Goal: Task Accomplishment & Management: Use online tool/utility

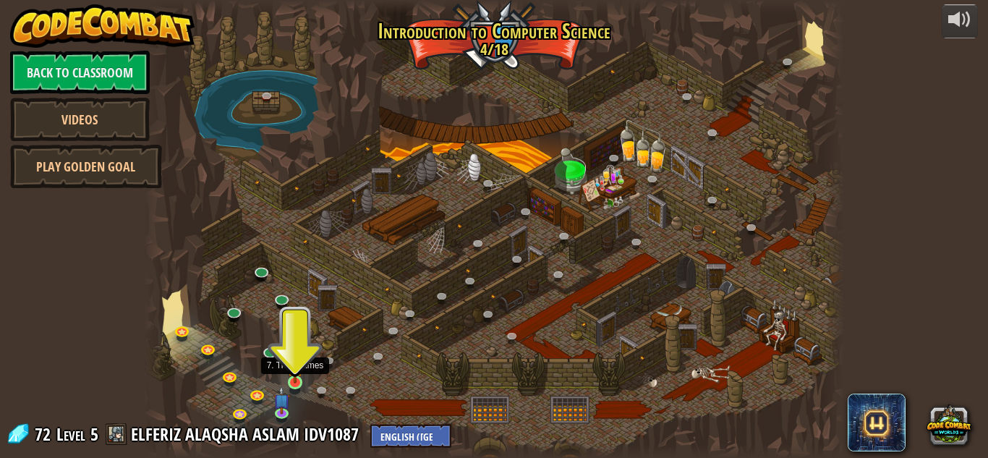
click at [298, 376] on img at bounding box center [295, 365] width 17 height 38
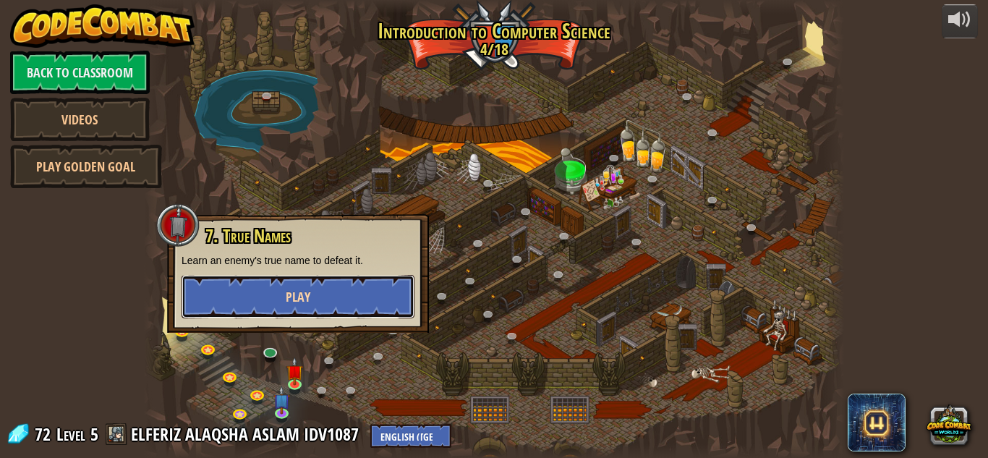
click at [337, 300] on button "Play" at bounding box center [298, 296] width 233 height 43
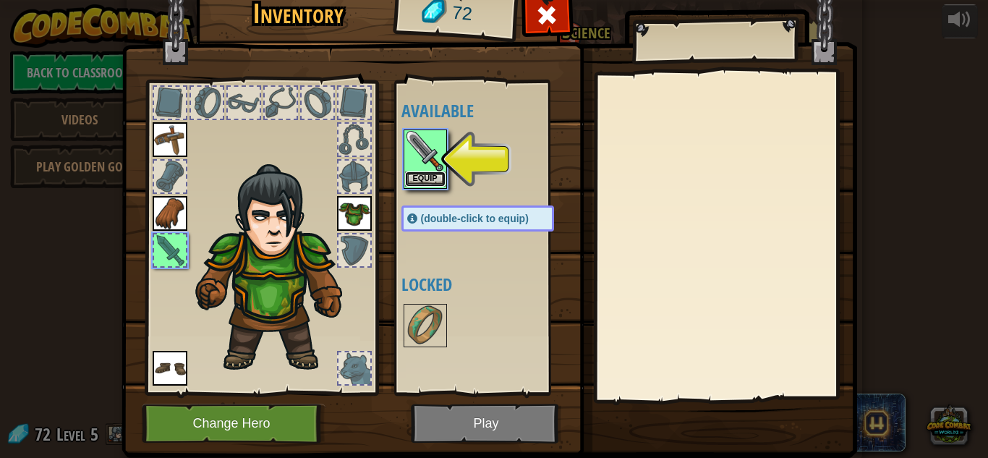
click at [425, 171] on button "Equip" at bounding box center [425, 178] width 41 height 15
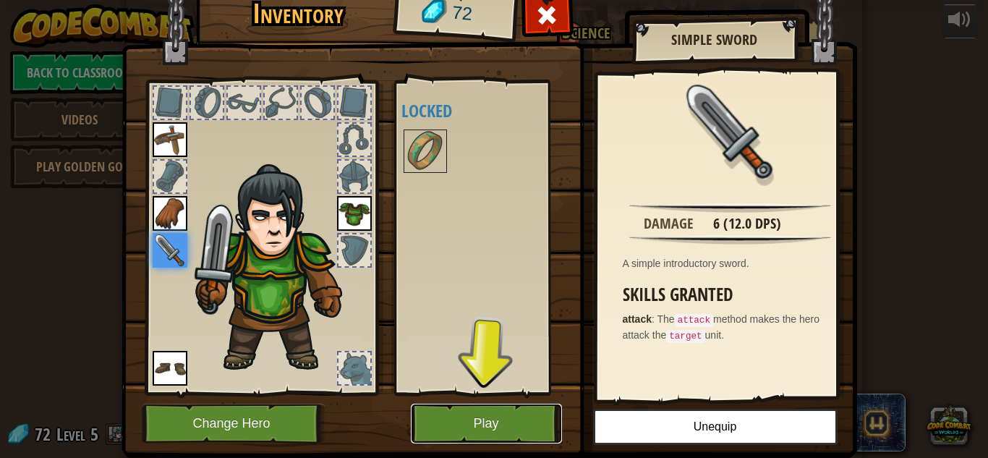
click at [444, 420] on button "Play" at bounding box center [486, 424] width 151 height 40
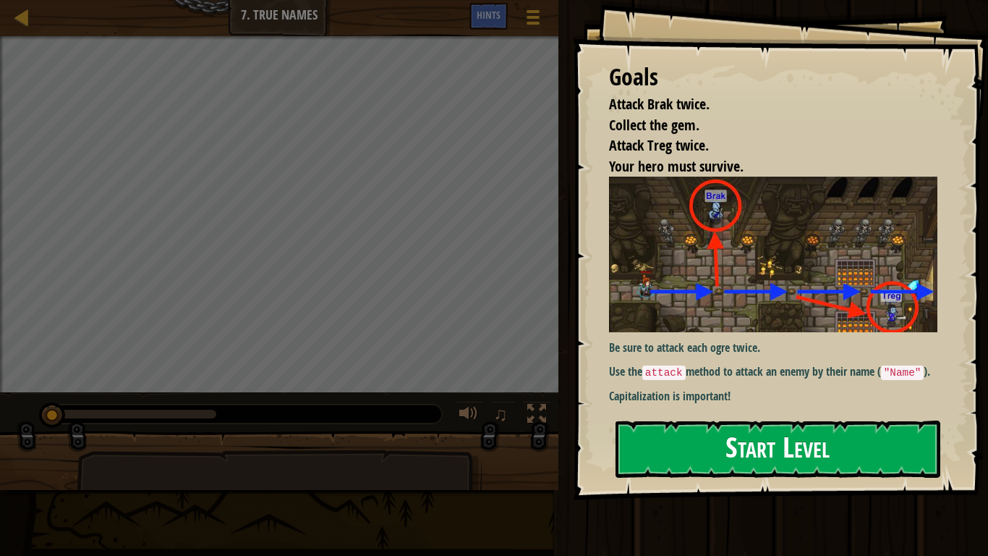
click at [692, 443] on button "Start Level" at bounding box center [778, 448] width 325 height 57
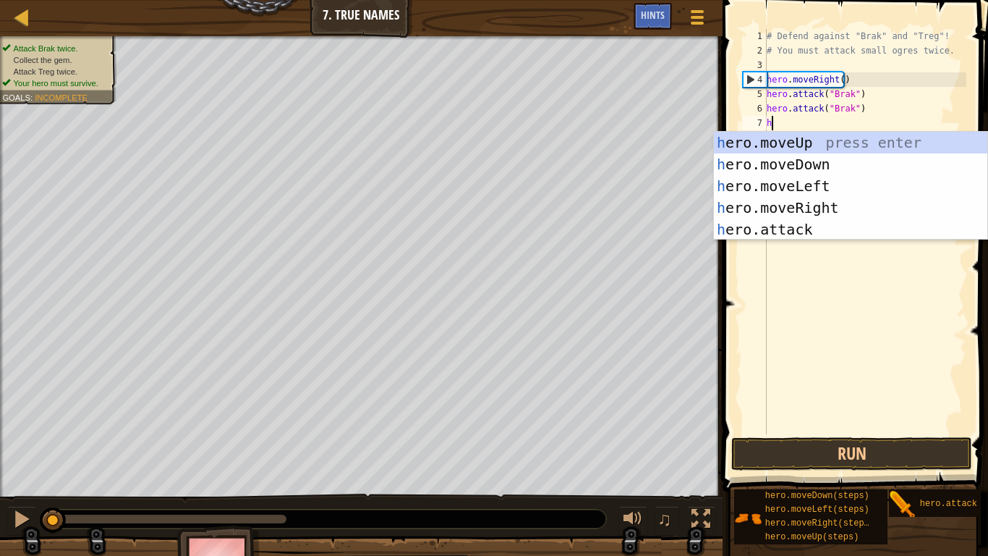
scroll to position [7, 0]
type textarea "her"
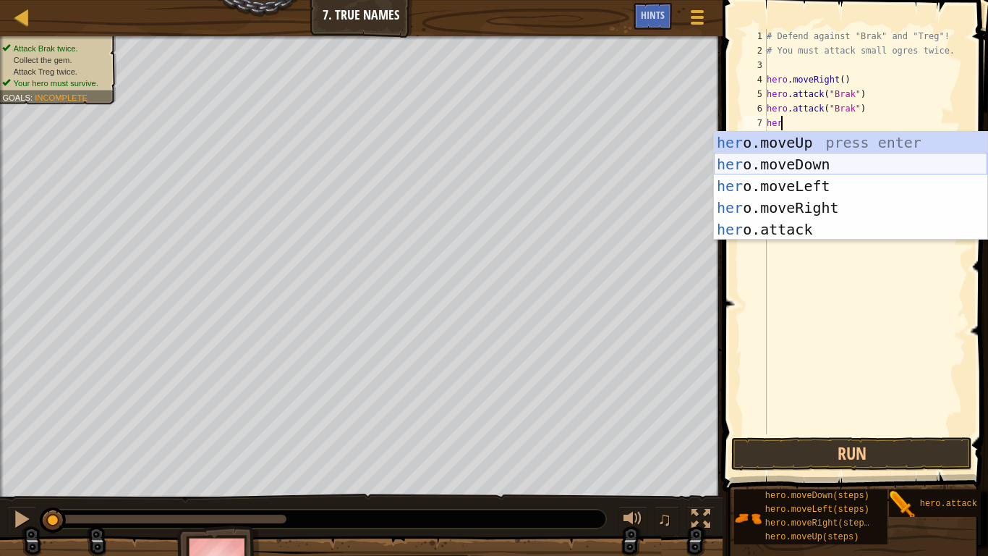
click at [818, 158] on div "her o.moveUp press enter her o.moveDown press enter her o.moveLeft press enter …" at bounding box center [850, 208] width 273 height 152
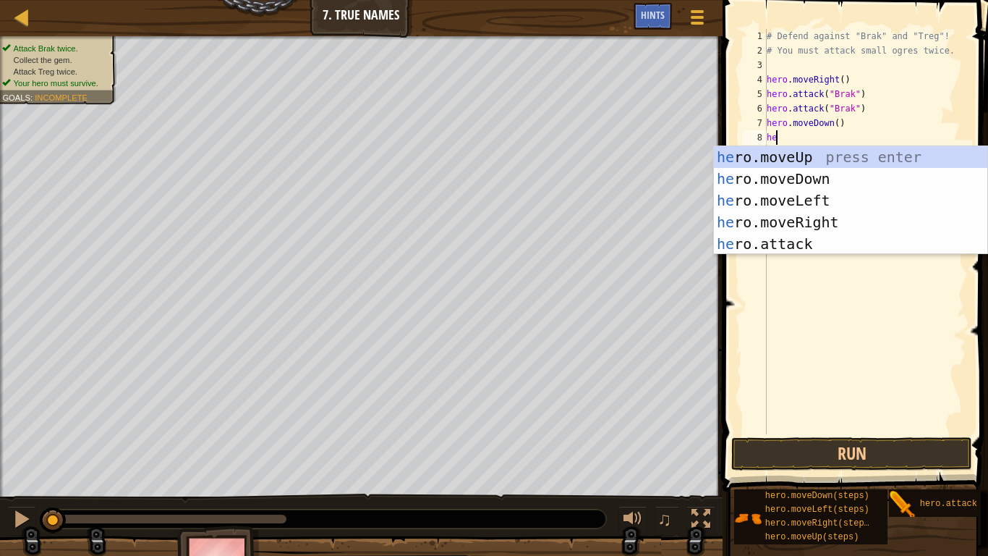
type textarea "her"
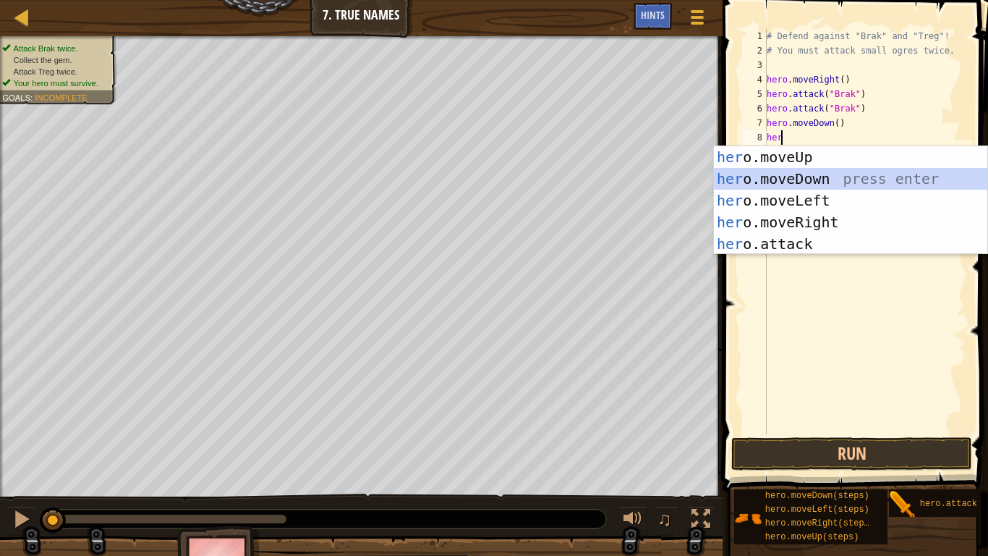
click at [793, 174] on div "her o.moveUp press enter her o.moveDown press enter her o.moveLeft press enter …" at bounding box center [850, 222] width 273 height 152
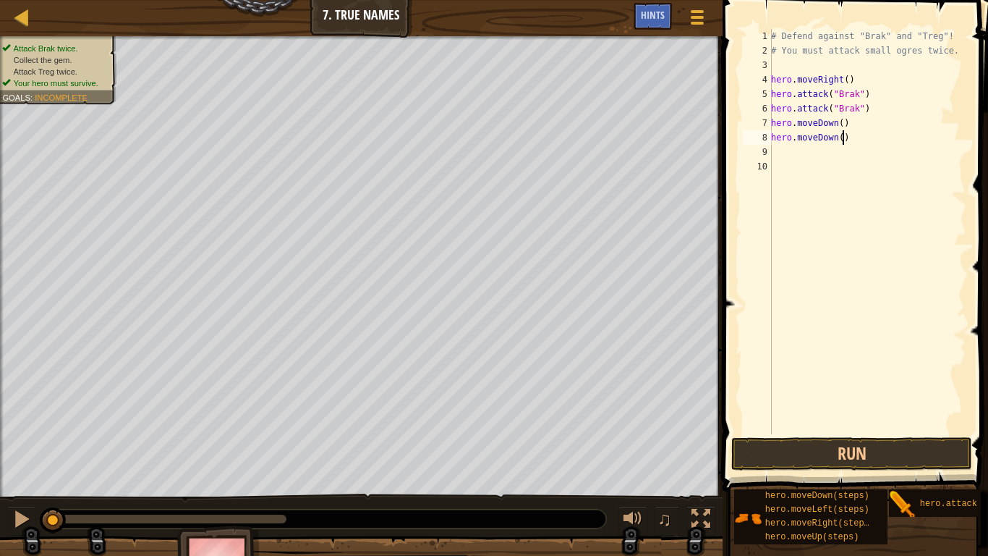
click at [849, 138] on div "# Defend against "Brak" and "Treg"! # You must attack small ogres twice. hero .…" at bounding box center [867, 246] width 198 height 434
type textarea "h"
click at [909, 456] on button "Run" at bounding box center [851, 453] width 241 height 33
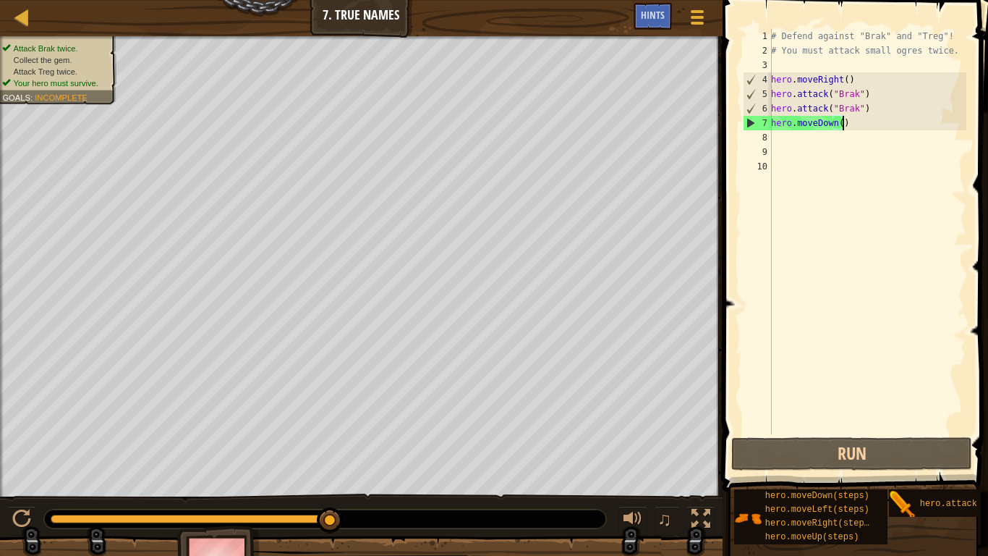
click at [846, 124] on div "# Defend against "Brak" and "Treg"! # You must attack small ogres twice. hero .…" at bounding box center [867, 246] width 198 height 434
type textarea "hero.moveDown()"
click at [786, 135] on div "# Defend against "Brak" and "Treg"! # You must attack small ogres twice. hero .…" at bounding box center [867, 246] width 198 height 434
click at [858, 131] on div "# Defend against "Brak" and "Treg"! # You must attack small ogres twice. hero .…" at bounding box center [867, 246] width 198 height 434
click at [856, 123] on div "# Defend against "Brak" and "Treg"! # You must attack small ogres twice. hero .…" at bounding box center [867, 246] width 198 height 434
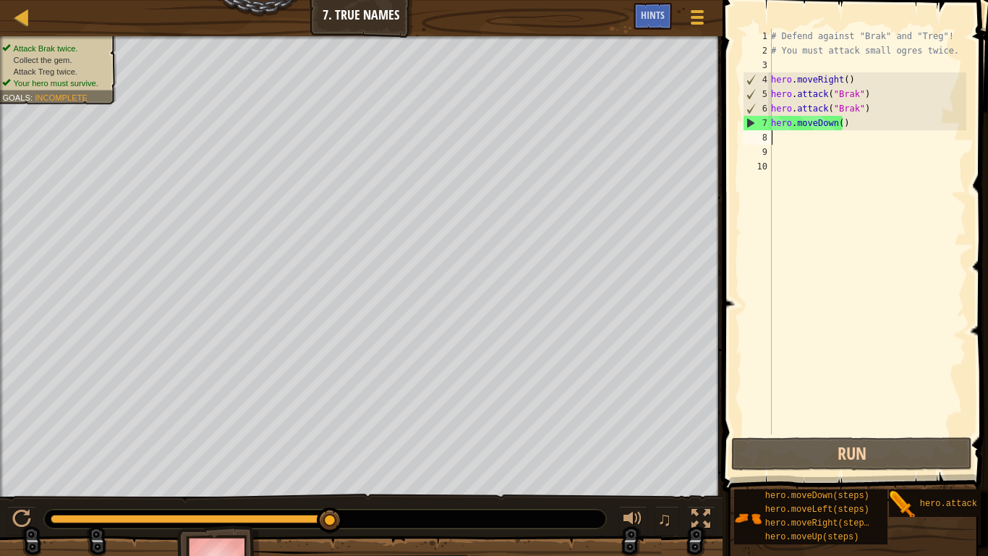
type textarea "hero.moveDown()"
click at [834, 142] on div "# Defend against "Brak" and "Treg"! # You must attack small ogres twice. hero .…" at bounding box center [867, 246] width 198 height 434
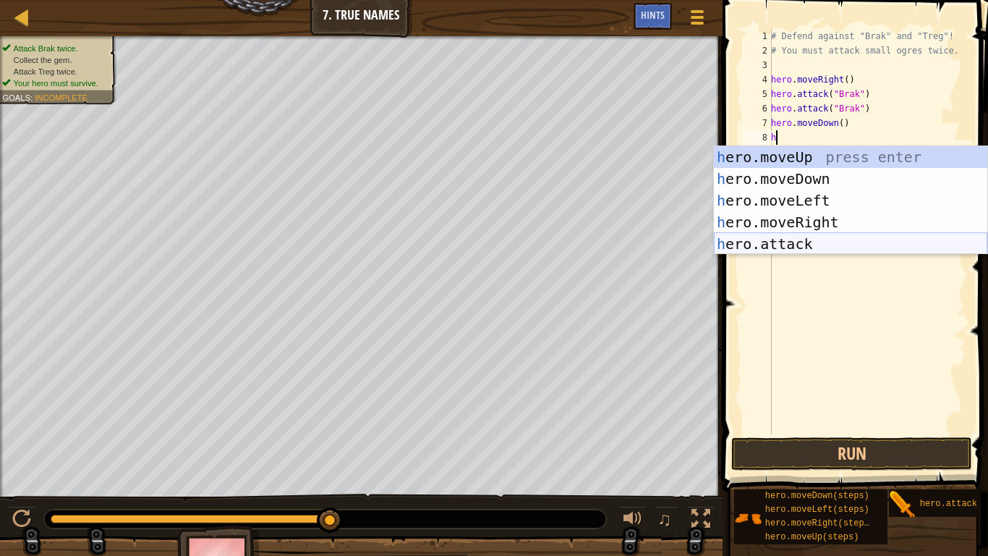
click at [825, 239] on div "h ero.moveUp press enter h ero.moveDown press enter h ero.moveLeft press enter …" at bounding box center [850, 222] width 273 height 152
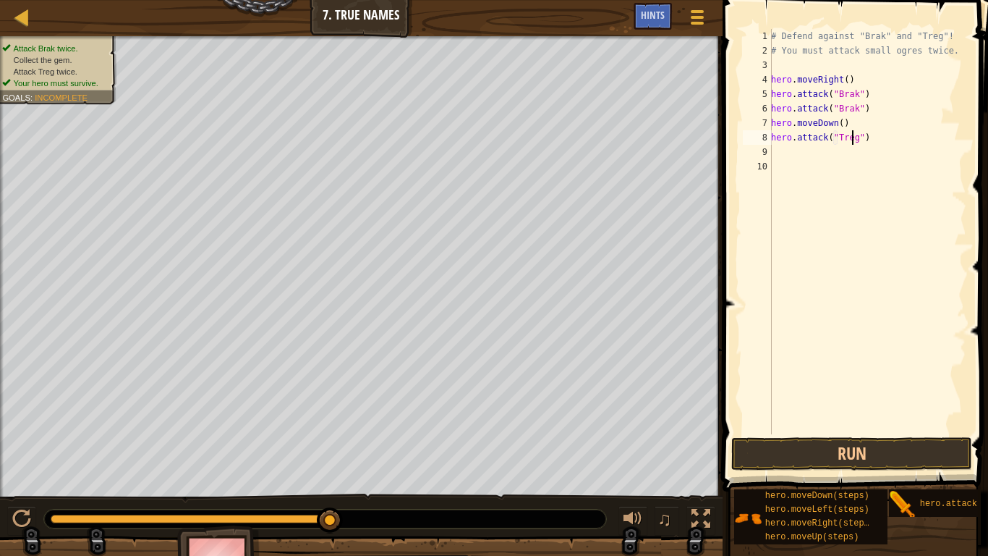
scroll to position [7, 7]
type textarea "hero.attack("Treg")"
click at [924, 441] on button "Run" at bounding box center [851, 453] width 241 height 33
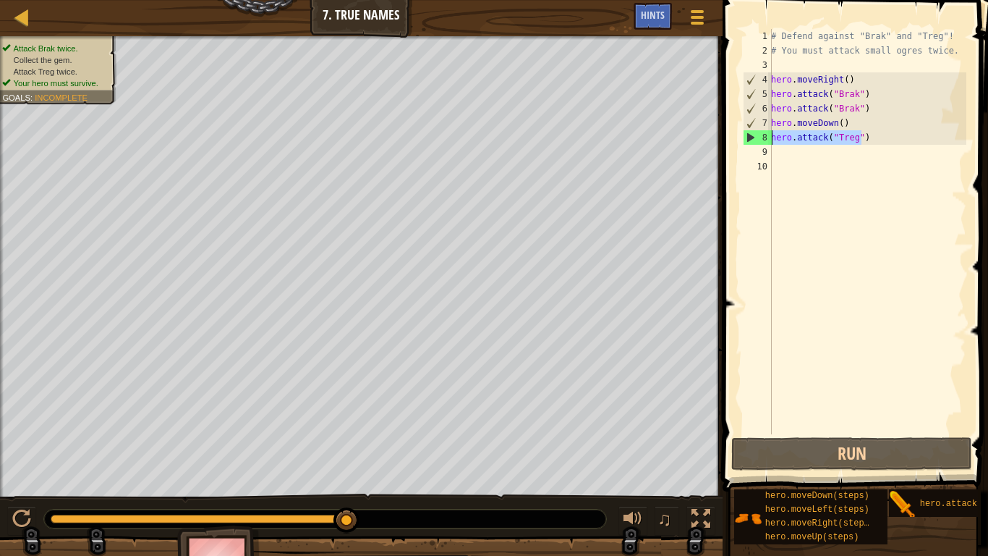
drag, startPoint x: 895, startPoint y: 136, endPoint x: 770, endPoint y: 138, distance: 125.2
click at [770, 138] on div "hero.attack("Treg") 1 2 3 4 5 6 7 8 9 10 # Defend against "Brak" and "Treg"! # …" at bounding box center [853, 231] width 226 height 405
click at [782, 159] on div "# Defend against "Brak" and "Treg"! # You must attack small ogres twice. hero .…" at bounding box center [867, 246] width 198 height 434
click at [772, 150] on div "# Defend against "Brak" and "Treg"! # You must attack small ogres twice. hero .…" at bounding box center [867, 246] width 198 height 434
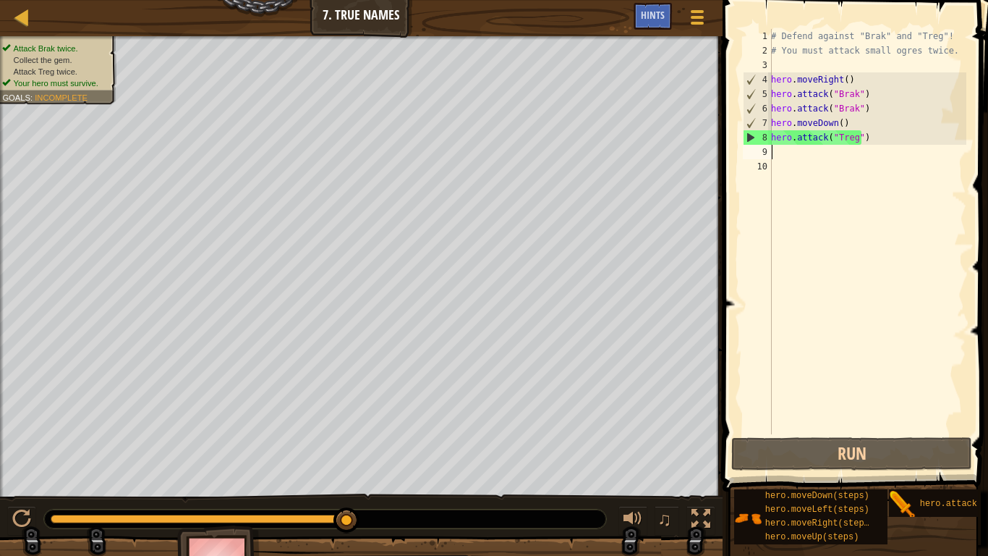
paste textarea "hero.attack("Treg")"
type textarea "hero.attack("Treg")"
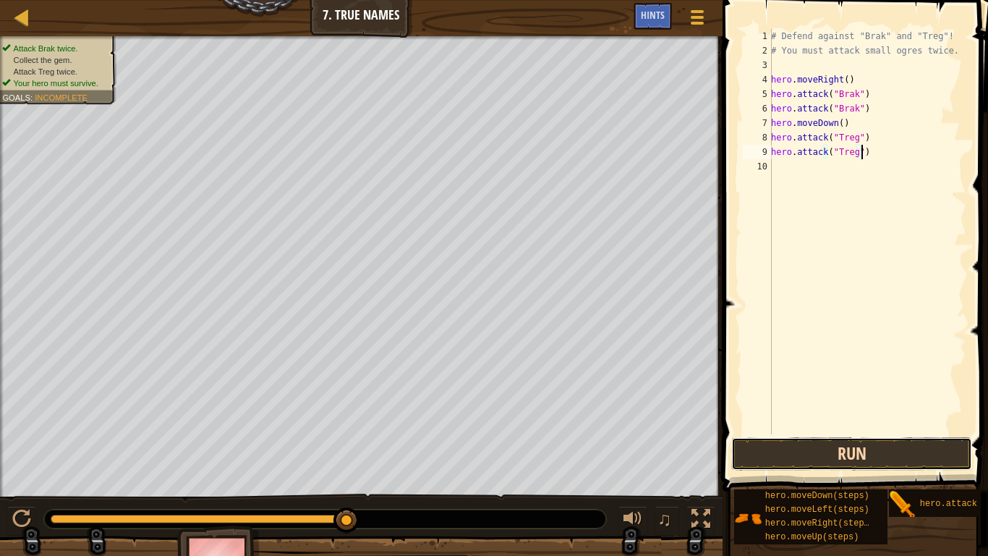
click at [869, 444] on button "Run" at bounding box center [851, 453] width 241 height 33
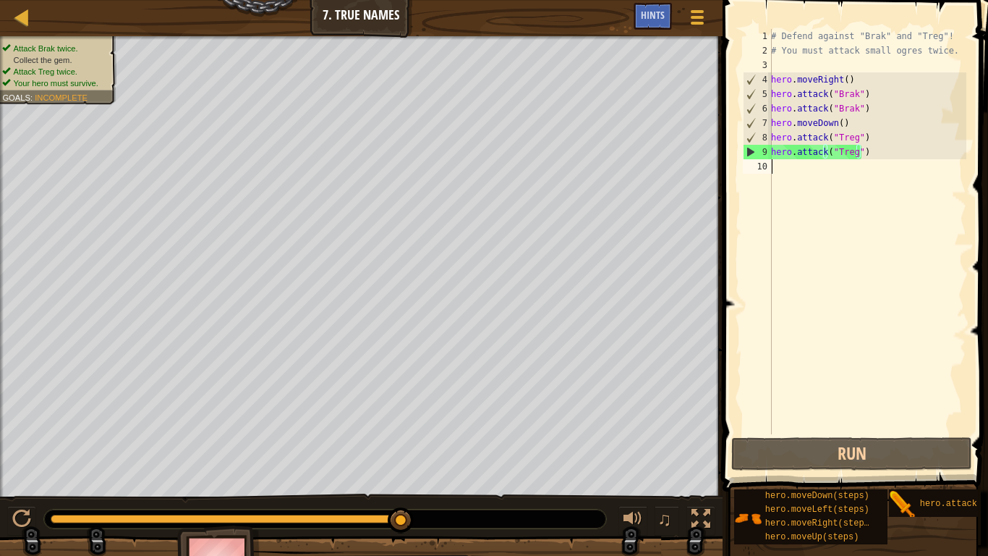
click at [804, 166] on div "# Defend against "Brak" and "Treg"! # You must attack small ogres twice. hero .…" at bounding box center [867, 246] width 198 height 434
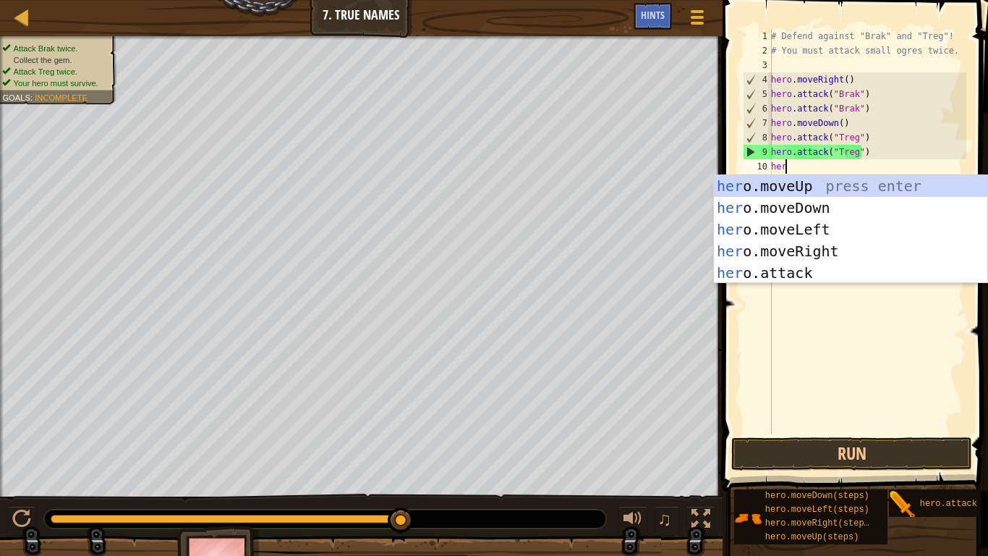
type textarea "hero"
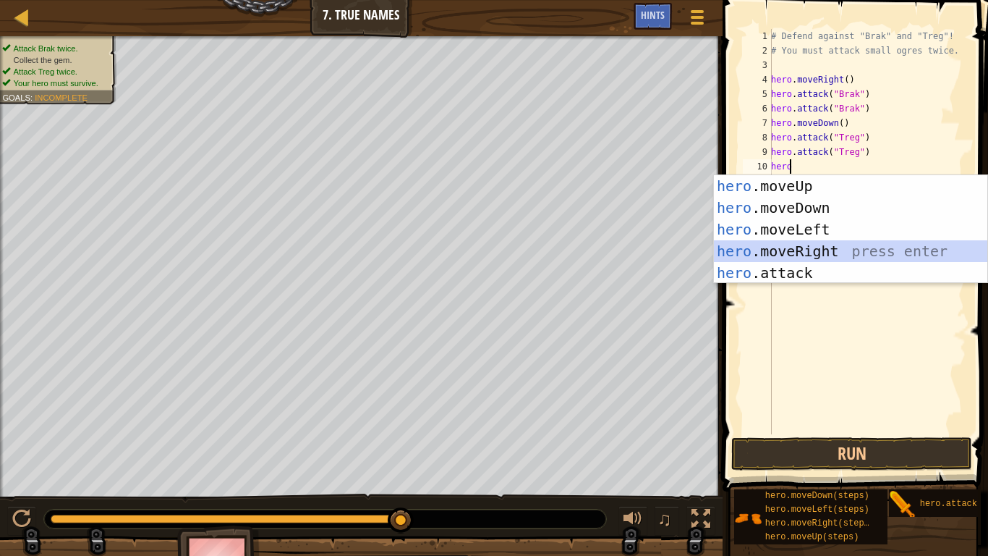
click at [833, 242] on div "hero .moveUp press enter hero .moveDown press enter hero .moveLeft press enter …" at bounding box center [850, 251] width 273 height 152
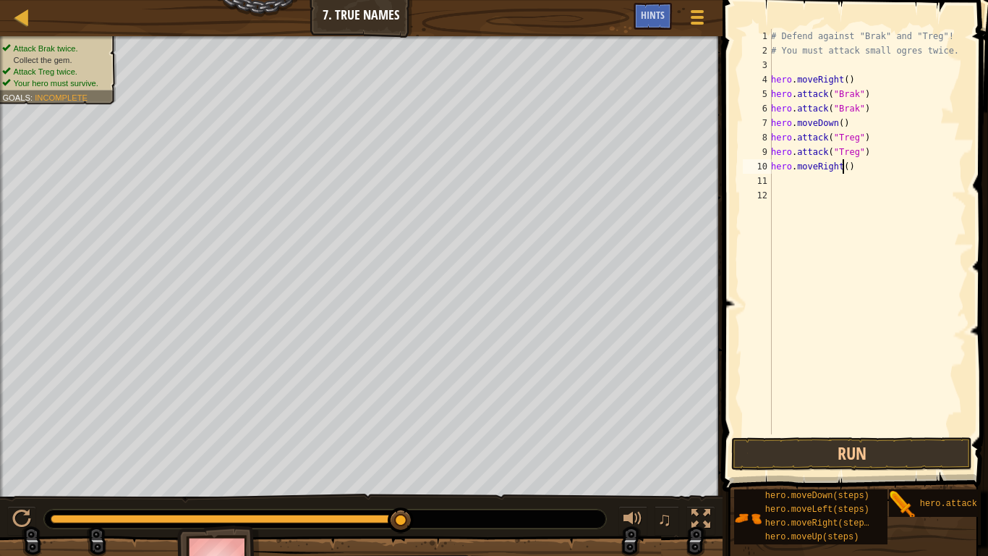
click at [842, 169] on div "# Defend against "Brak" and "Treg"! # You must attack small ogres twice. hero .…" at bounding box center [867, 246] width 198 height 434
click at [855, 457] on button "Run" at bounding box center [851, 453] width 241 height 33
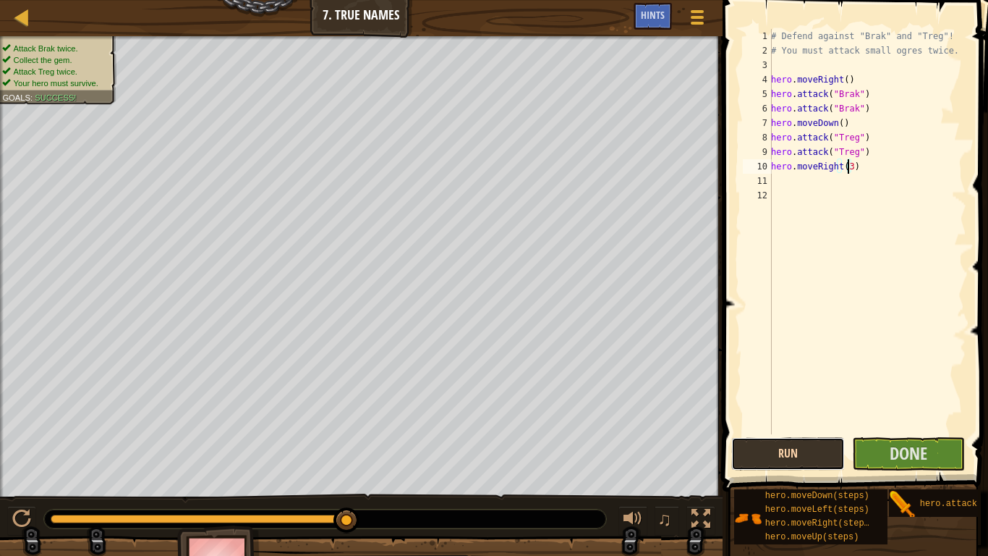
click at [830, 444] on button "Run" at bounding box center [788, 453] width 114 height 33
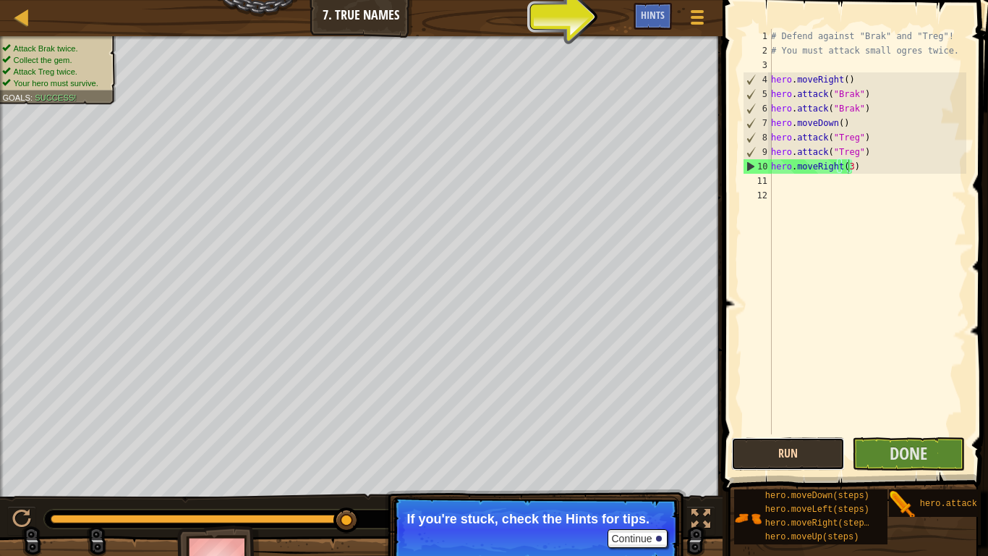
click at [837, 447] on button "Run" at bounding box center [788, 453] width 114 height 33
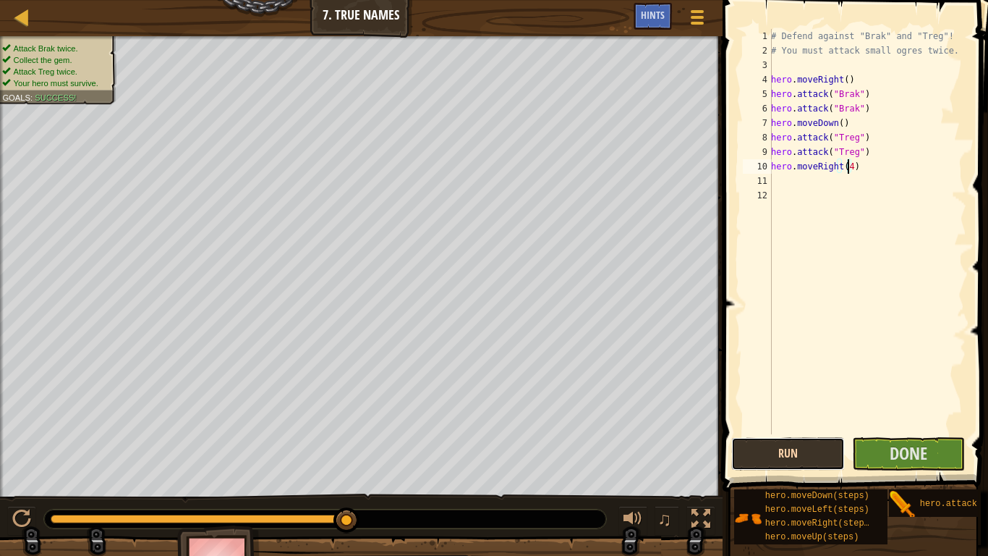
click at [831, 449] on button "Run" at bounding box center [788, 453] width 114 height 33
type textarea "hero.moveRight(5)"
click at [786, 446] on button "Run" at bounding box center [788, 453] width 114 height 33
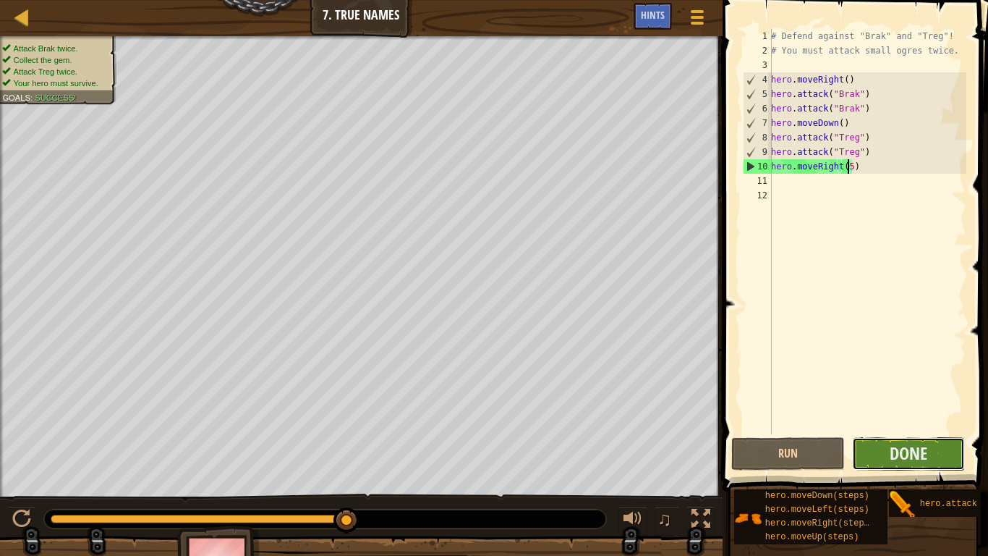
click at [888, 441] on button "Done" at bounding box center [909, 453] width 114 height 33
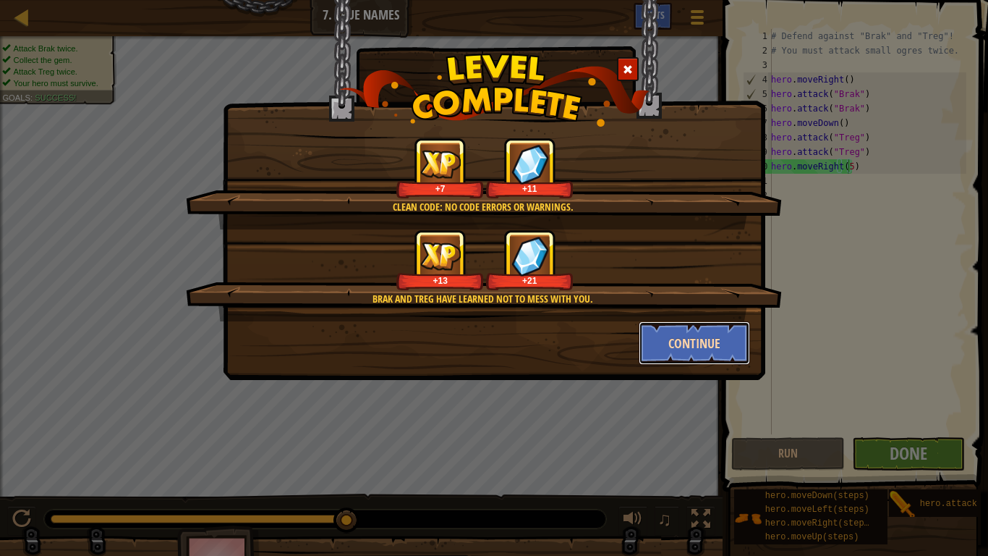
click at [729, 343] on button "Continue" at bounding box center [695, 342] width 112 height 43
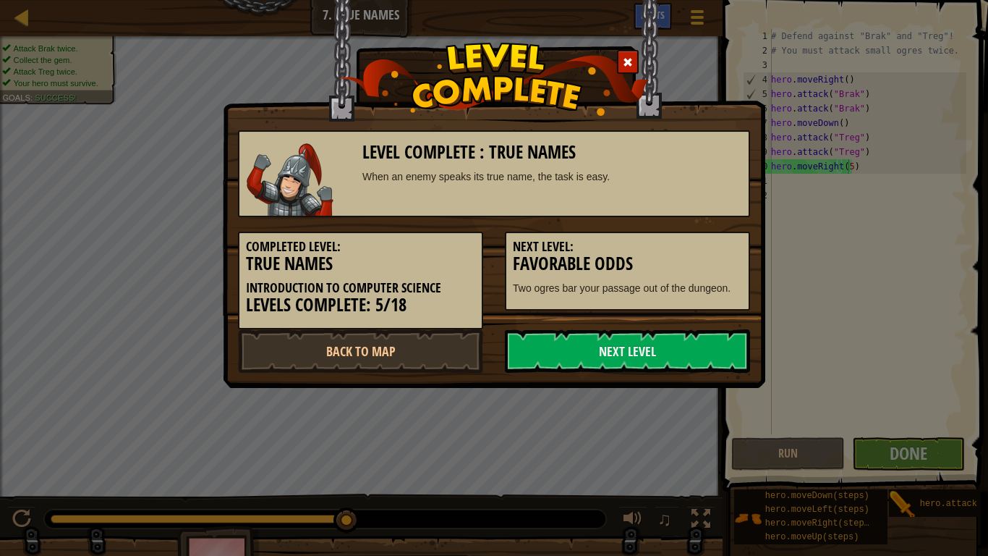
click at [729, 343] on link "Next Level" at bounding box center [627, 350] width 245 height 43
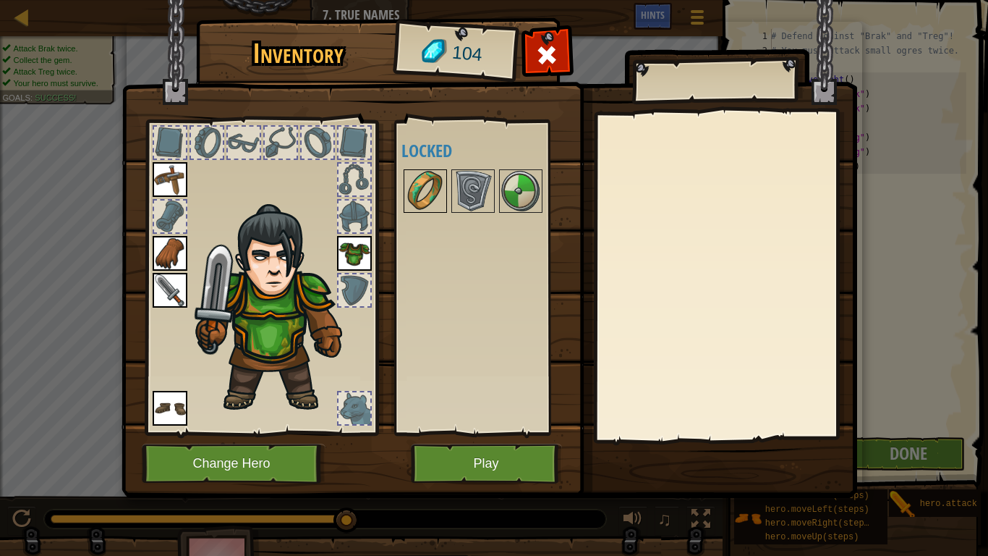
click at [433, 173] on img at bounding box center [425, 191] width 41 height 41
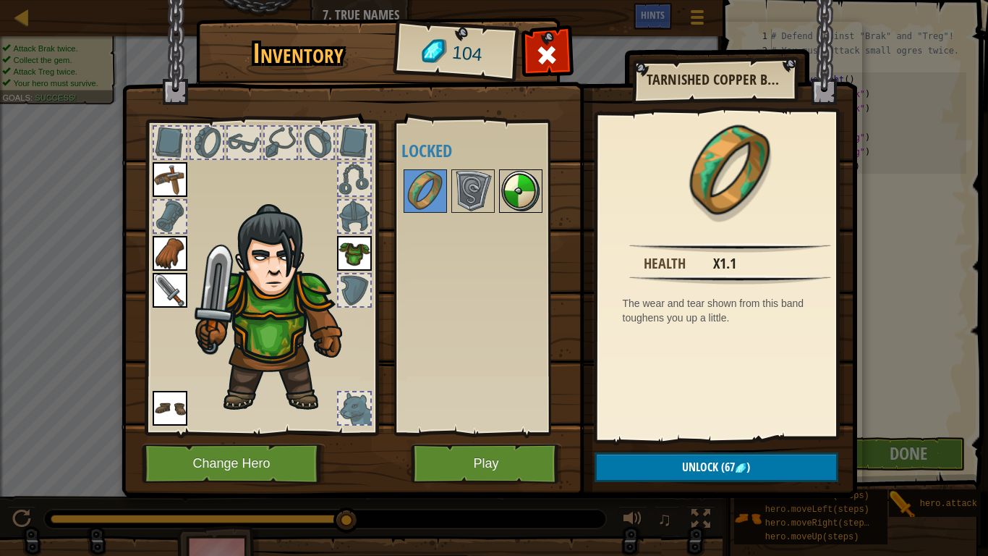
click at [519, 175] on img at bounding box center [521, 191] width 41 height 41
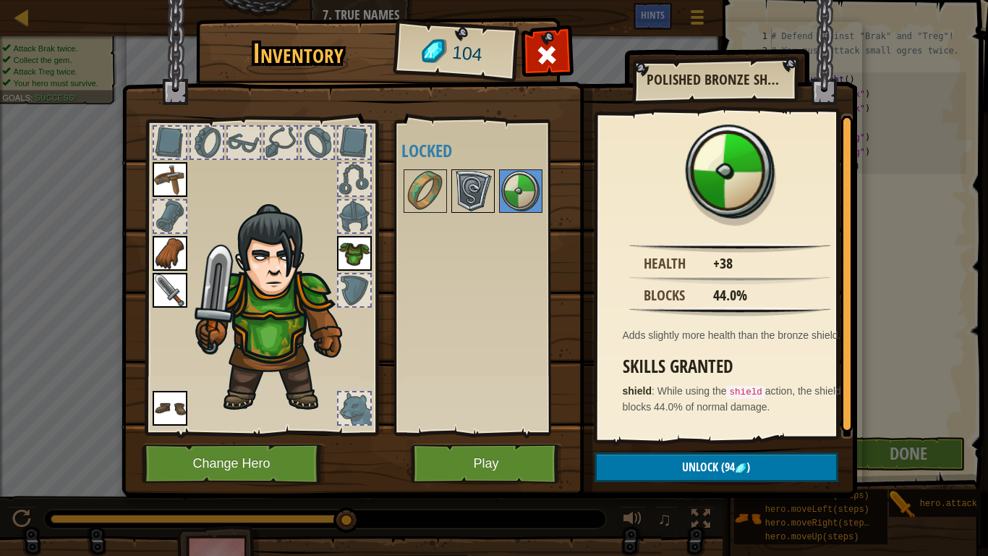
click at [469, 187] on img at bounding box center [473, 191] width 41 height 41
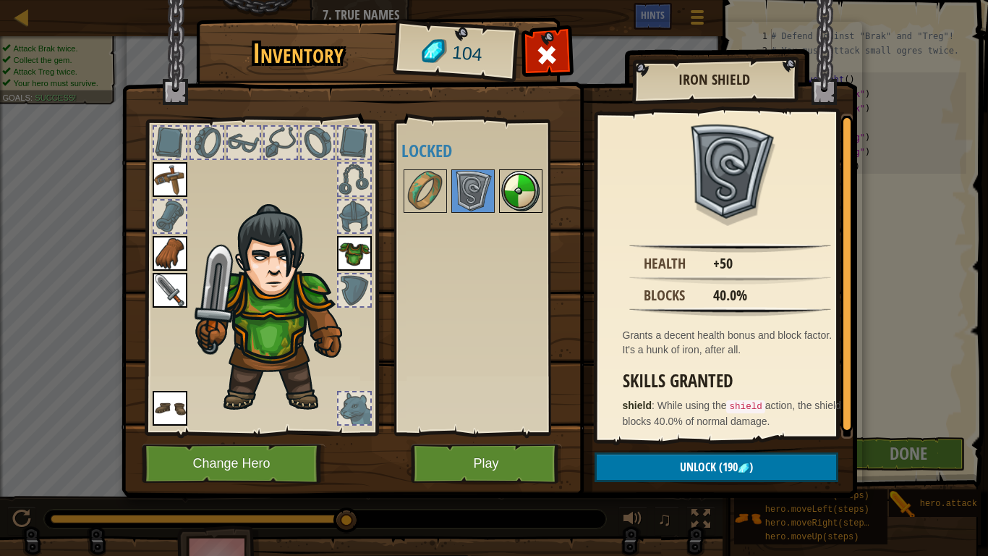
click at [516, 198] on img at bounding box center [521, 191] width 41 height 41
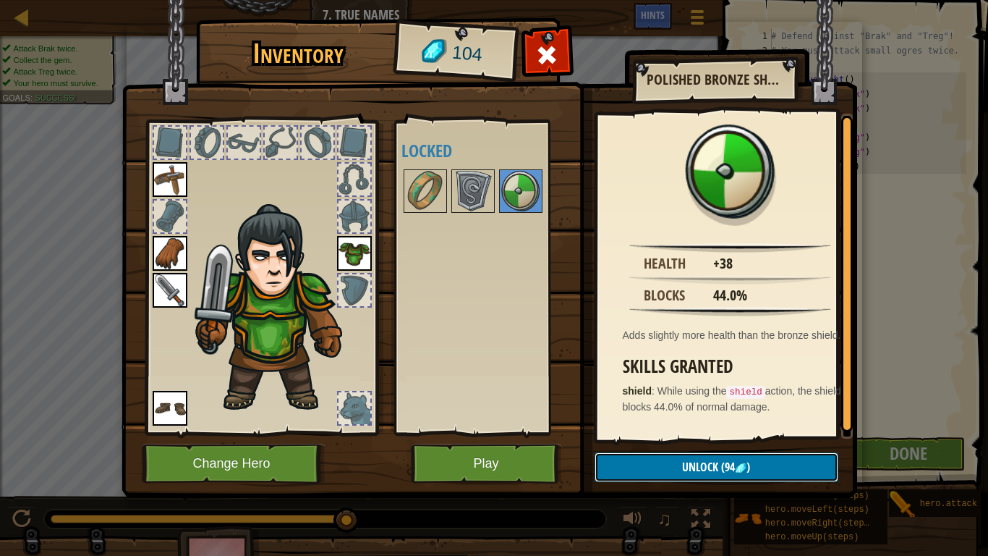
click at [674, 457] on button "Unlock (94 )" at bounding box center [717, 467] width 244 height 30
click at [642, 457] on img at bounding box center [490, 235] width 736 height 525
click at [657, 457] on button "Unlock" at bounding box center [717, 467] width 244 height 30
click at [657, 457] on button "Confirm" at bounding box center [717, 467] width 244 height 30
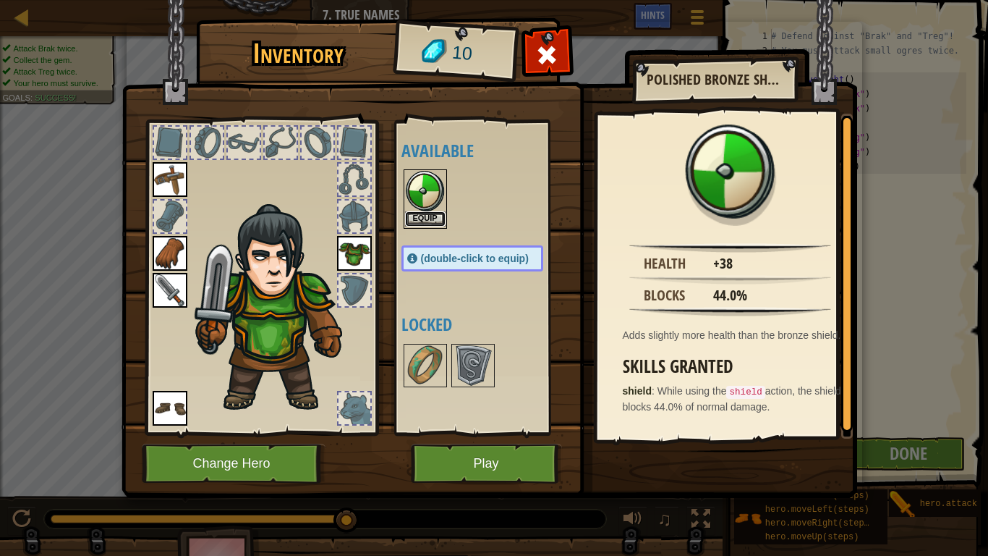
click at [427, 216] on button "Equip" at bounding box center [425, 218] width 41 height 15
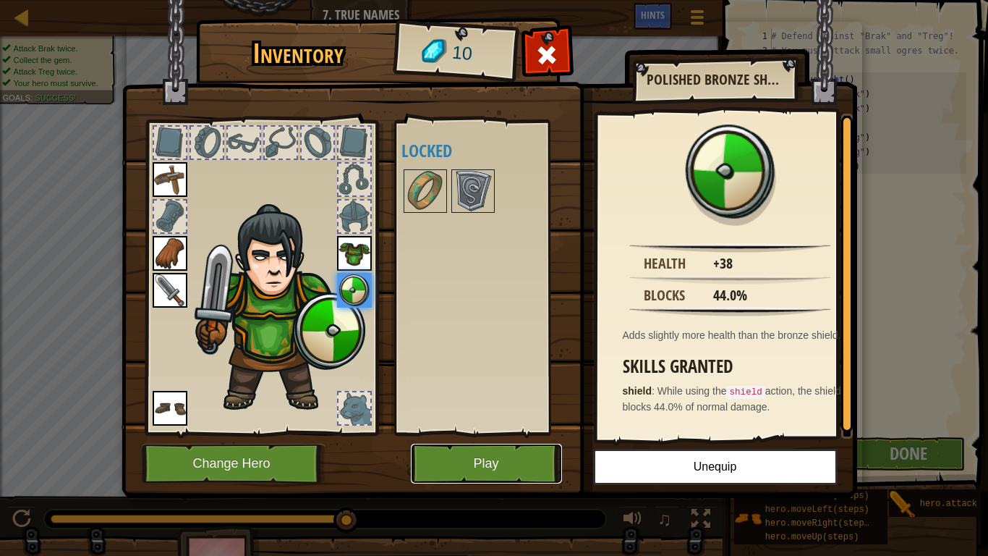
click at [446, 457] on button "Play" at bounding box center [486, 463] width 151 height 40
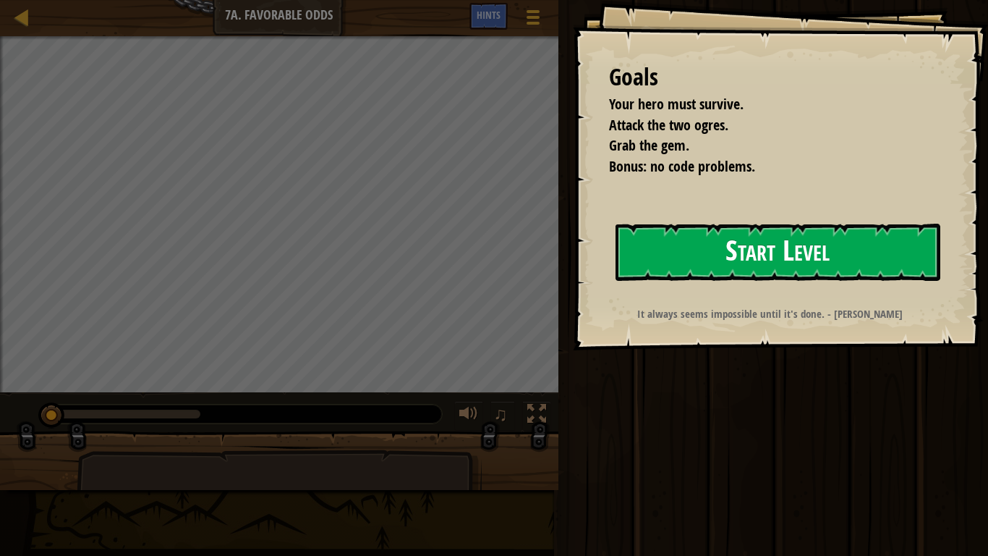
click at [710, 243] on button "Start Level" at bounding box center [778, 252] width 325 height 57
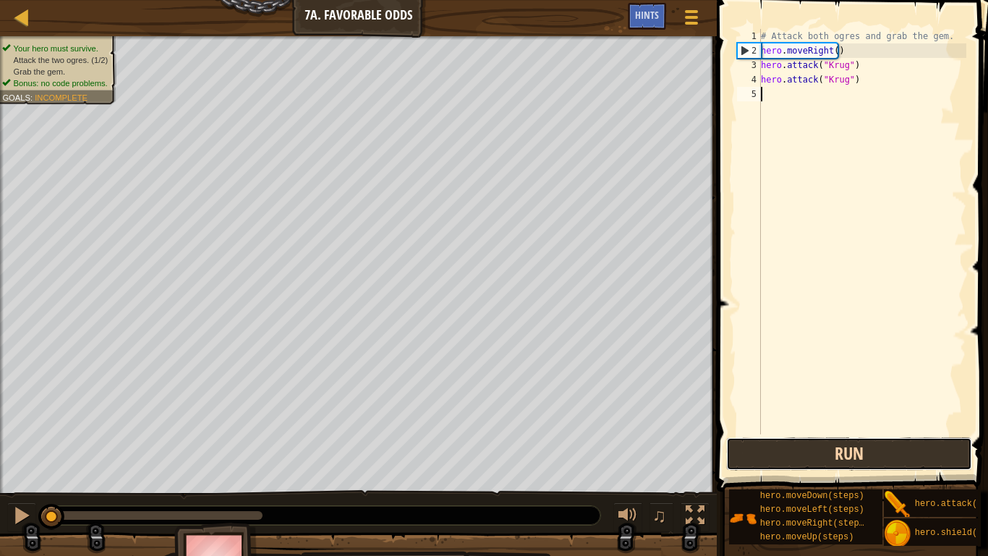
click at [830, 448] on button "Run" at bounding box center [849, 453] width 246 height 33
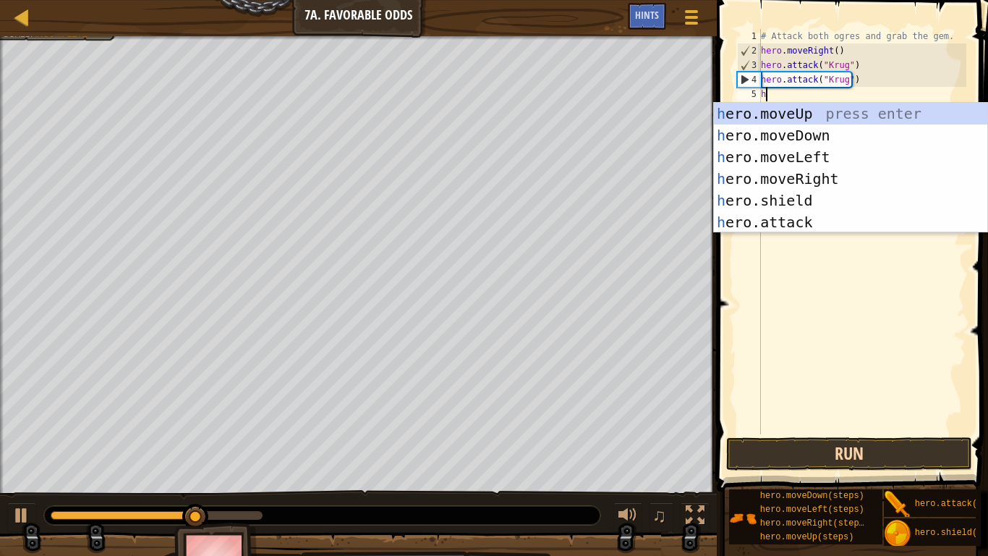
scroll to position [7, 0]
type textarea "he"
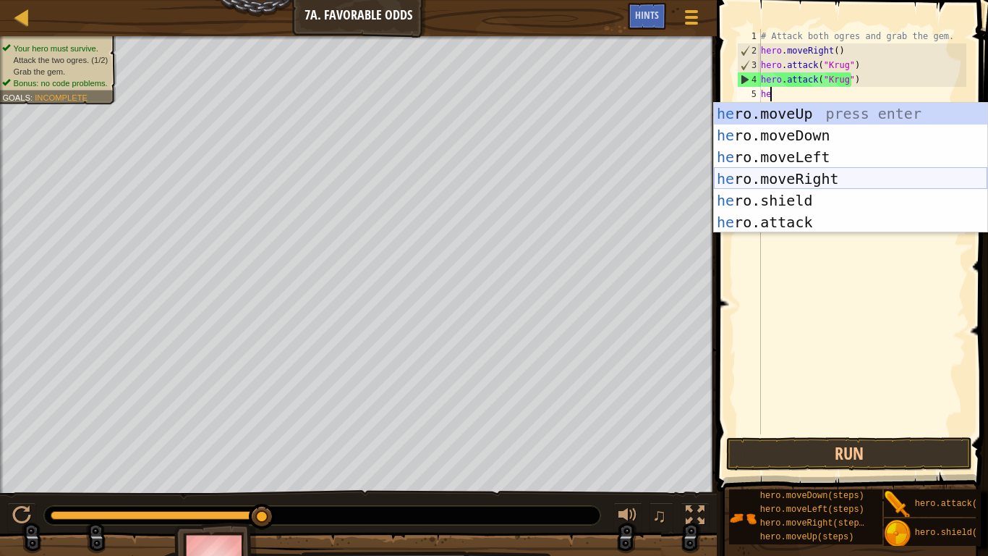
click at [853, 175] on div "he ro.moveUp press enter he ro.moveDown press enter he ro.moveLeft press enter …" at bounding box center [850, 190] width 273 height 174
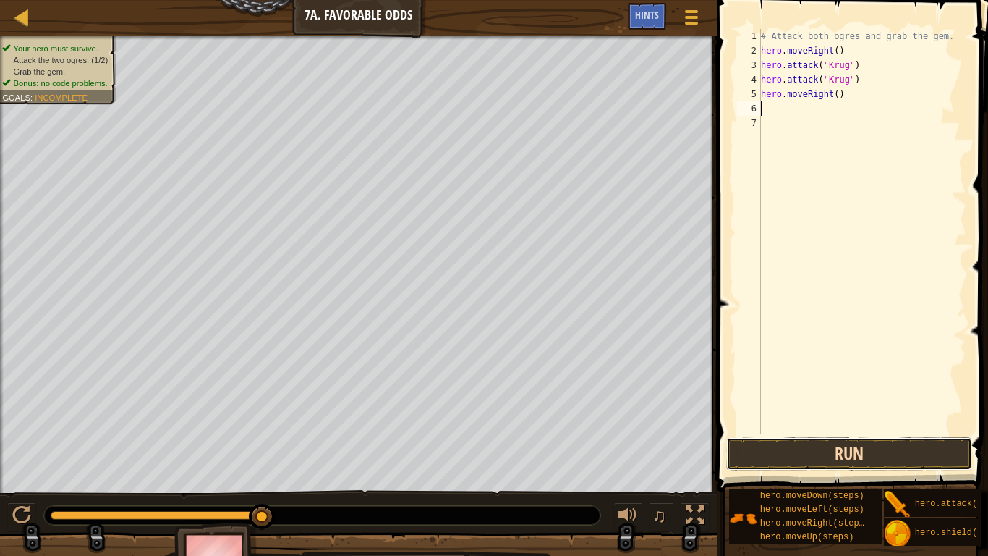
click at [808, 457] on button "Run" at bounding box center [849, 453] width 246 height 33
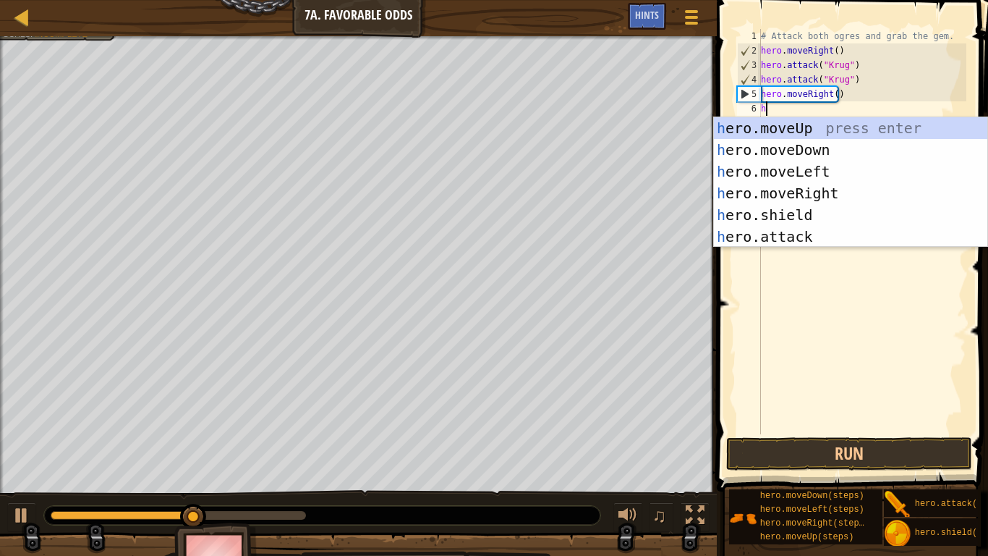
type textarea "he"
click at [780, 126] on div "he ro.moveUp press enter he ro.moveDown press enter he ro.moveLeft press enter …" at bounding box center [850, 204] width 273 height 174
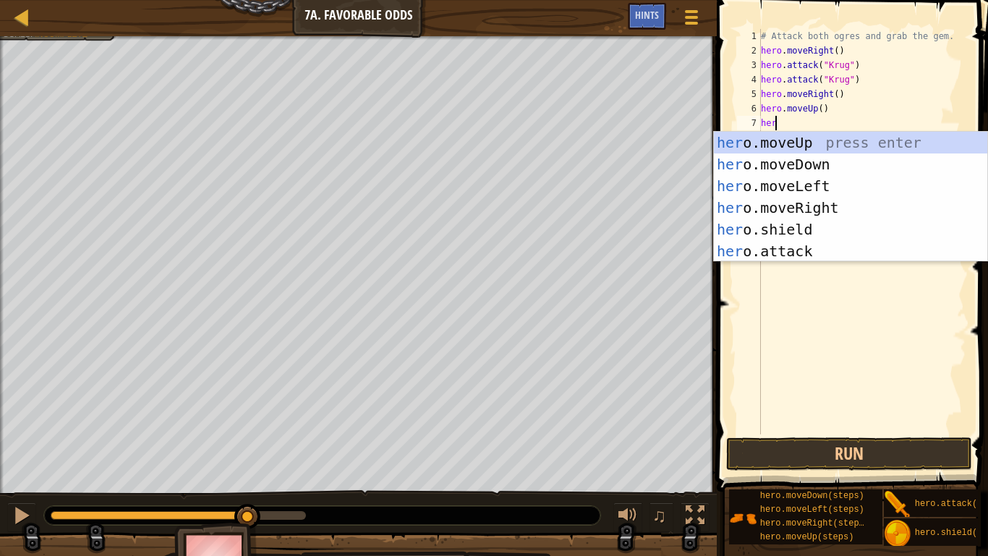
scroll to position [7, 1]
click at [824, 244] on div "her o.moveUp press enter her o.moveDown press enter her o.moveLeft press enter …" at bounding box center [850, 219] width 273 height 174
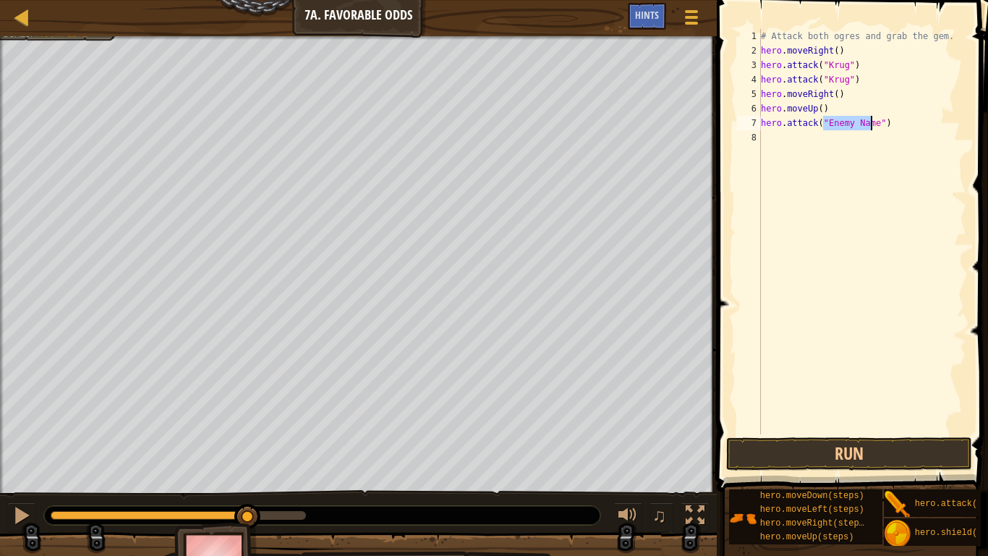
scroll to position [7, 6]
type textarea "hero.attack("Grump")"
drag, startPoint x: 877, startPoint y: 123, endPoint x: 752, endPoint y: 127, distance: 125.2
click at [752, 127] on div "hero.attack("Grump") 1 2 3 4 5 6 7 8 # Attack both [PERSON_NAME] and grab the g…" at bounding box center [850, 231] width 232 height 405
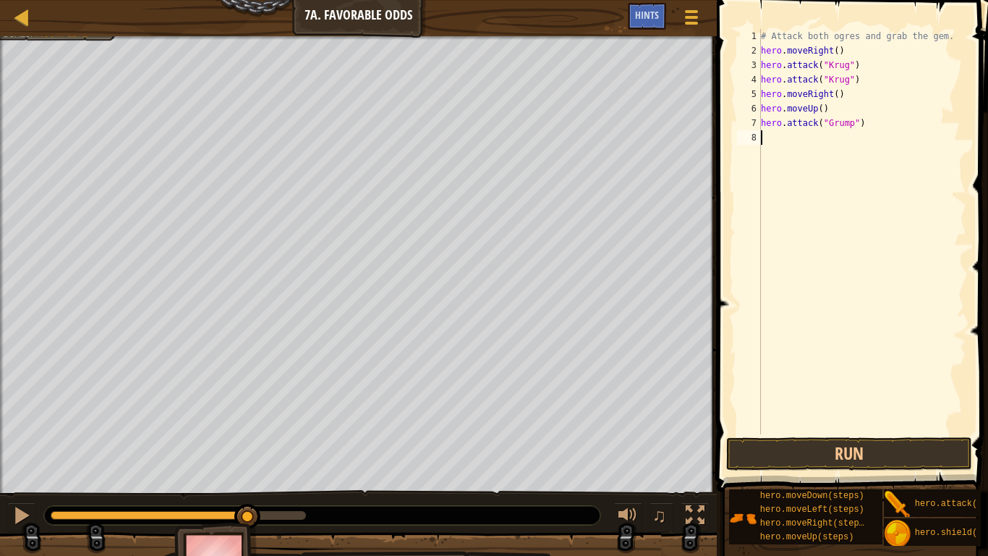
click at [807, 144] on div "# Attack both ogres and grab the gem. hero . moveRight ( ) hero . attack ( "[PE…" at bounding box center [862, 246] width 208 height 434
paste textarea "hero.attack("Grump")"
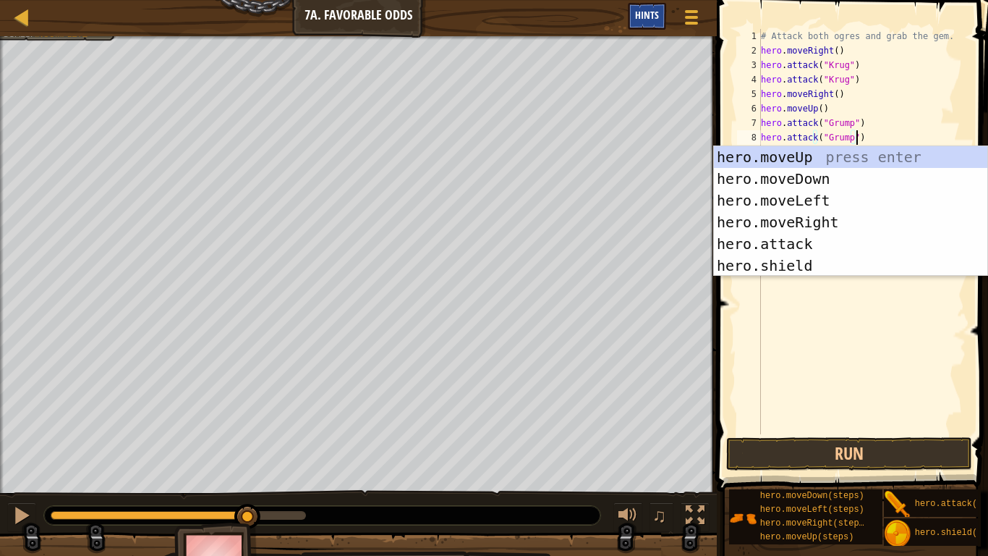
type textarea "hero.attack("Grump")"
click at [639, 9] on div "Hints" at bounding box center [647, 16] width 38 height 27
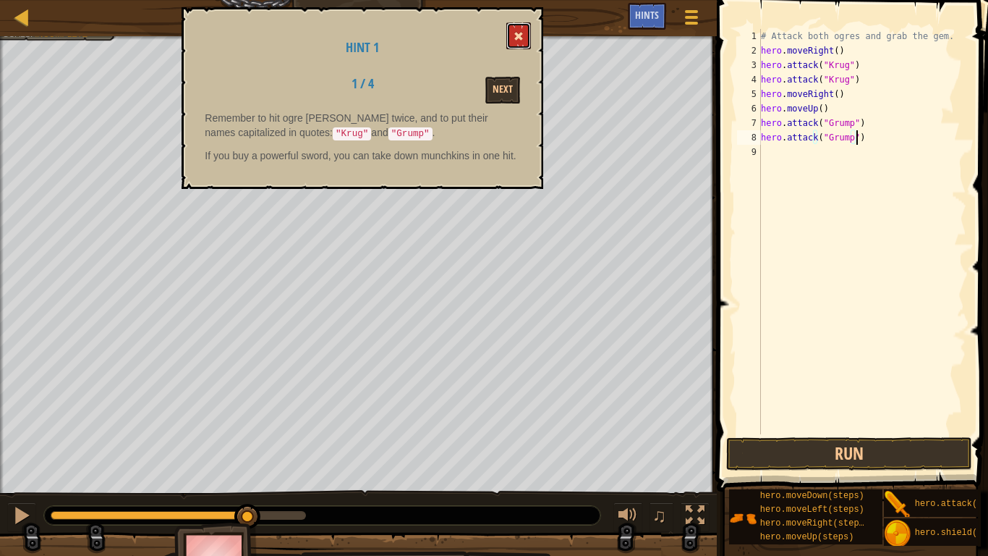
click at [517, 30] on button at bounding box center [518, 35] width 25 height 27
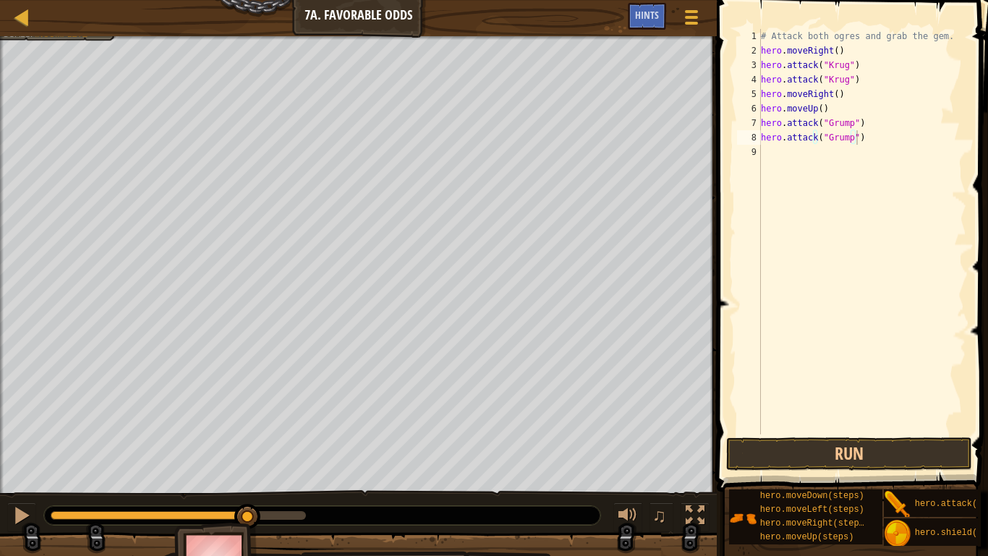
click at [860, 140] on div "# Attack both ogres and grab the gem. hero . moveRight ( ) hero . attack ( "[PE…" at bounding box center [862, 246] width 208 height 434
paste textarea "hero.attack("Grump")"
type textarea "hero.attack("Grump")"
click at [908, 444] on button "Run" at bounding box center [849, 453] width 246 height 33
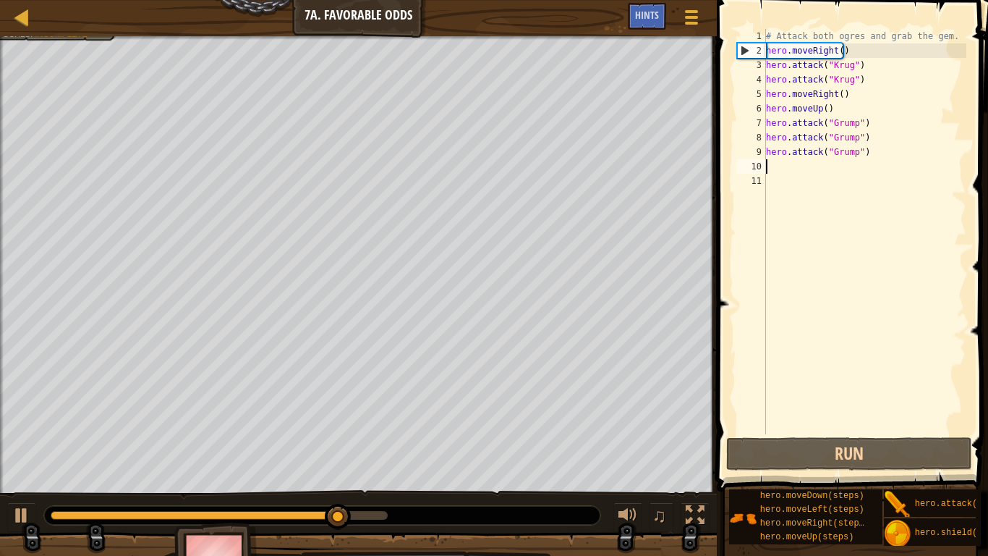
drag, startPoint x: 869, startPoint y: 166, endPoint x: 877, endPoint y: 166, distance: 8.0
click at [856, 160] on div "# Attack both ogres and grab the gem. hero . moveRight ( ) hero . attack ( "[PE…" at bounding box center [865, 246] width 204 height 434
click at [872, 161] on div "# Attack both ogres and grab the gem. hero . moveRight ( ) hero . attack ( "[PE…" at bounding box center [865, 246] width 204 height 434
click at [867, 154] on div "# Attack both ogres and grab the gem. hero . moveRight ( ) hero . attack ( "[PE…" at bounding box center [865, 246] width 204 height 434
type textarea "hero.attack("Grump")"
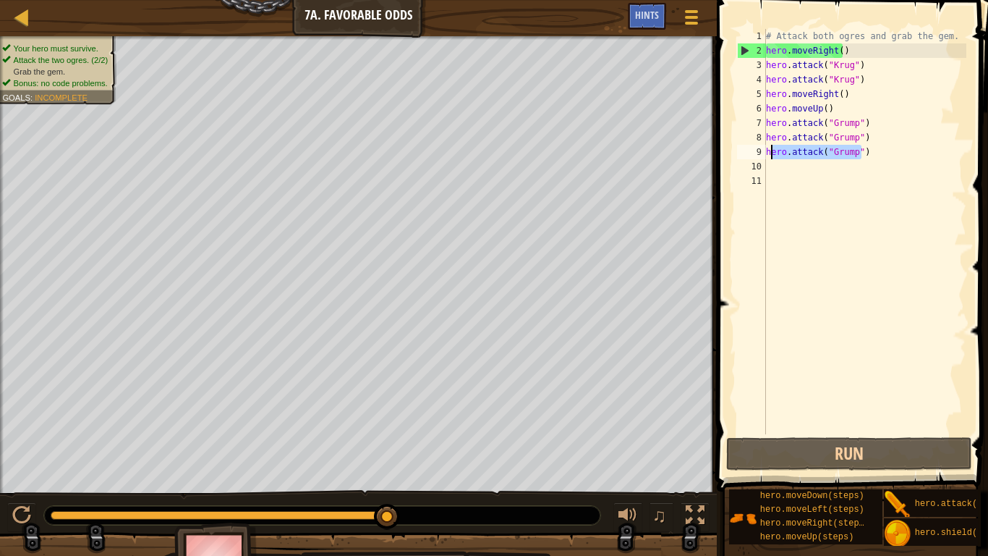
drag, startPoint x: 867, startPoint y: 154, endPoint x: 768, endPoint y: 155, distance: 99.1
click at [768, 155] on div "# Attack both ogres and grab the gem. hero . moveRight ( ) hero . attack ( "[PE…" at bounding box center [865, 246] width 204 height 434
drag, startPoint x: 768, startPoint y: 155, endPoint x: 869, endPoint y: 137, distance: 102.7
click at [869, 137] on div "# Attack both ogres and grab the gem. hero . moveRight ( ) hero . attack ( "[PE…" at bounding box center [865, 246] width 204 height 434
click at [862, 156] on div "# Attack both ogres and grab the gem. hero . moveRight ( ) hero . attack ( "[PE…" at bounding box center [865, 246] width 204 height 434
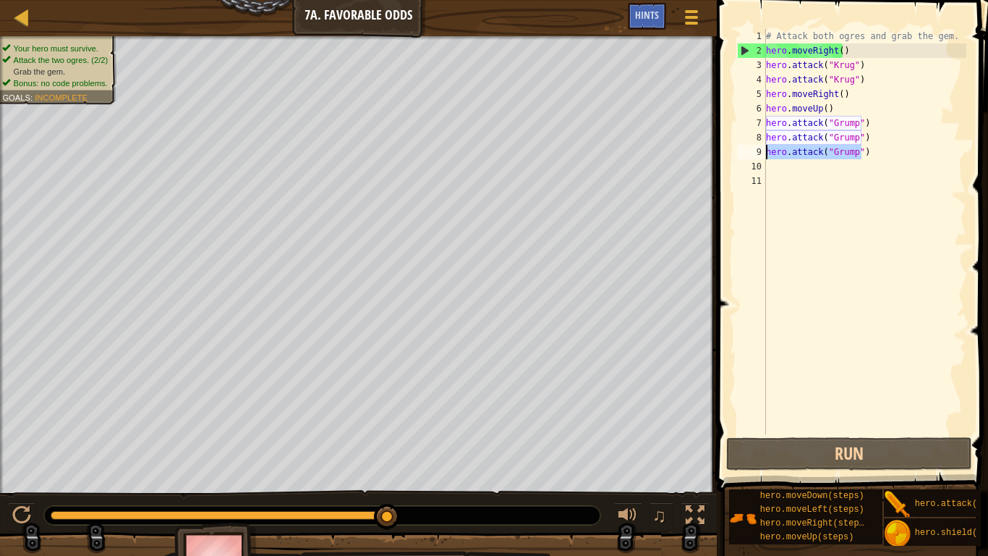
drag, startPoint x: 862, startPoint y: 156, endPoint x: 765, endPoint y: 158, distance: 96.9
click at [765, 158] on div "hero.attack("Grump") 1 2 3 4 5 6 7 8 9 10 11 # Attack both [PERSON_NAME] and gr…" at bounding box center [850, 231] width 232 height 405
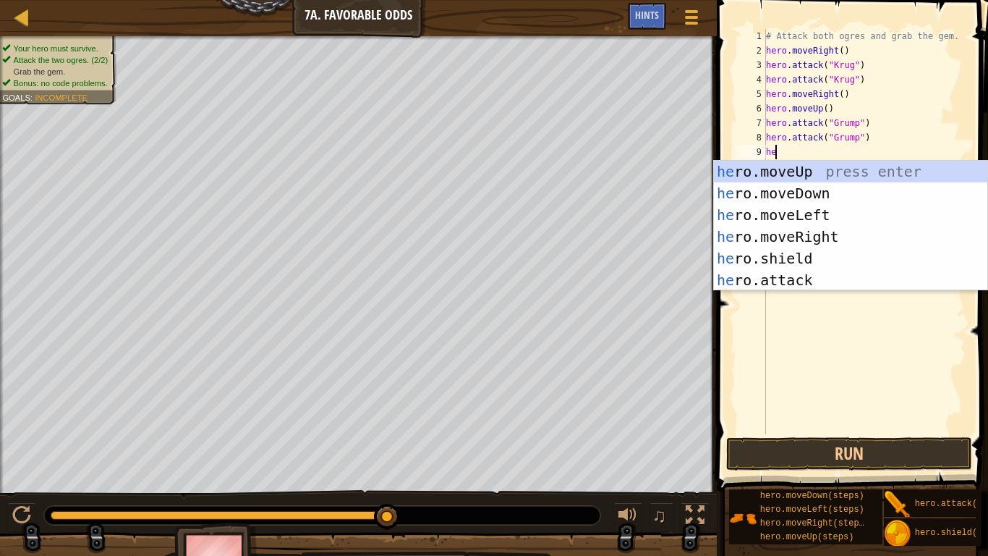
type textarea "her"
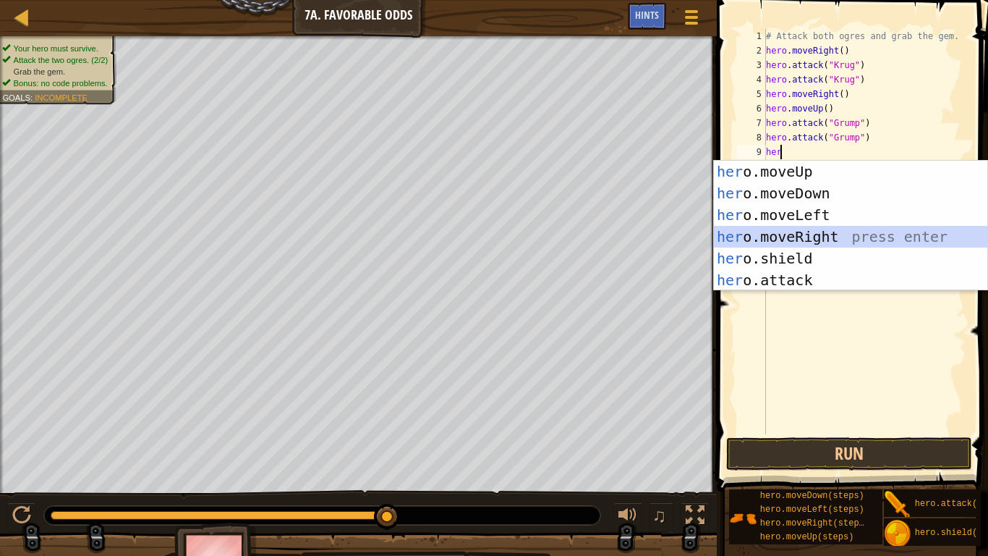
click at [845, 246] on div "her o.moveUp press enter her o.moveDown press enter her o.moveLeft press enter …" at bounding box center [850, 248] width 273 height 174
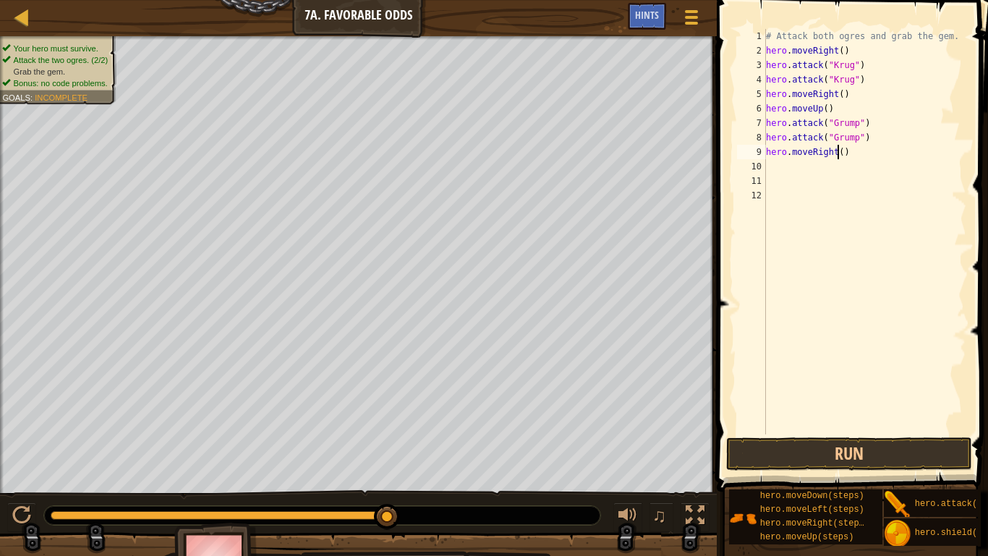
click at [838, 148] on div "# Attack both ogres and grab the gem. hero . moveRight ( ) hero . attack ( "[PE…" at bounding box center [865, 246] width 204 height 434
type textarea "hero.moveRight(3)"
click at [919, 448] on button "Run" at bounding box center [849, 453] width 246 height 33
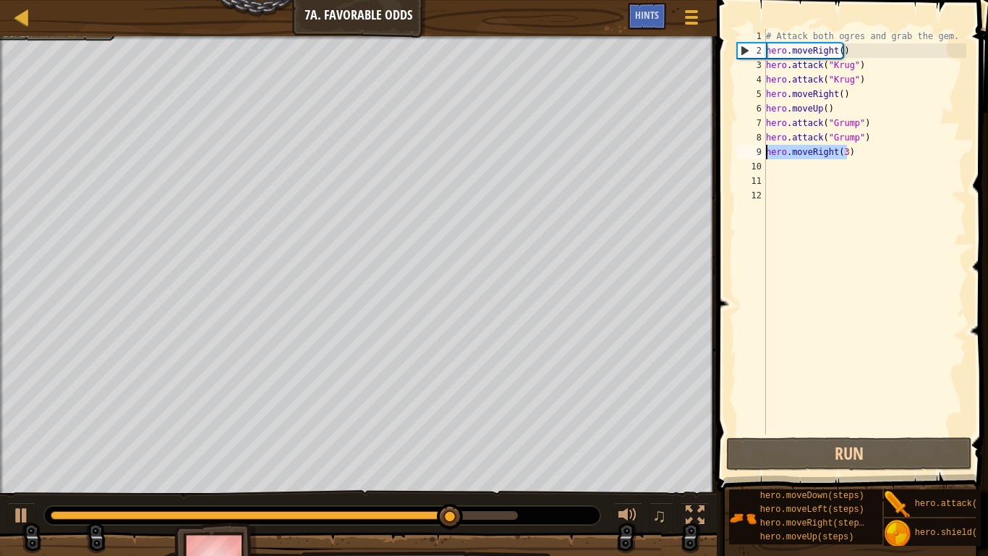
drag, startPoint x: 854, startPoint y: 156, endPoint x: 765, endPoint y: 153, distance: 88.3
click at [765, 153] on div "hero.moveRight(3) 1 2 3 4 5 6 7 8 9 10 11 12 # Attack both [PERSON_NAME] and gr…" at bounding box center [850, 231] width 232 height 405
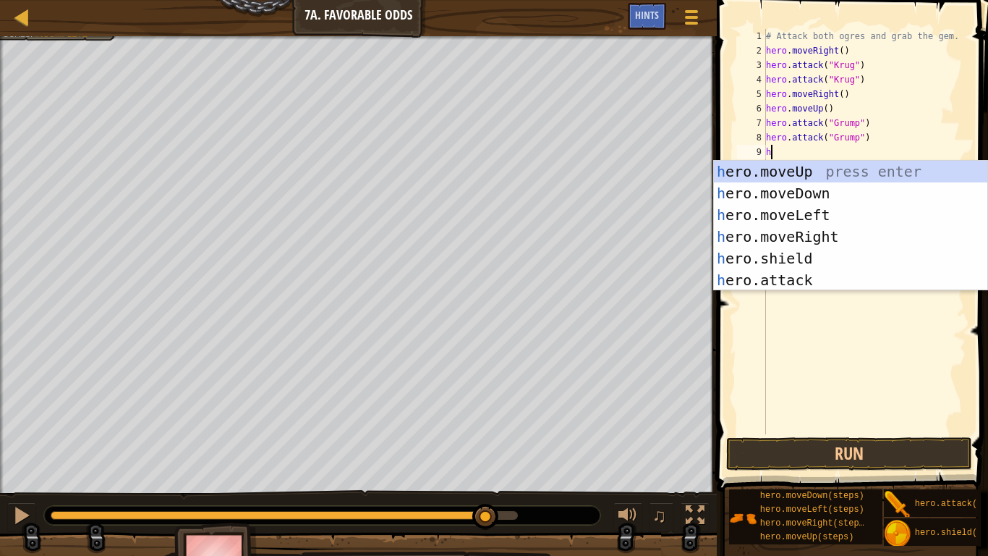
type textarea "he"
click at [790, 222] on div "he ro.moveUp press enter he ro.moveDown press enter he ro.moveLeft press enter …" at bounding box center [850, 248] width 273 height 174
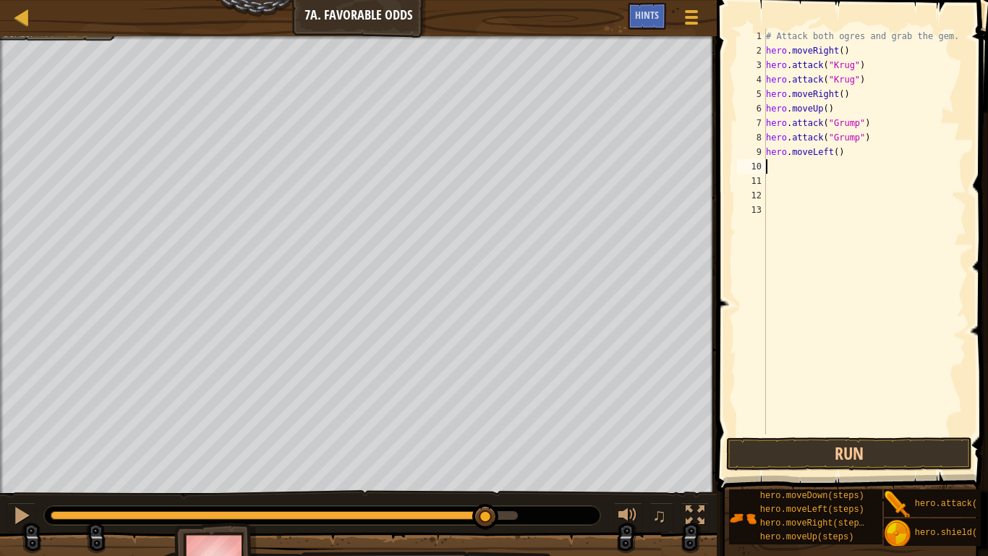
click at [833, 156] on div "# Attack both ogres and grab the gem. hero . moveRight ( ) hero . attack ( "[PE…" at bounding box center [865, 246] width 204 height 434
type textarea "hero.moveLeft(4)"
click at [864, 446] on button "Run" at bounding box center [849, 453] width 246 height 33
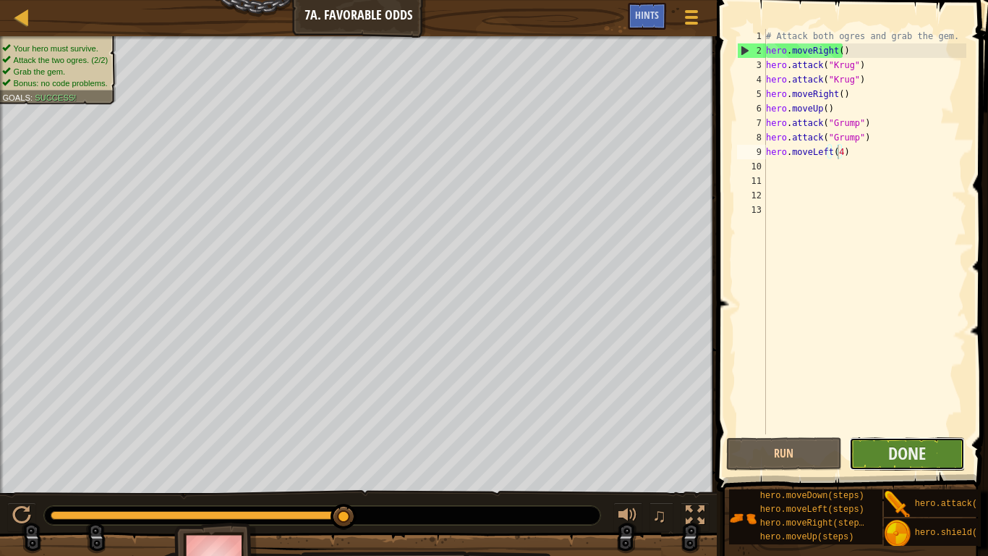
click at [927, 443] on button "Done" at bounding box center [907, 453] width 116 height 33
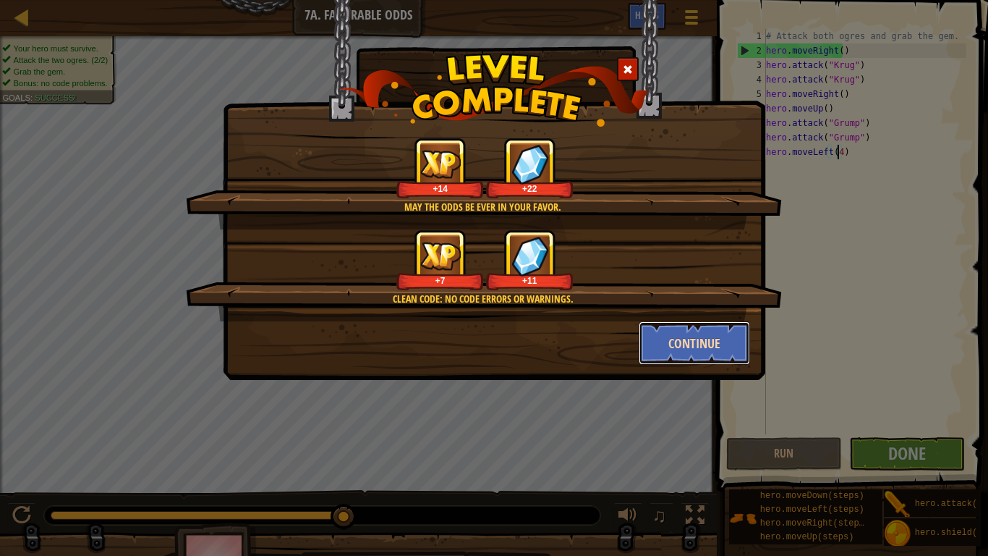
click at [681, 336] on button "Continue" at bounding box center [695, 342] width 112 height 43
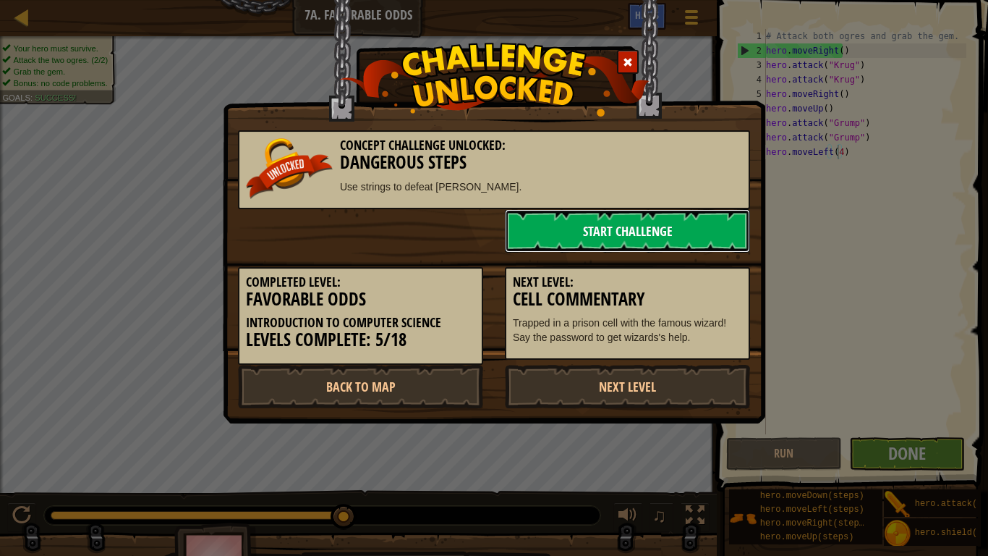
click at [653, 234] on link "Start Challenge" at bounding box center [627, 230] width 245 height 43
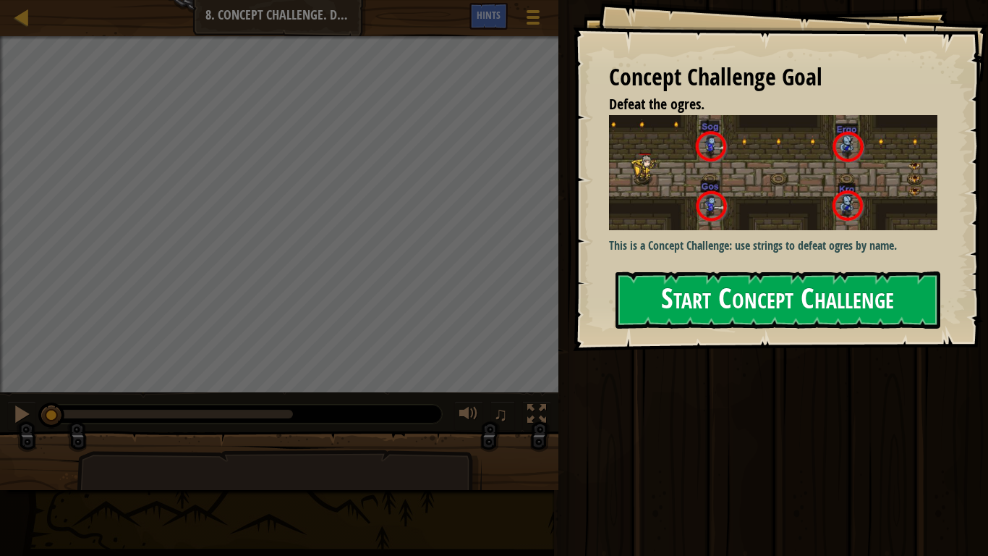
click at [749, 323] on button "Start Concept Challenge" at bounding box center [778, 299] width 325 height 57
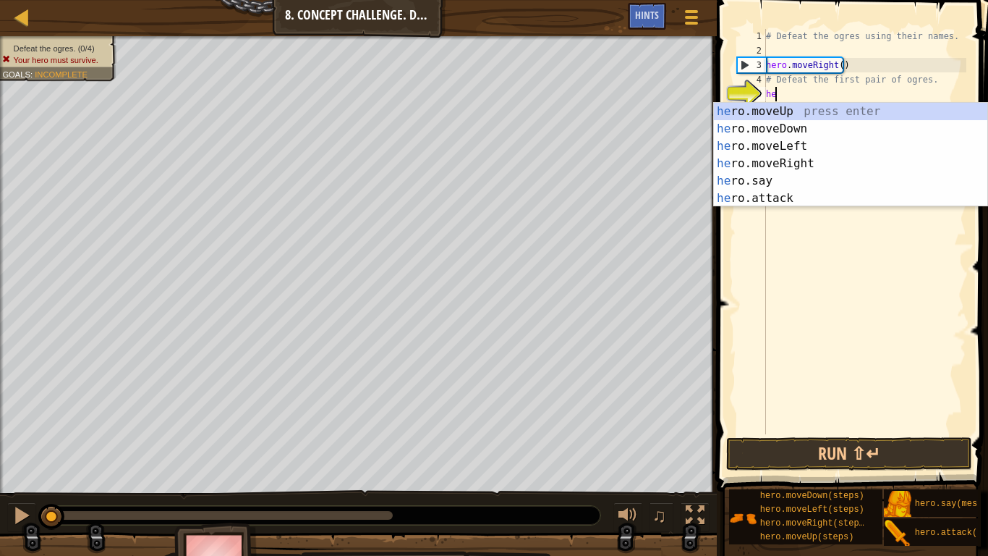
scroll to position [7, 1]
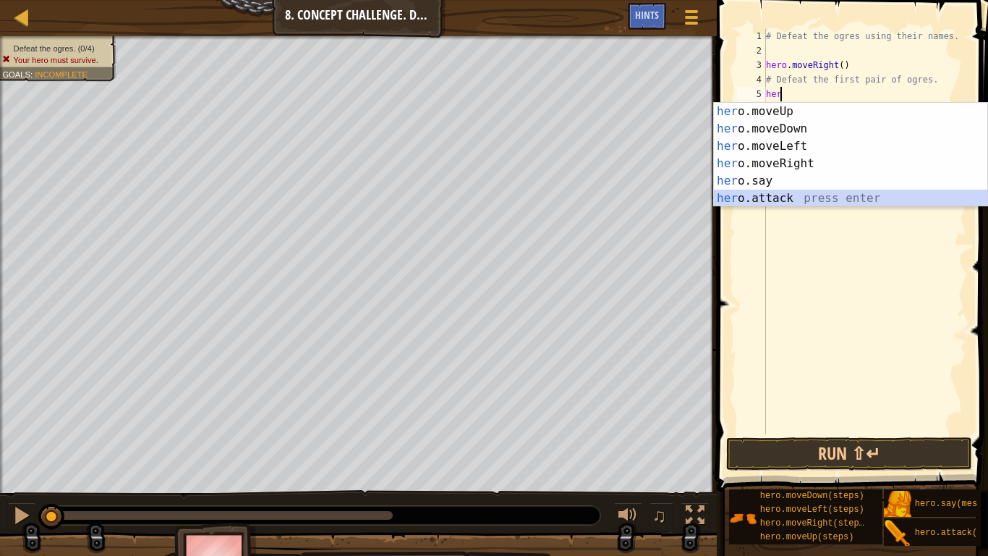
click at [796, 202] on div "her o.moveUp press enter her o.moveDown press enter her o.moveLeft press enter …" at bounding box center [850, 172] width 273 height 139
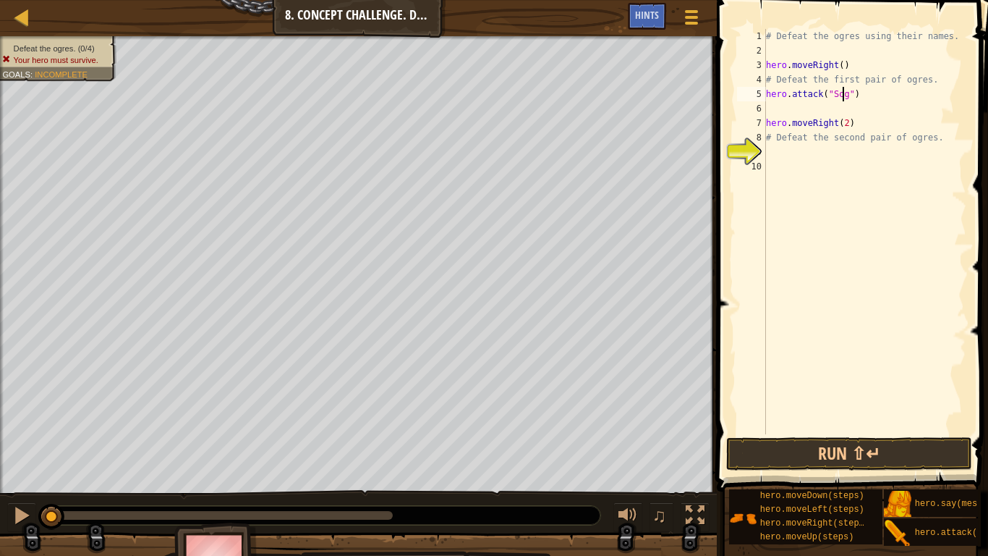
scroll to position [7, 7]
drag, startPoint x: 859, startPoint y: 98, endPoint x: 757, endPoint y: 97, distance: 101.3
click at [757, 97] on div "hero.attack("Sog") 1 2 3 4 5 6 7 8 9 10 # Defeat the ogres using their names. h…" at bounding box center [850, 231] width 232 height 405
click at [900, 457] on button "Run ⇧↵" at bounding box center [849, 453] width 246 height 33
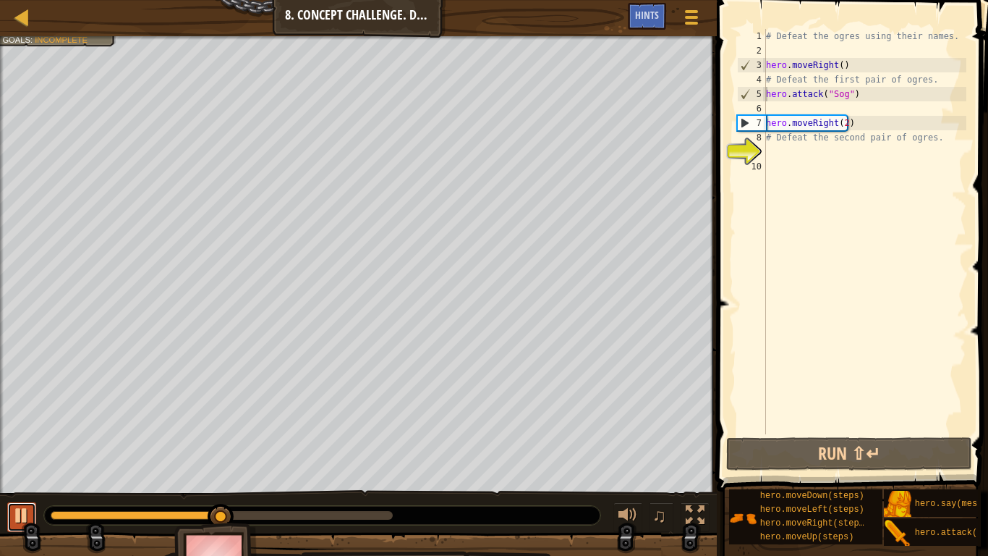
click at [19, 457] on div at bounding box center [21, 515] width 19 height 19
drag, startPoint x: 854, startPoint y: 93, endPoint x: 783, endPoint y: 101, distance: 71.3
click at [787, 101] on div "# Defeat the ogres using their names. hero . moveRight ( ) # Defeat the first p…" at bounding box center [864, 246] width 203 height 434
type textarea "hero.attack("Sog")"
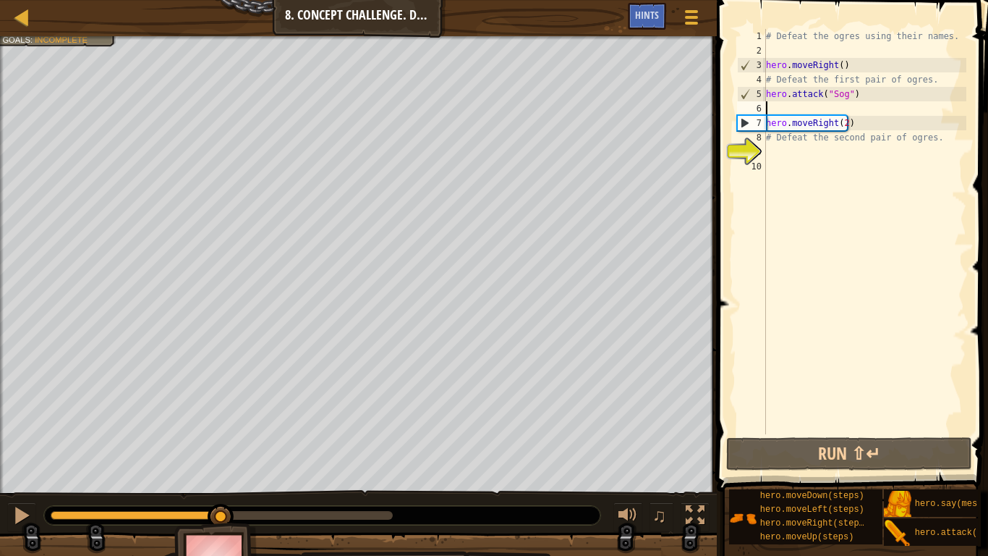
drag, startPoint x: 783, startPoint y: 101, endPoint x: 854, endPoint y: 93, distance: 70.7
click at [854, 93] on div "# Defeat the ogres using their names. hero . moveRight ( ) # Defeat the first p…" at bounding box center [864, 246] width 203 height 434
drag, startPoint x: 854, startPoint y: 93, endPoint x: 767, endPoint y: 93, distance: 86.8
click at [767, 93] on div "# Defeat the ogres using their names. hero . moveRight ( ) # Defeat the first p…" at bounding box center [864, 246] width 203 height 434
paste textarea "Grump"
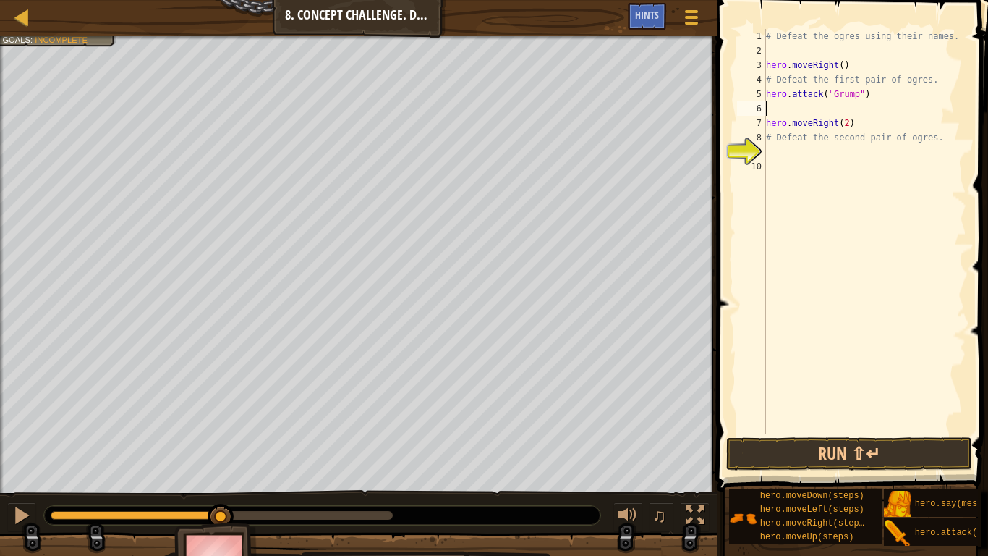
drag, startPoint x: 883, startPoint y: 104, endPoint x: 877, endPoint y: 99, distance: 8.2
click at [877, 99] on div "# Defeat the ogres using their names. hero . moveRight ( ) # Defeat the first p…" at bounding box center [864, 246] width 203 height 434
click at [892, 96] on div "# Defeat the ogres using their names. hero . moveRight ( ) # Defeat the first p…" at bounding box center [864, 231] width 203 height 405
click at [852, 95] on div "# Defeat the ogres using their names. hero . moveRight ( ) # Defeat the first p…" at bounding box center [864, 246] width 203 height 434
type textarea "hero.attack("Sog")"
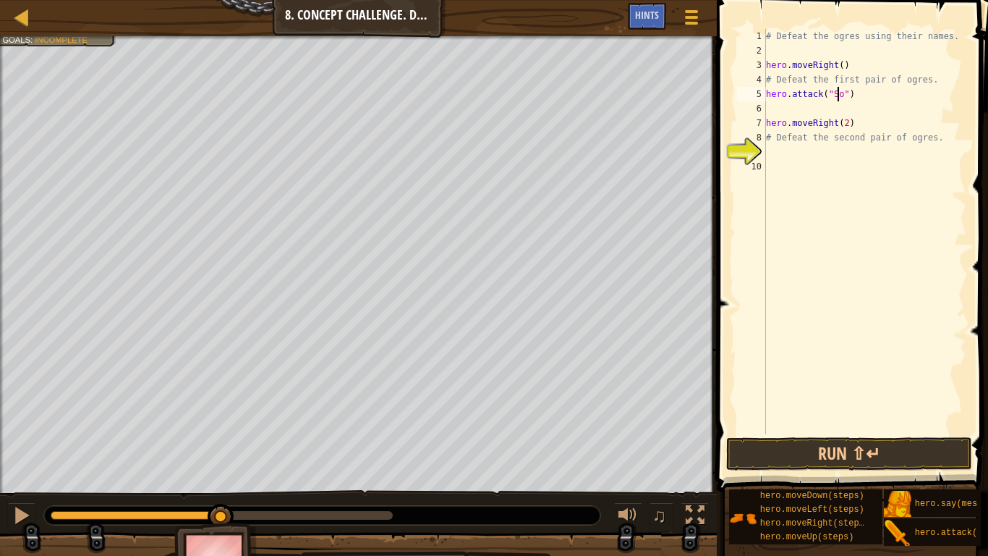
scroll to position [7, 7]
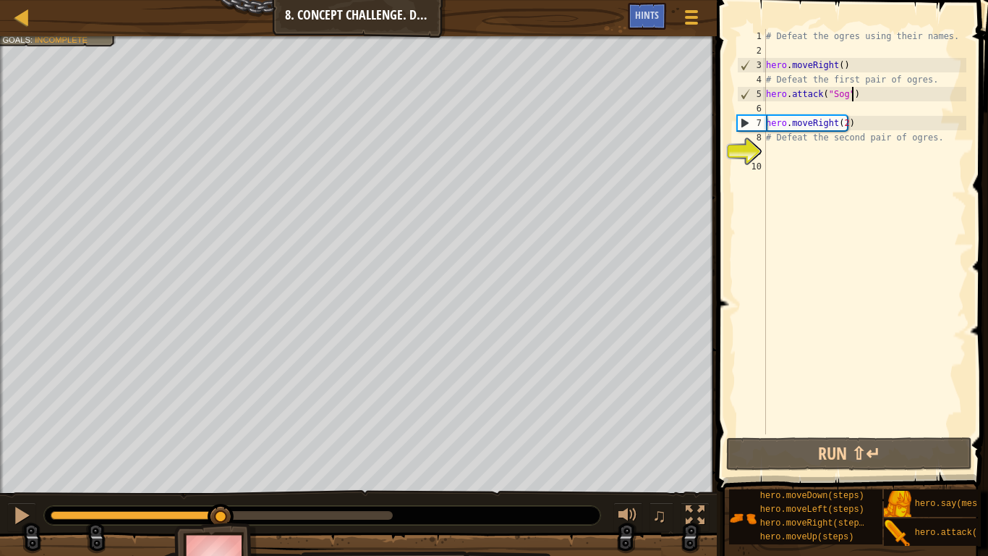
click at [863, 90] on div "# Defeat the ogres using their names. hero . moveRight ( ) # Defeat the first p…" at bounding box center [864, 246] width 203 height 434
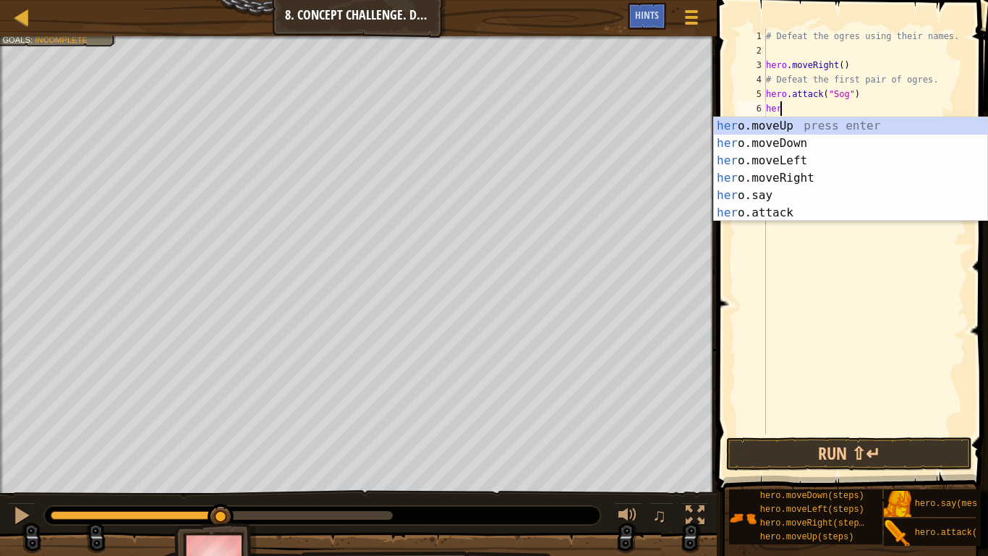
scroll to position [7, 1]
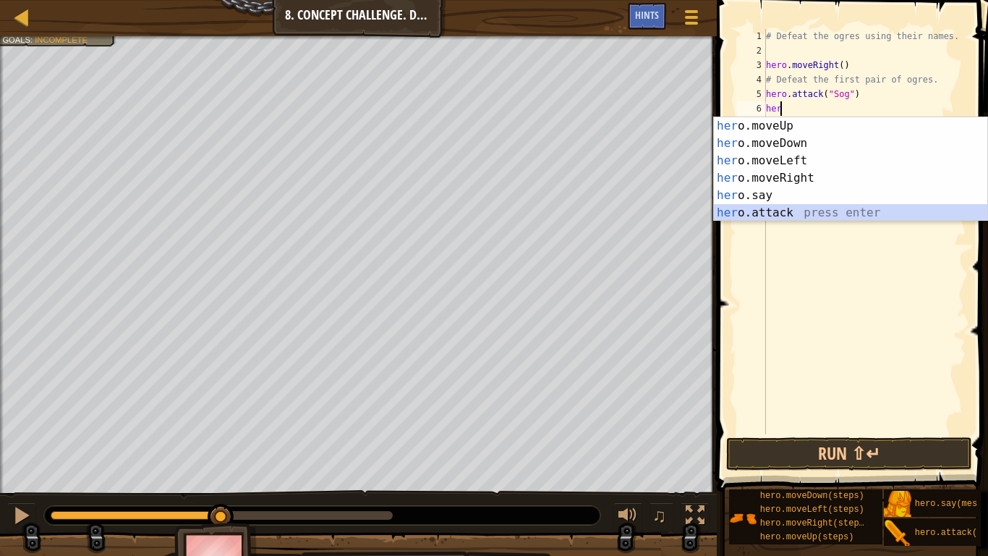
click at [807, 210] on div "her o.moveUp press enter her o.moveDown press enter her o.moveLeft press enter …" at bounding box center [850, 186] width 273 height 139
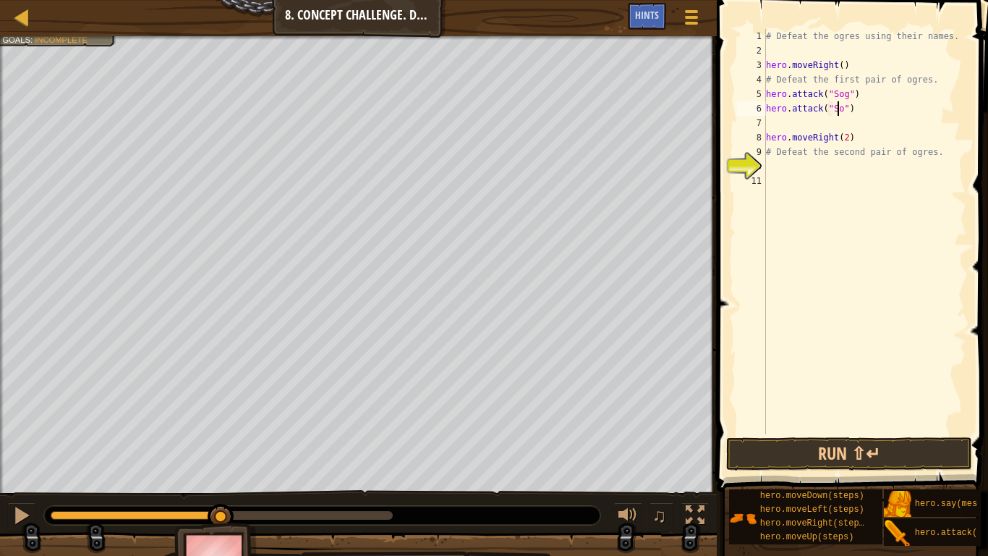
type textarea "hero.attack("Sog")"
click at [904, 112] on div "# Defeat the ogres using their names. hero . moveRight ( ) # Defeat the first p…" at bounding box center [864, 246] width 203 height 434
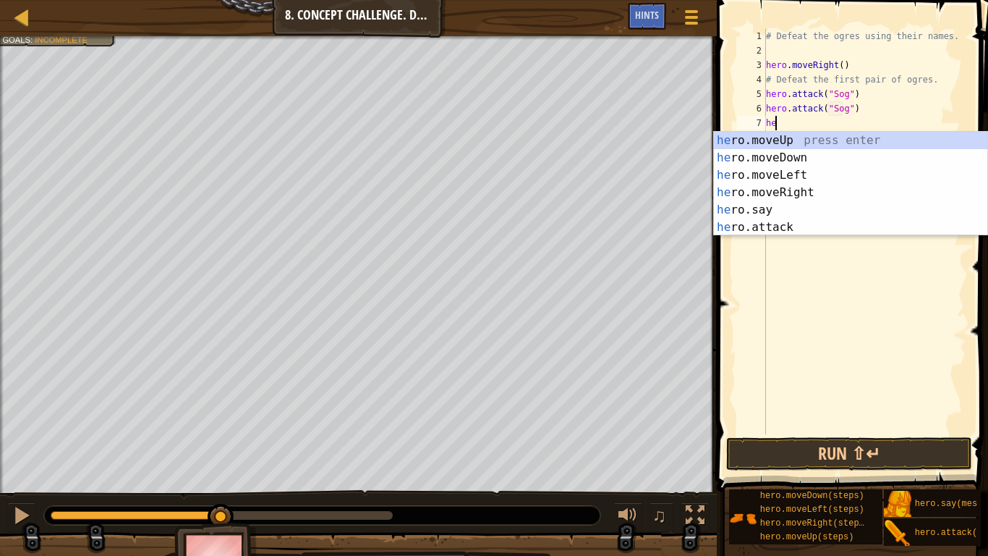
scroll to position [7, 1]
click at [828, 222] on div "her o.moveUp press enter her o.moveDown press enter her o.moveLeft press enter …" at bounding box center [850, 201] width 273 height 139
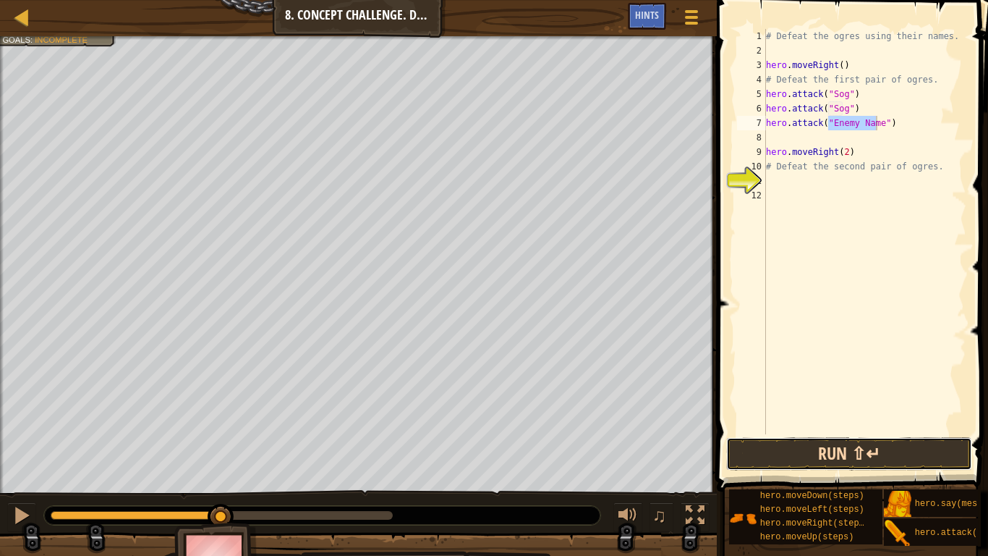
click at [775, 446] on button "Run ⇧↵" at bounding box center [849, 453] width 246 height 33
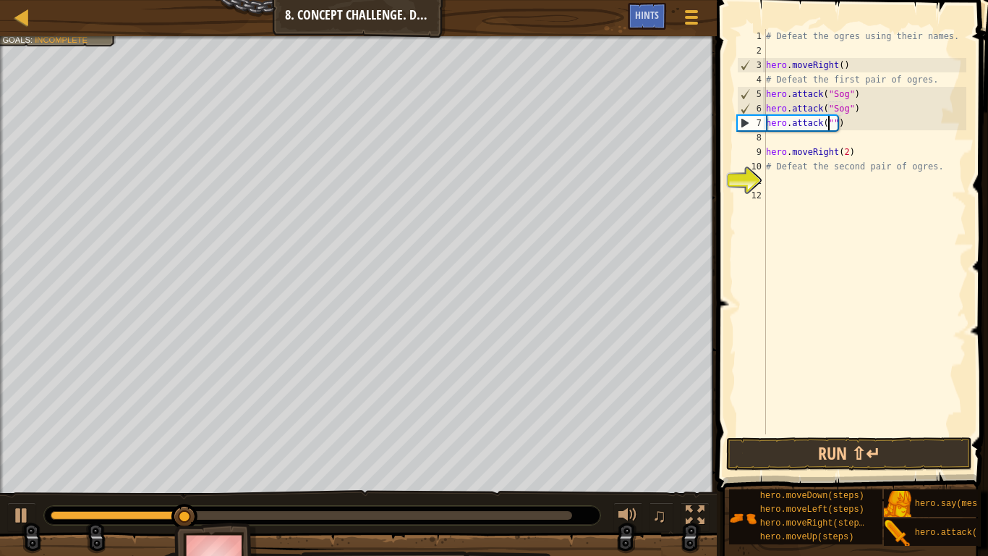
scroll to position [7, 6]
type textarea "hero.attack("Gos")"
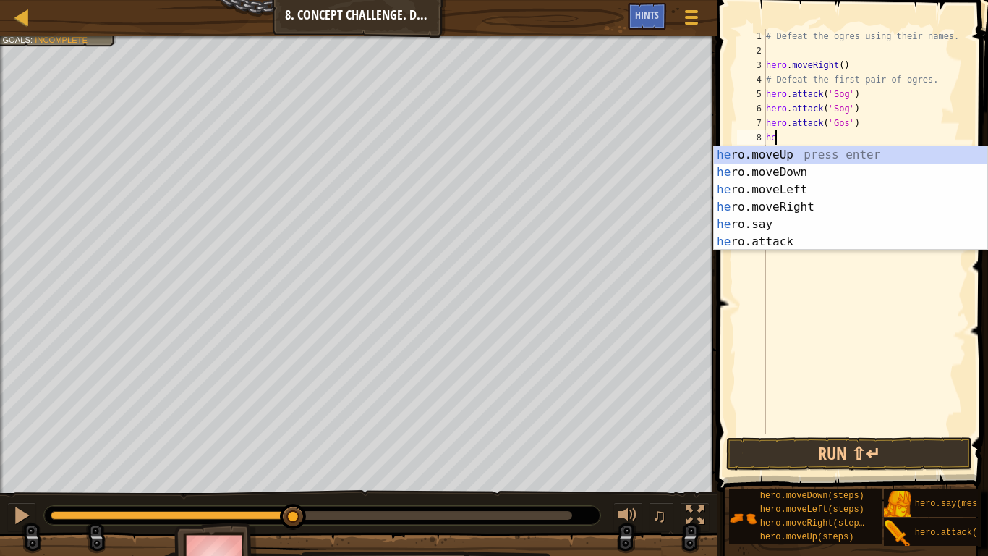
scroll to position [7, 1]
type textarea "hero"
click at [834, 252] on div "# Defeat the ogres using their names. hero . moveRight ( ) # Defeat the first p…" at bounding box center [864, 246] width 203 height 434
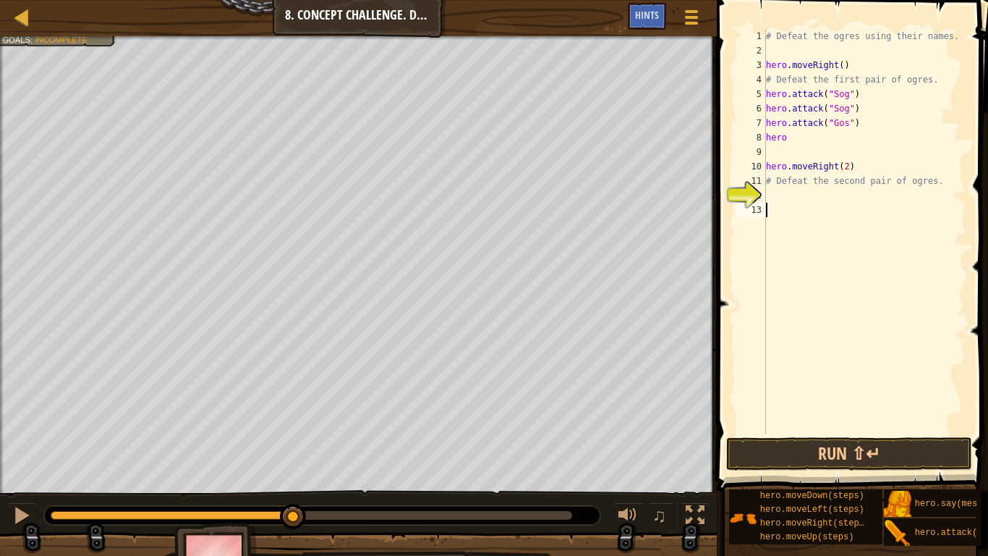
scroll to position [7, 0]
click at [809, 135] on div "# Defeat the ogres using their names. hero . moveRight ( ) # Defeat the first p…" at bounding box center [864, 246] width 203 height 434
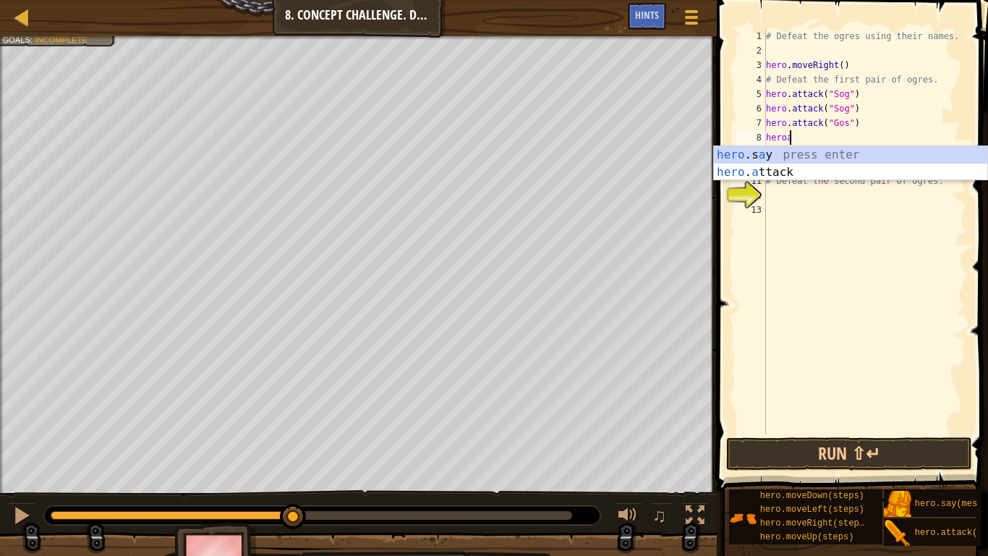
scroll to position [7, 1]
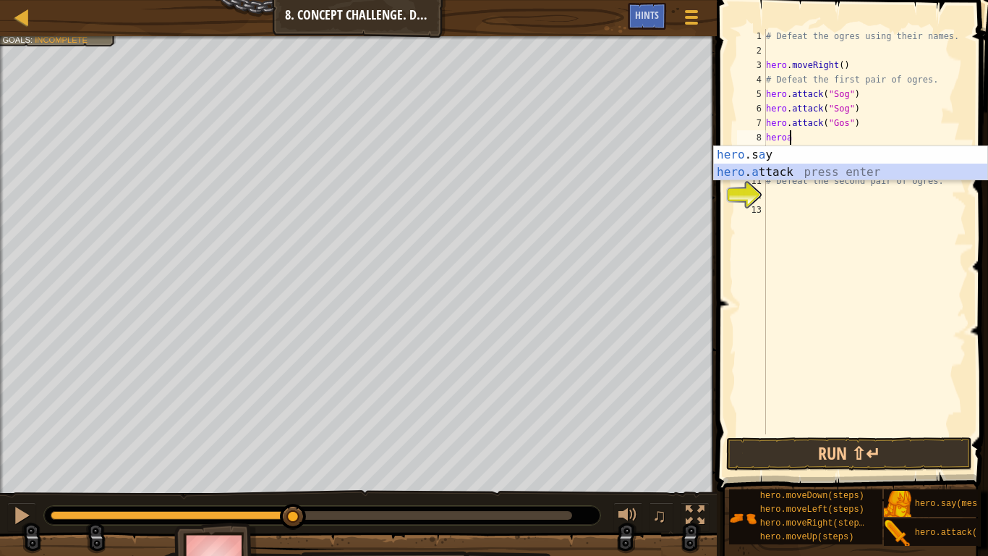
click at [793, 169] on div "hero .s a y press enter hero . a ttack press enter" at bounding box center [850, 180] width 273 height 69
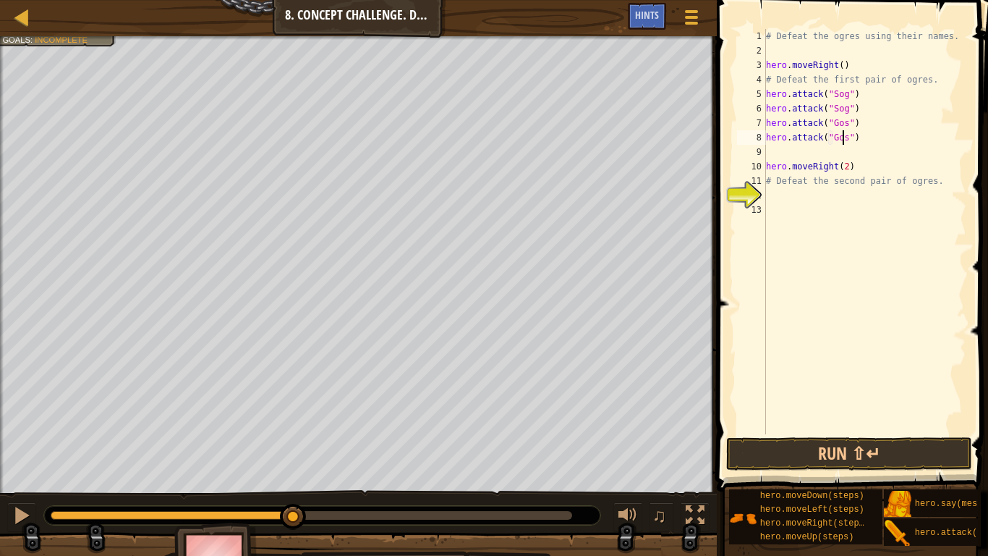
scroll to position [7, 7]
type textarea "hero.attack("Gos")"
click at [789, 451] on button "Run ⇧↵" at bounding box center [849, 453] width 246 height 33
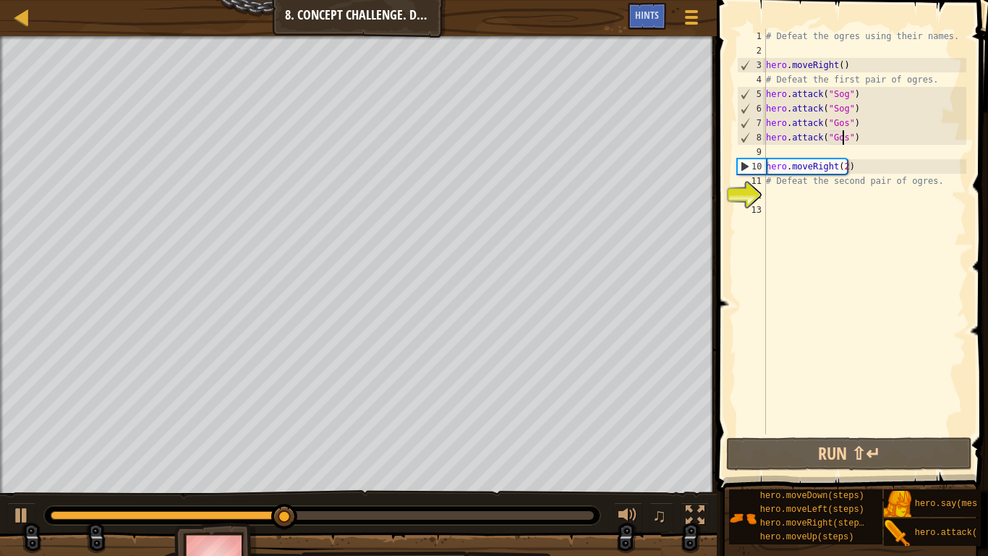
click at [814, 156] on div "# Defeat the ogres using their names. hero . moveRight ( ) # Defeat the first p…" at bounding box center [864, 246] width 203 height 434
type textarea "hero.attack("Gos")"
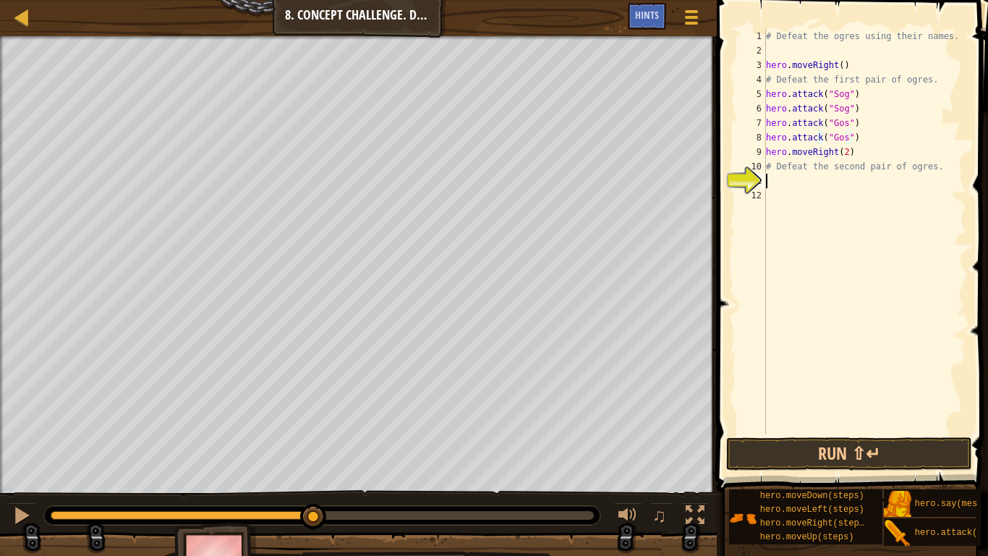
click at [770, 177] on div "# Defeat the ogres using their names. hero . moveRight ( ) # Defeat the first p…" at bounding box center [864, 246] width 203 height 434
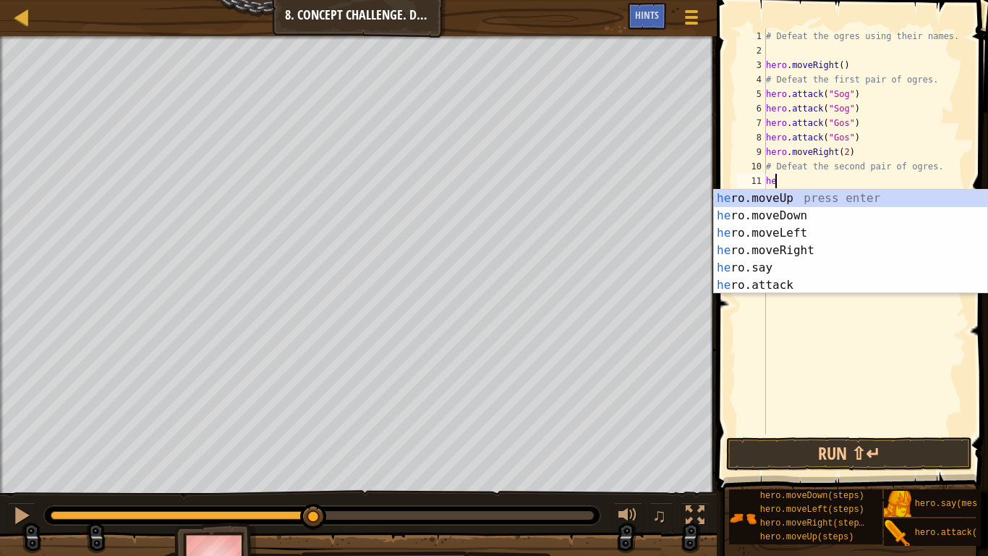
type textarea "her"
click at [825, 216] on div "her o.moveUp press enter her o.moveDown press enter her o.moveLeft press enter …" at bounding box center [850, 259] width 273 height 139
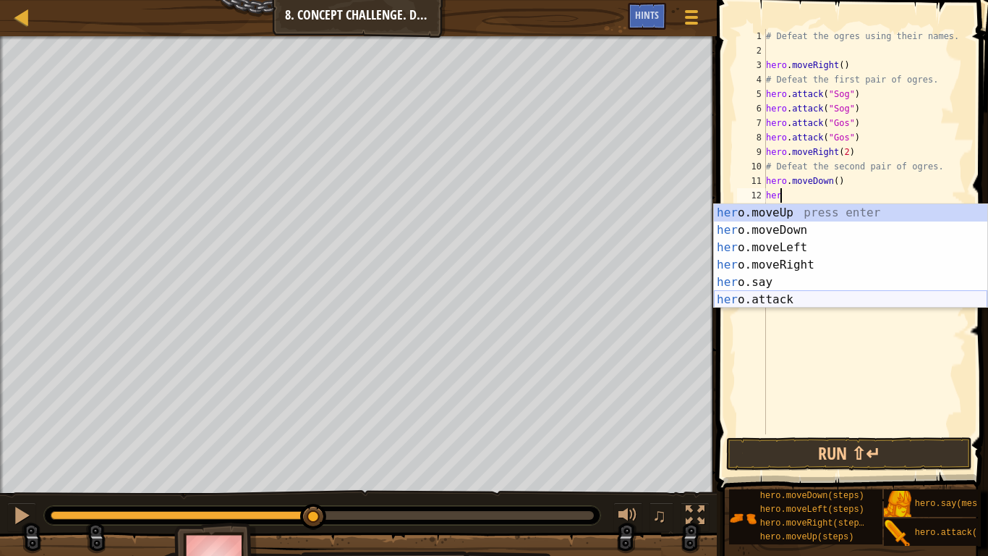
click at [782, 300] on div "her o.moveUp press enter her o.moveDown press enter her o.moveLeft press enter …" at bounding box center [850, 273] width 273 height 139
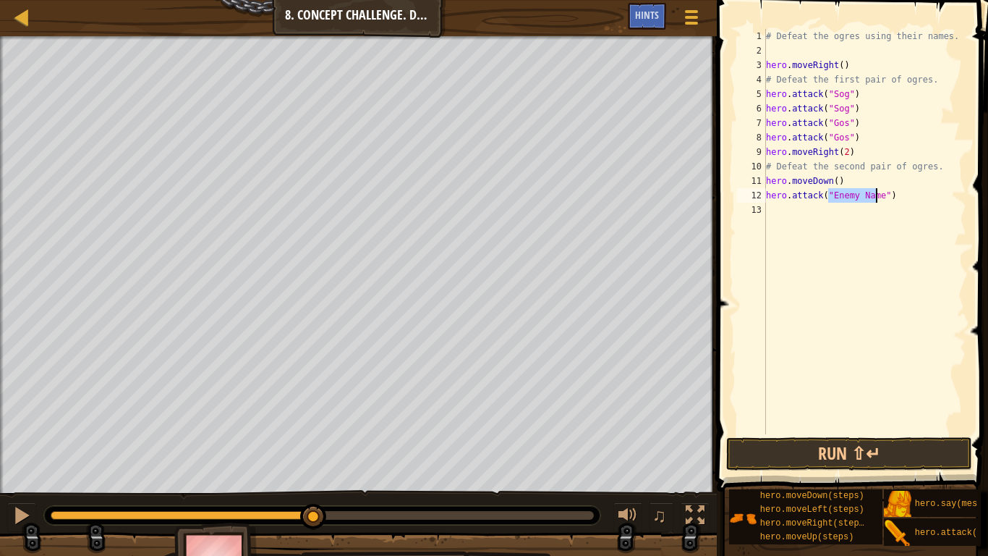
scroll to position [7, 6]
type textarea "hero.attack("Kro")"
click at [869, 201] on div "# Defeat the ogres using their names. hero . moveRight ( ) # Defeat the first p…" at bounding box center [864, 246] width 203 height 434
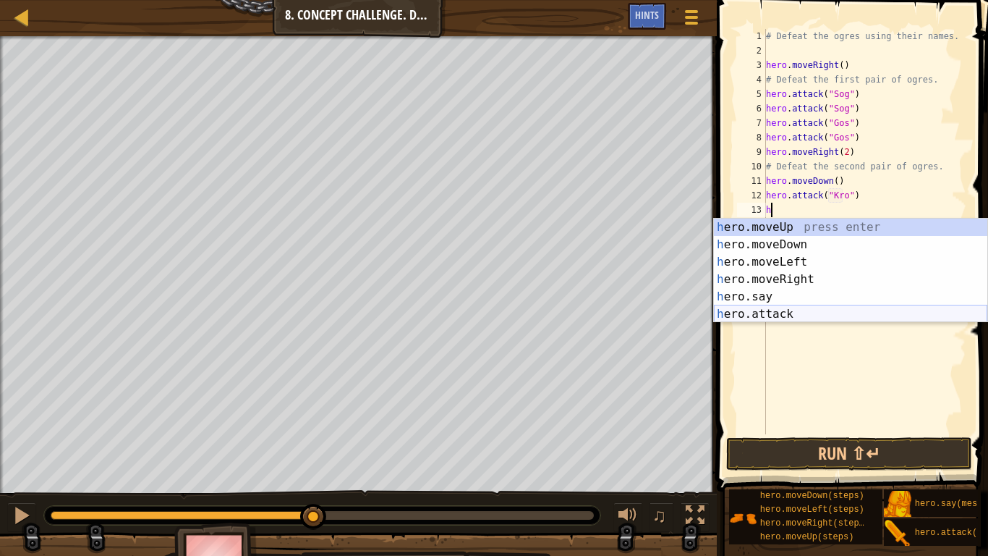
click at [808, 307] on div "h ero.moveUp press enter h ero.moveDown press enter h ero.moveLeft press enter …" at bounding box center [850, 287] width 273 height 139
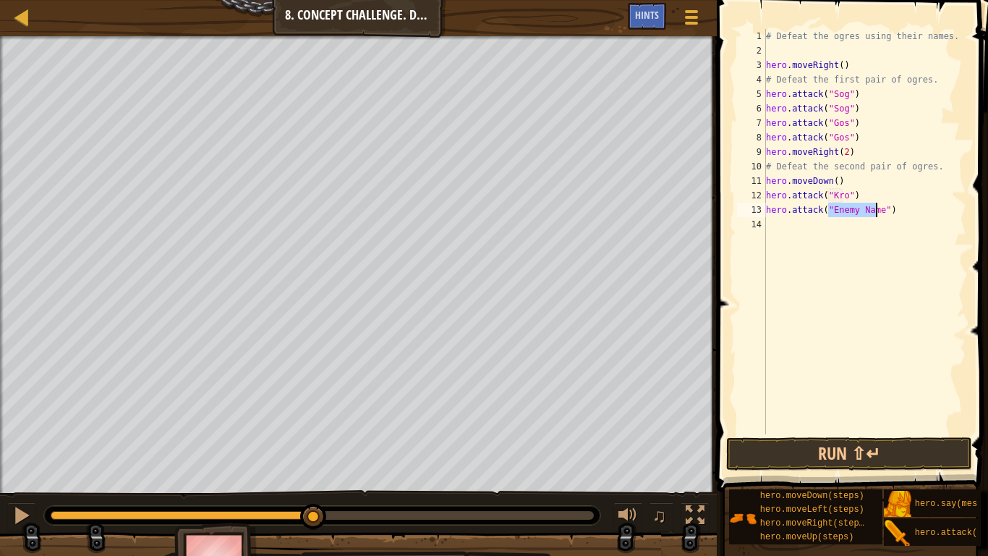
scroll to position [7, 6]
type textarea "hero.attack("Kro")"
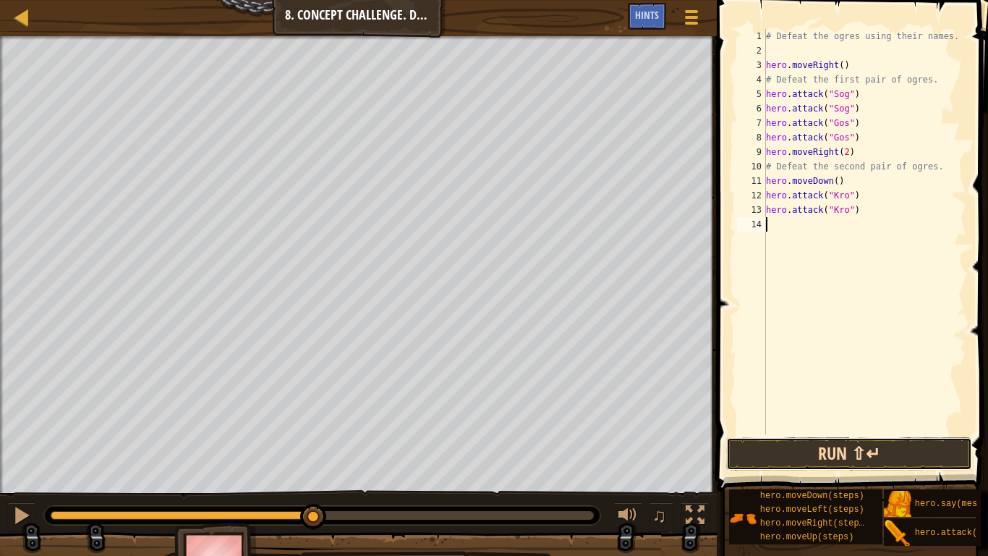
click at [742, 449] on button "Run ⇧↵" at bounding box center [849, 453] width 246 height 33
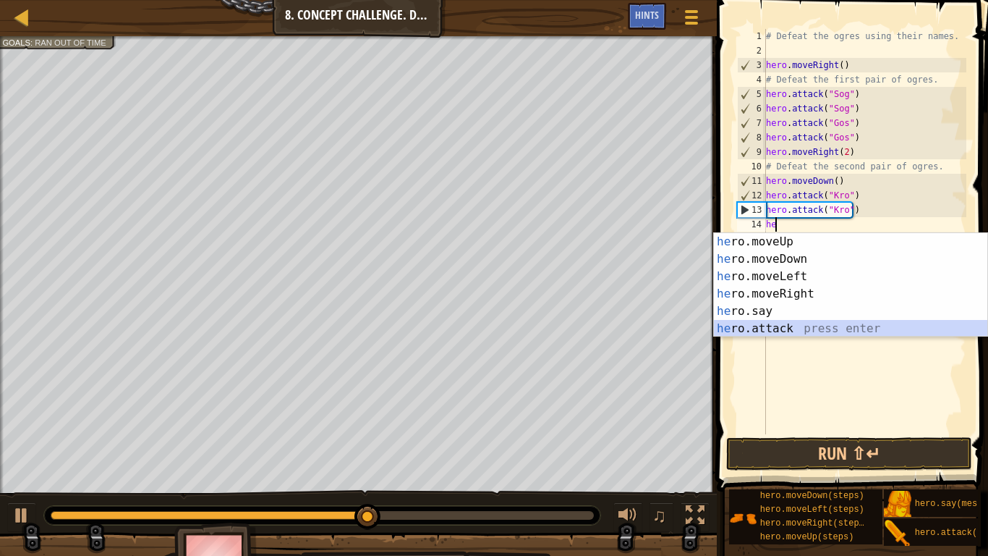
click at [780, 328] on div "he ro.moveUp press enter he ro.moveDown press enter he ro.moveLeft press enter …" at bounding box center [850, 302] width 273 height 139
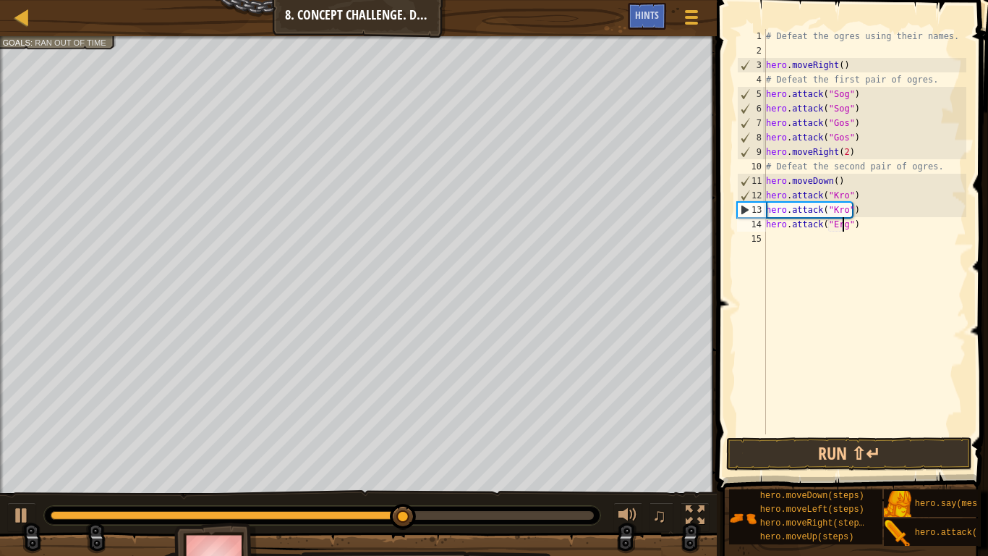
scroll to position [7, 7]
type textarea "hero.attack("Ergo")"
click at [802, 240] on div "# Defeat the ogres using their names. hero . moveRight ( ) # Defeat the first p…" at bounding box center [864, 246] width 203 height 434
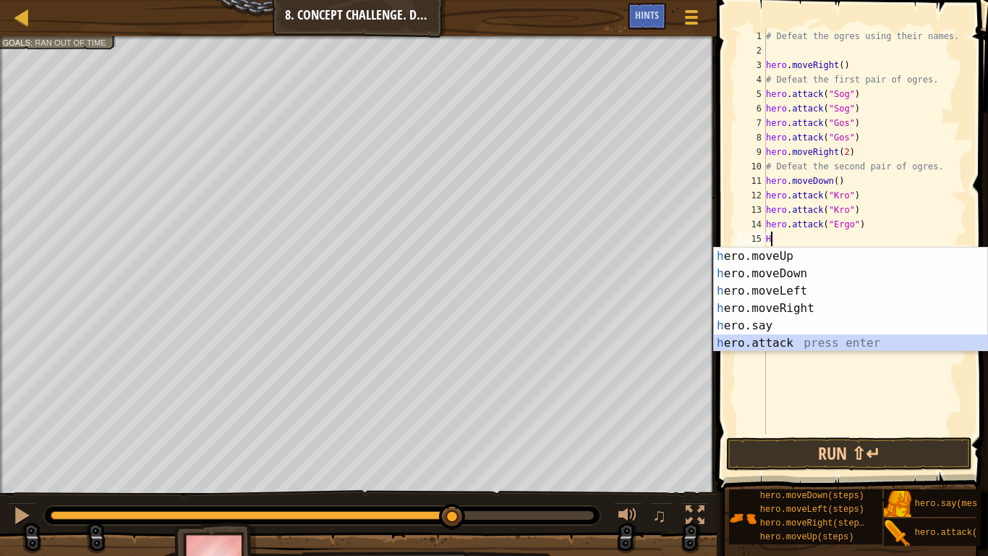
click at [810, 339] on div "h ero.moveUp press enter h ero.moveDown press enter h ero.moveLeft press enter …" at bounding box center [850, 316] width 273 height 139
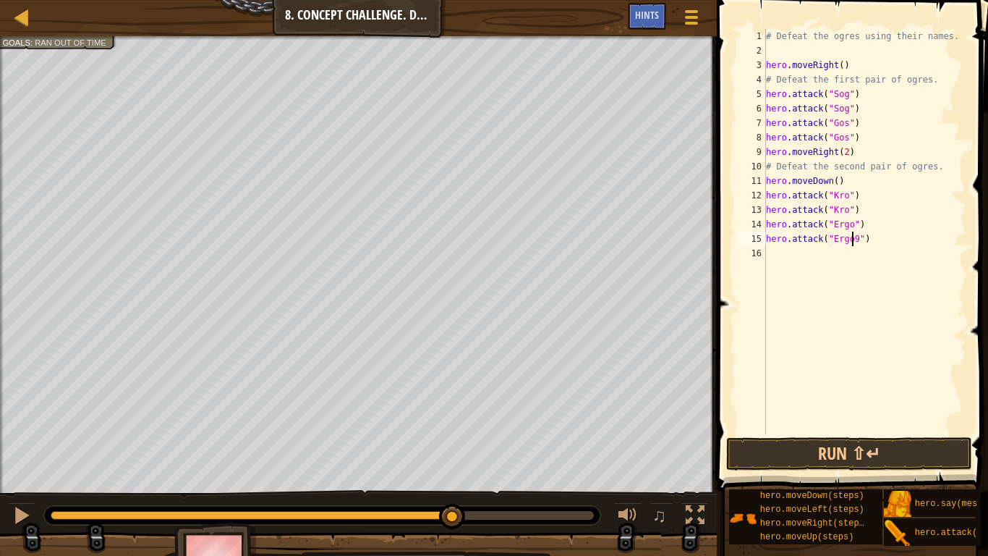
scroll to position [7, 7]
click at [881, 454] on button "Run ⇧↵" at bounding box center [849, 453] width 246 height 33
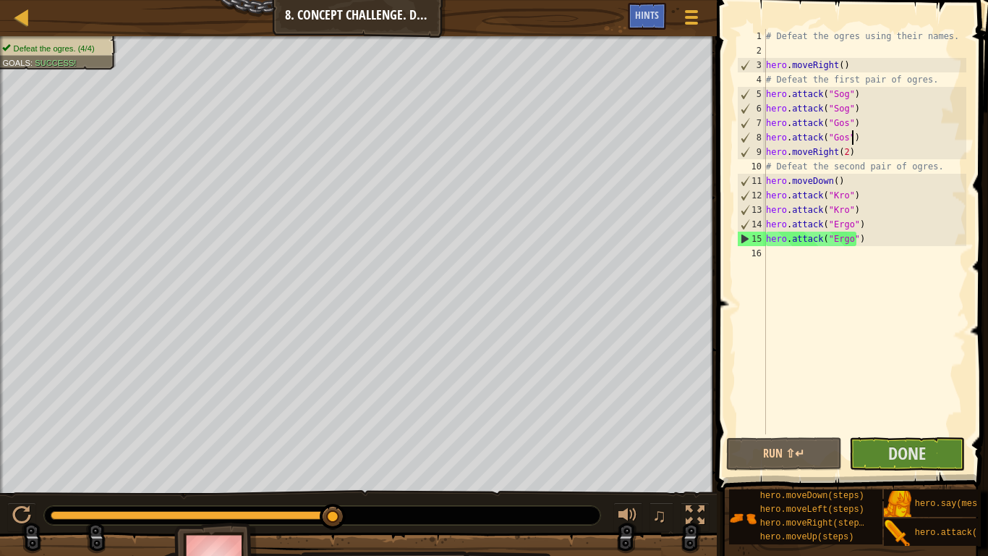
click at [854, 144] on div "# Defeat the ogres using their names. hero . moveRight ( ) # Defeat the first p…" at bounding box center [864, 246] width 203 height 434
click at [870, 142] on div "# Defeat the ogres using their names. hero . moveRight ( ) # Defeat the first p…" at bounding box center [864, 246] width 203 height 434
click at [859, 145] on div "# Defeat the ogres using their names. hero . moveRight ( ) # Defeat the first p…" at bounding box center [864, 246] width 203 height 434
click at [862, 141] on div "# Defeat the ogres using their names. hero . moveRight ( ) # Defeat the first p…" at bounding box center [864, 246] width 203 height 434
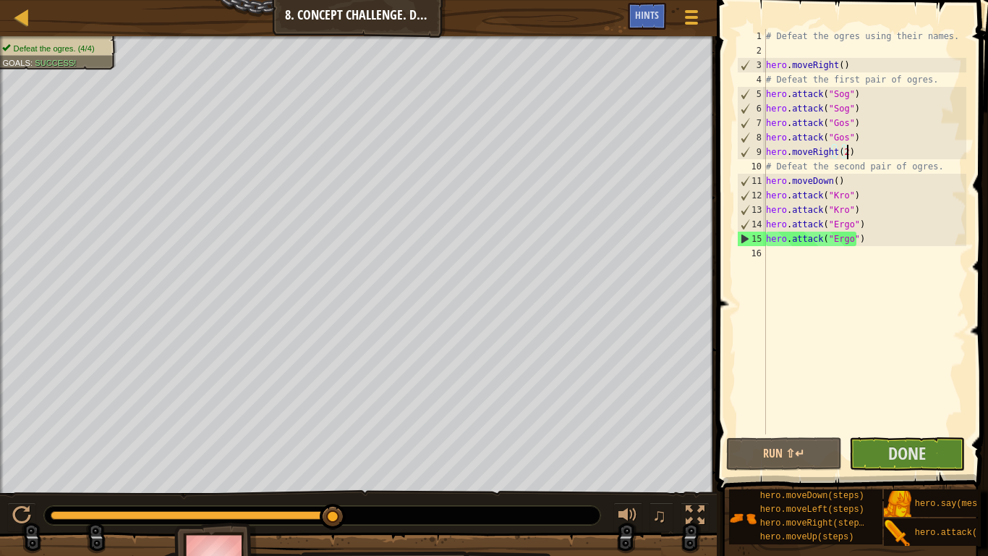
type textarea "hero.attack("Gos")"
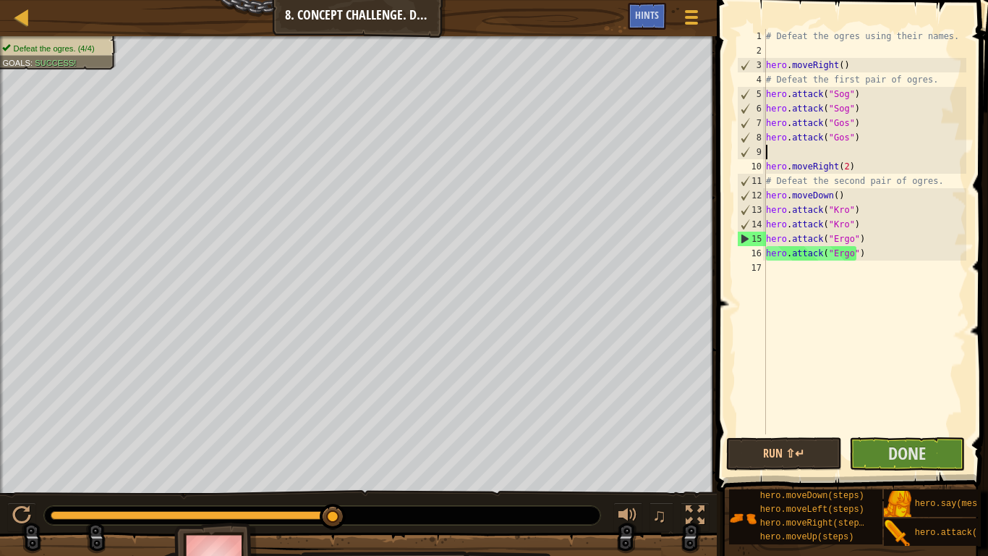
scroll to position [7, 0]
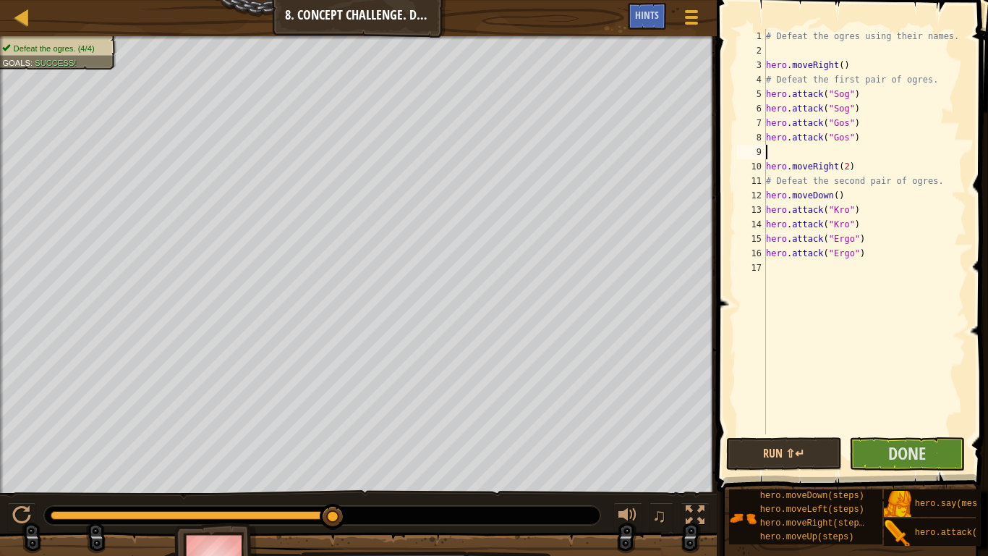
type textarea "h"
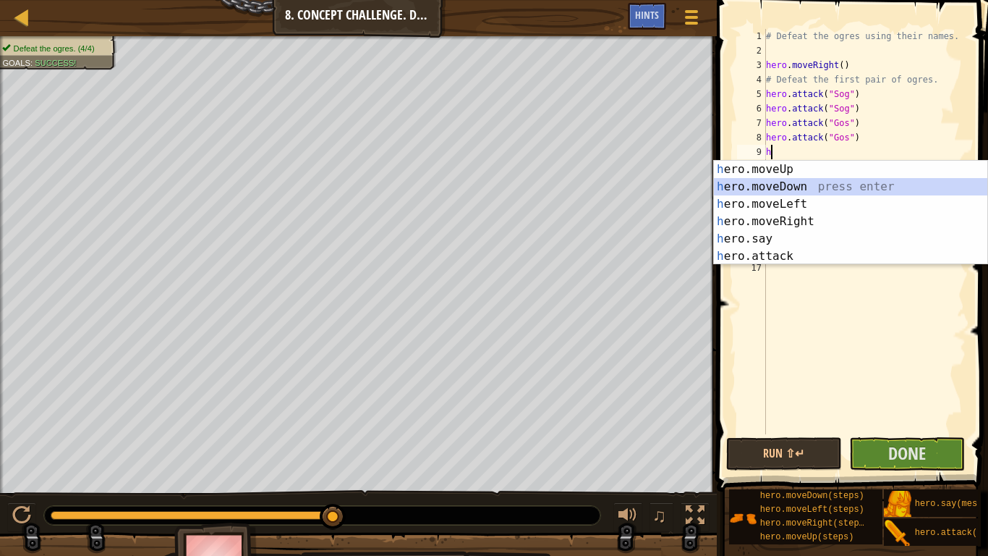
click at [794, 185] on div "h ero.moveUp press enter h ero.moveDown press enter h ero.moveLeft press enter …" at bounding box center [850, 230] width 273 height 139
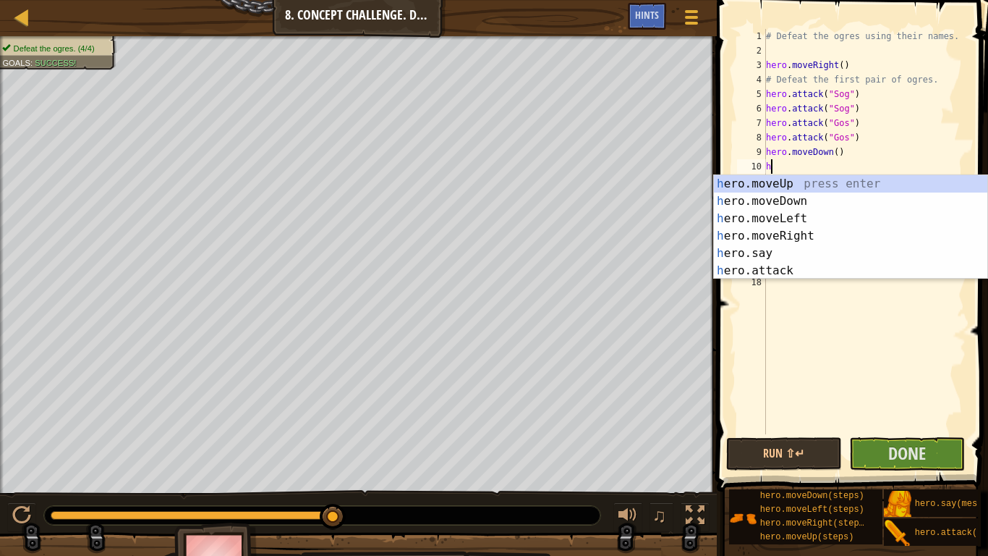
type textarea "he"
click at [812, 185] on div "he ro.moveUp press enter he ro.moveDown press enter he ro.moveLeft press enter …" at bounding box center [850, 244] width 273 height 139
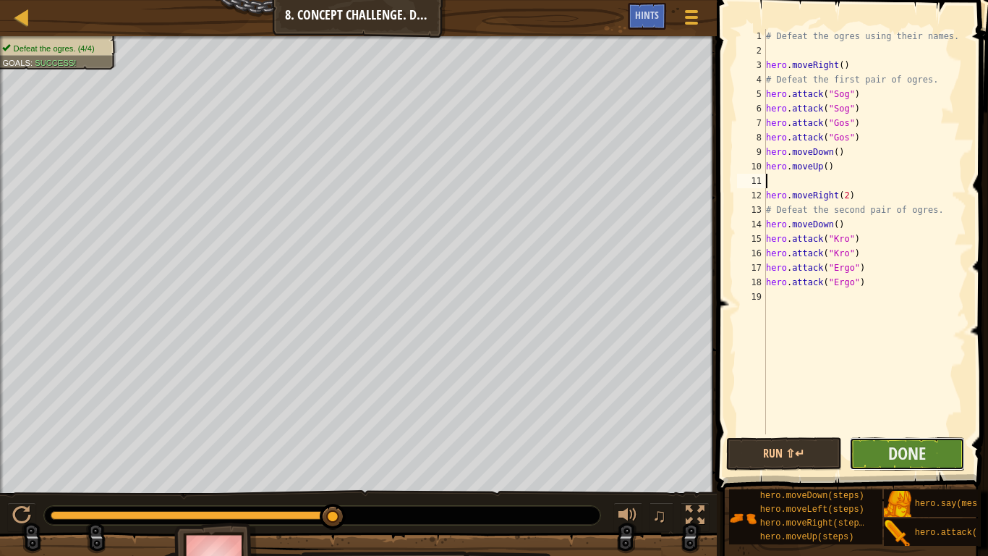
click at [862, 457] on button "Done" at bounding box center [907, 453] width 116 height 33
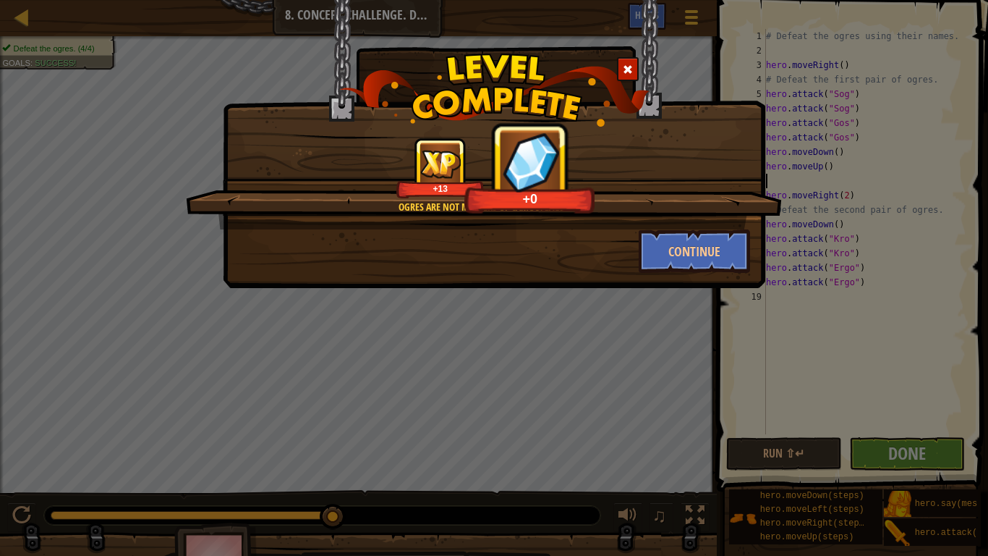
click at [621, 69] on div at bounding box center [628, 69] width 22 height 24
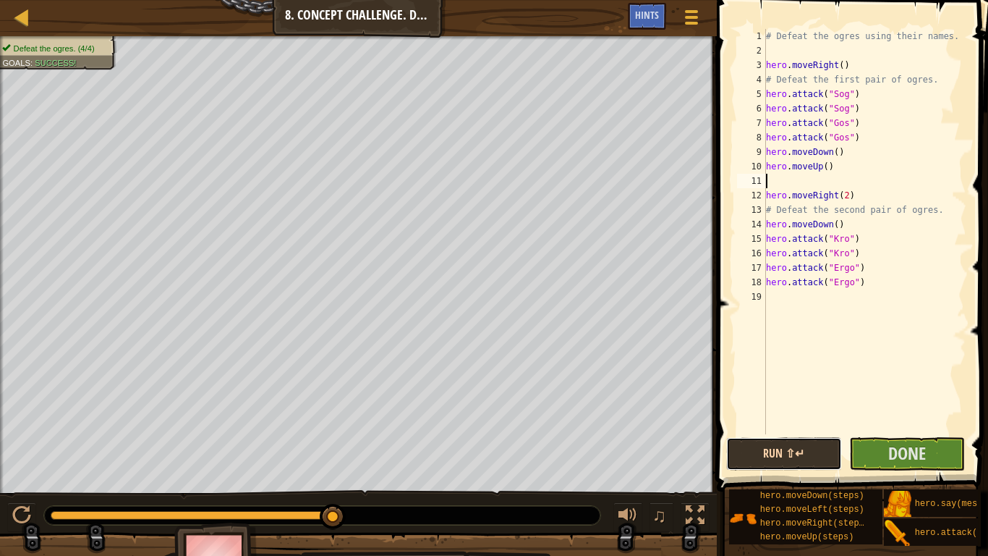
click at [804, 446] on button "Run ⇧↵" at bounding box center [784, 453] width 116 height 33
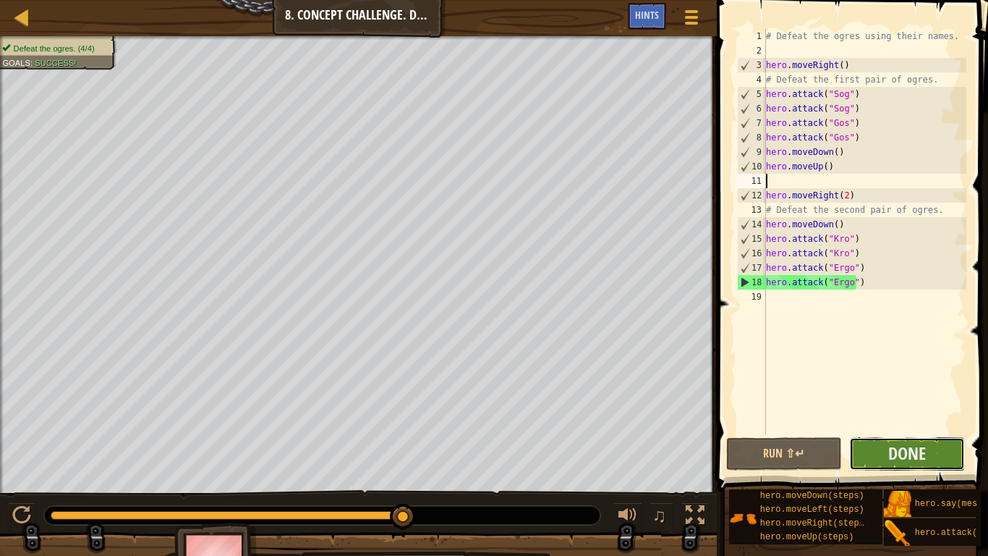
click at [929, 457] on button "Done" at bounding box center [907, 453] width 116 height 33
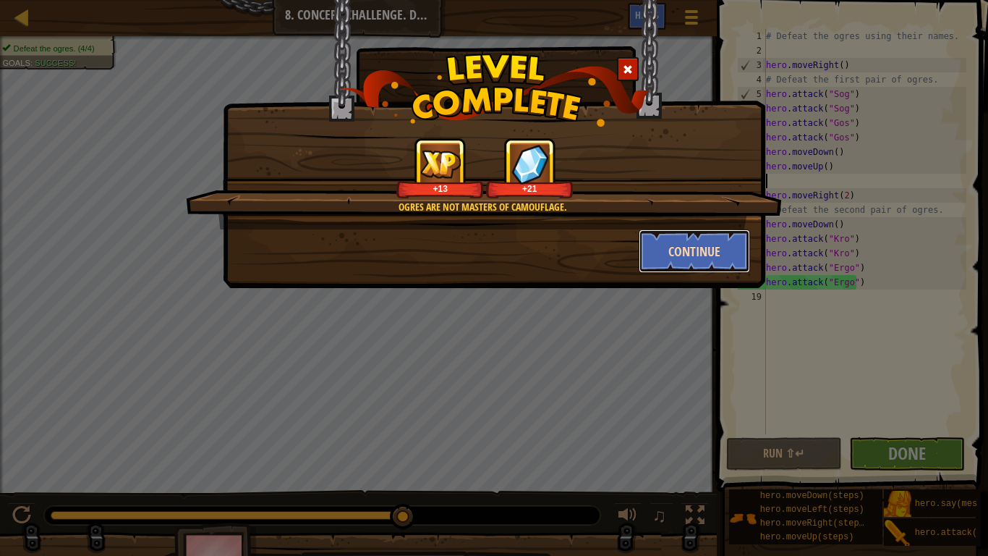
click at [665, 252] on button "Continue" at bounding box center [695, 250] width 112 height 43
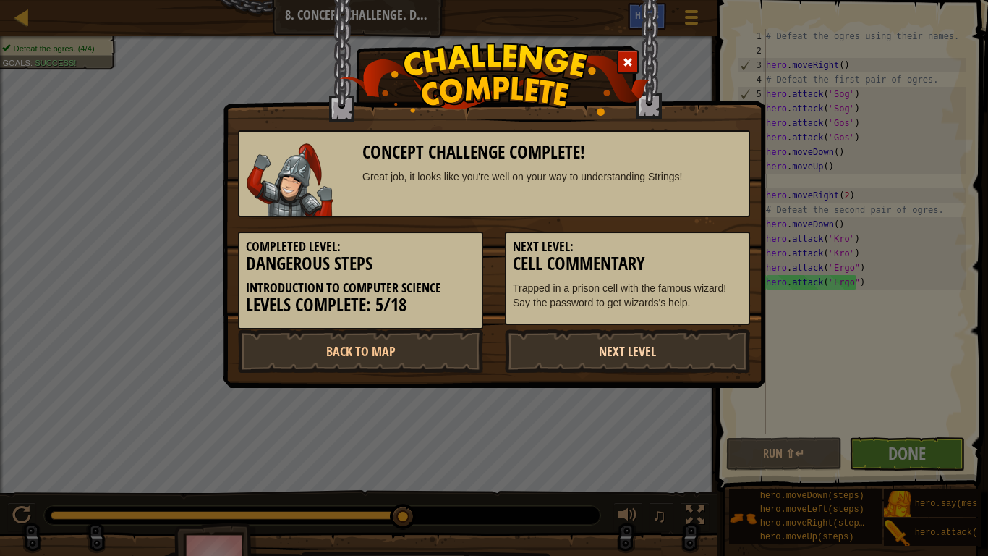
click at [609, 352] on link "Next Level" at bounding box center [627, 350] width 245 height 43
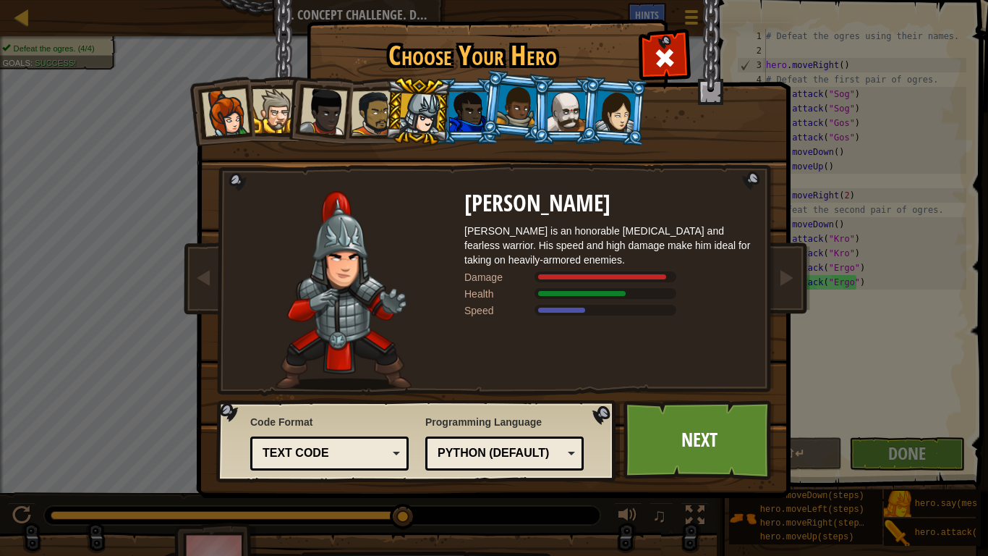
click at [662, 71] on div "Captain [PERSON_NAME] Anya is a no-nonsense leader who isn't afraid to go in an…" at bounding box center [494, 228] width 542 height 315
click at [658, 55] on span at bounding box center [664, 57] width 23 height 23
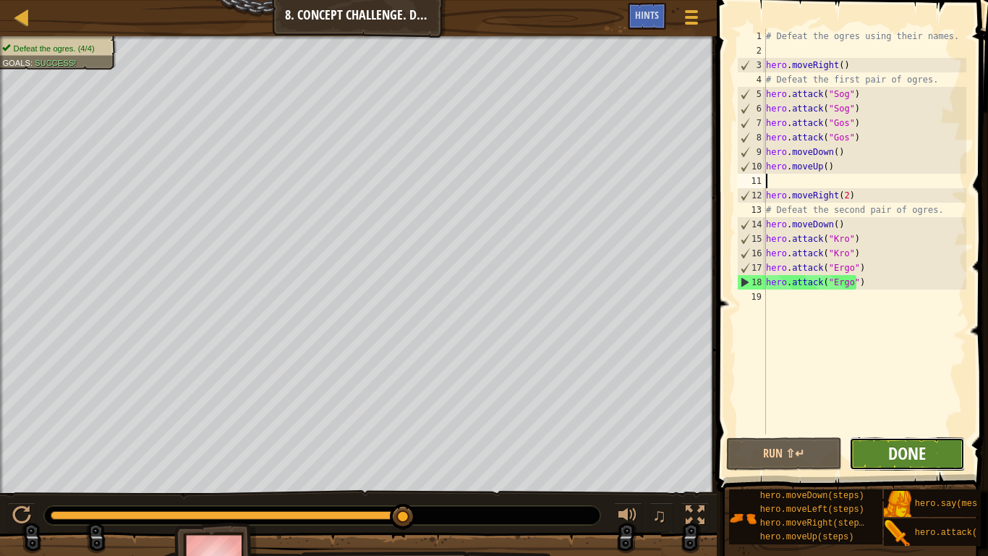
click at [898, 457] on span "Done" at bounding box center [907, 452] width 38 height 23
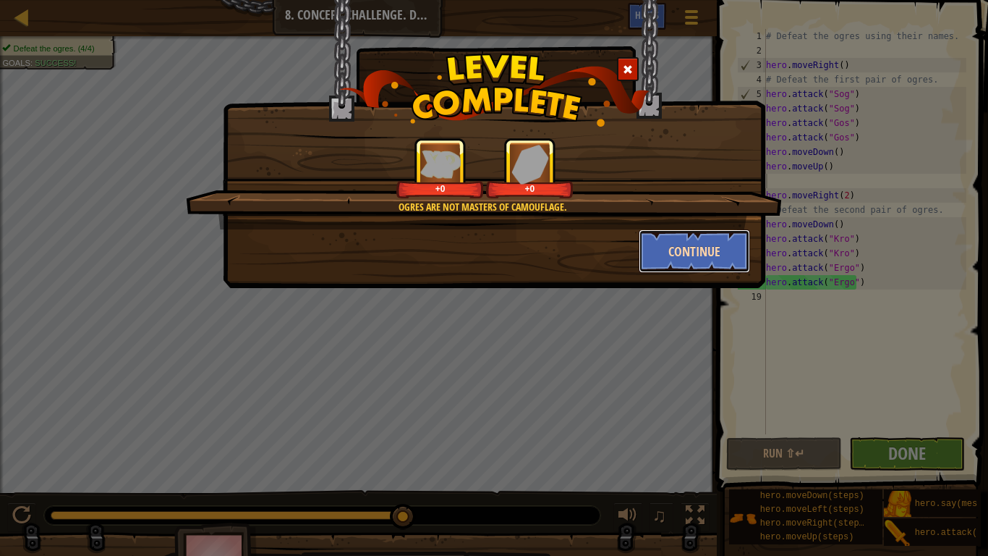
click at [707, 252] on button "Continue" at bounding box center [695, 250] width 112 height 43
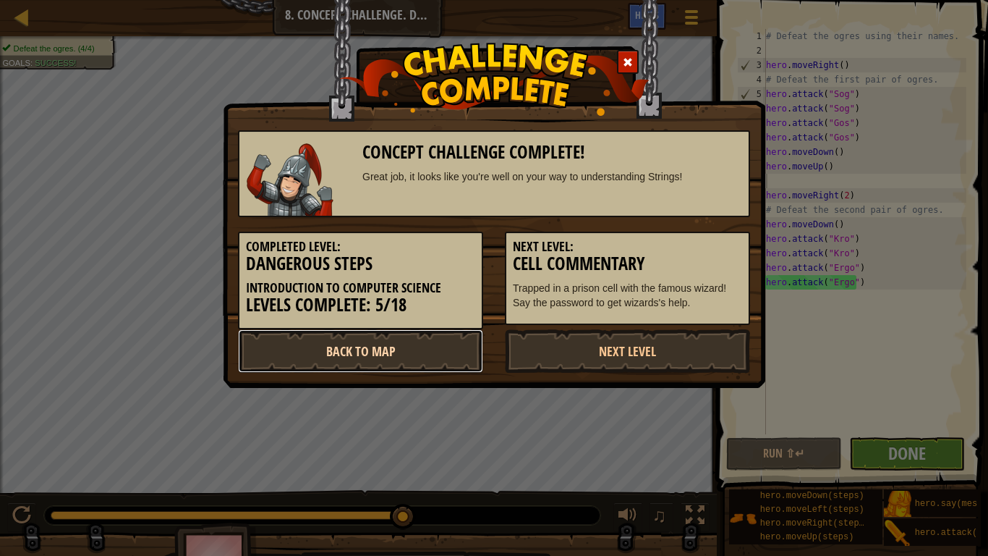
click at [456, 331] on link "Back to Map" at bounding box center [360, 350] width 245 height 43
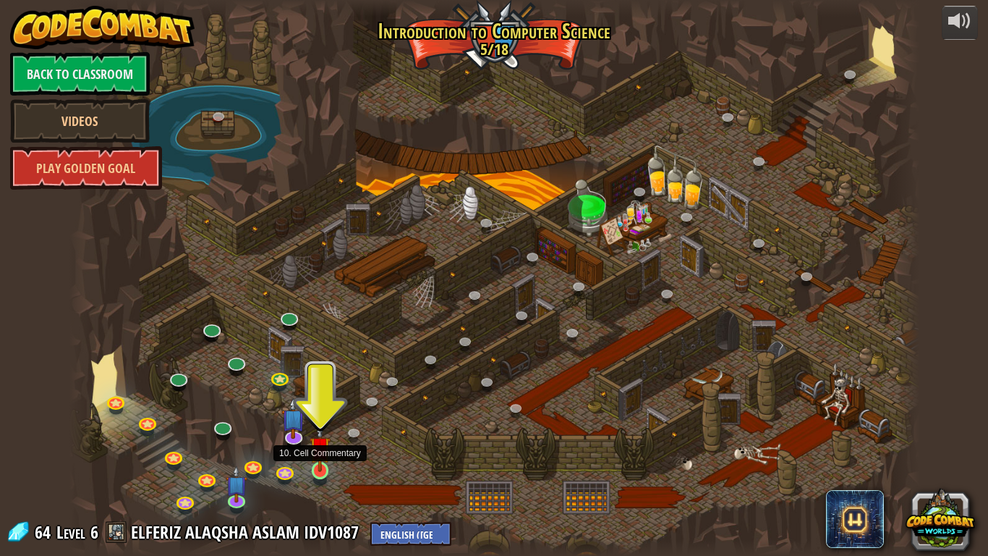
click at [323, 457] on img at bounding box center [321, 446] width 22 height 49
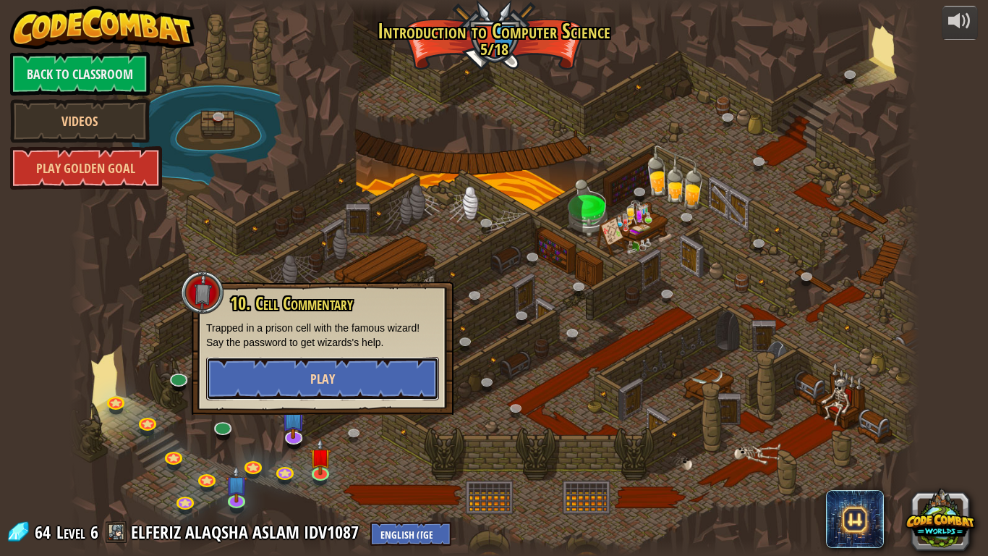
click at [363, 388] on button "Play" at bounding box center [322, 378] width 233 height 43
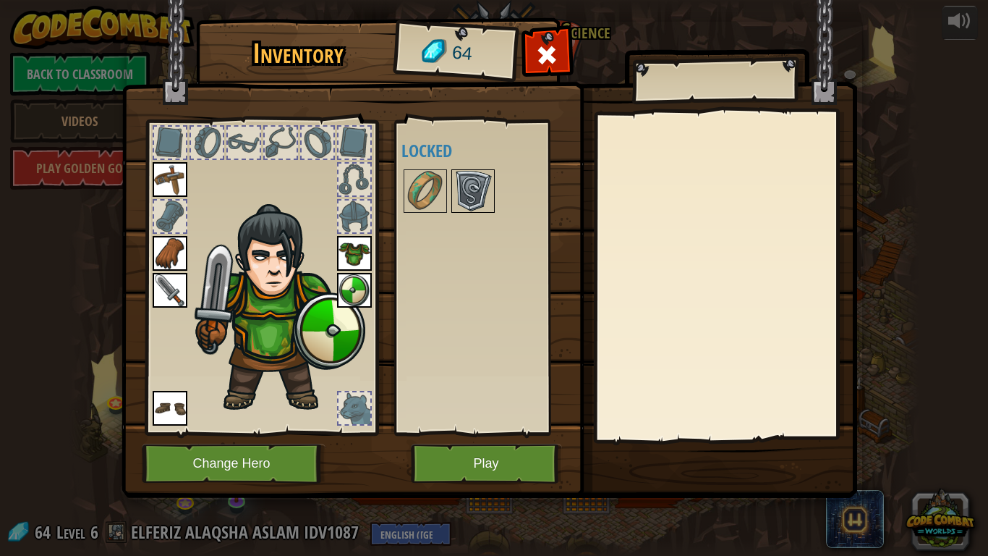
click at [474, 187] on img at bounding box center [473, 191] width 41 height 41
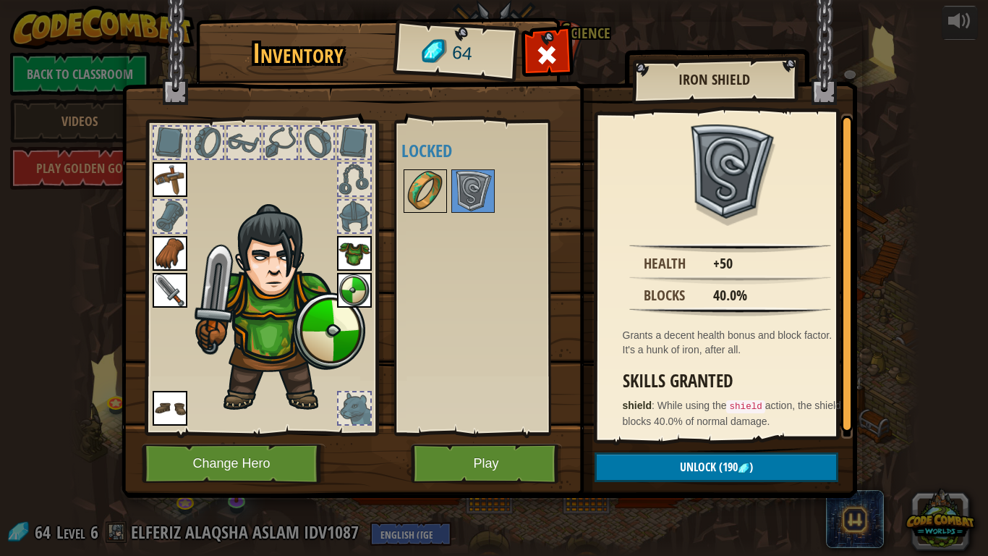
click at [433, 179] on img at bounding box center [425, 191] width 41 height 41
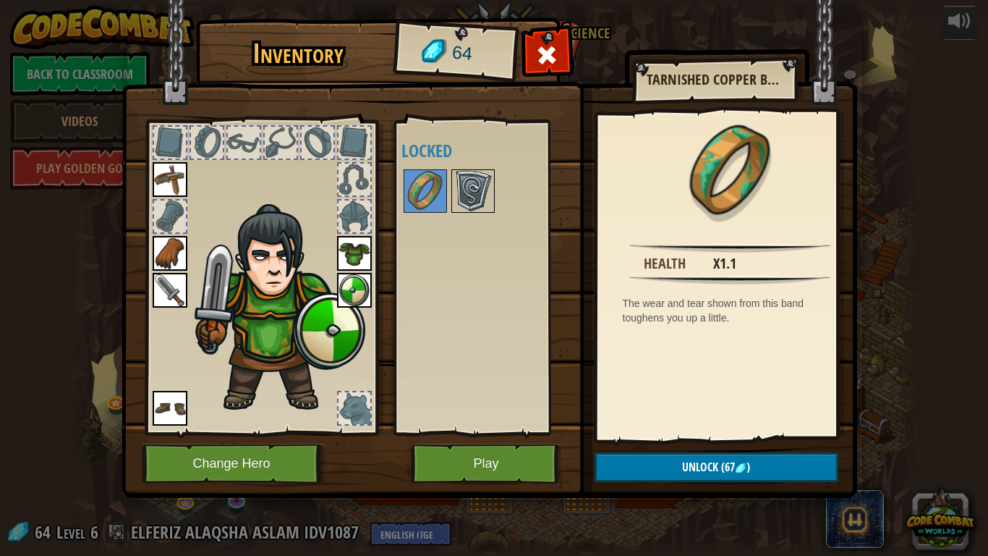
click at [466, 184] on img at bounding box center [473, 191] width 41 height 41
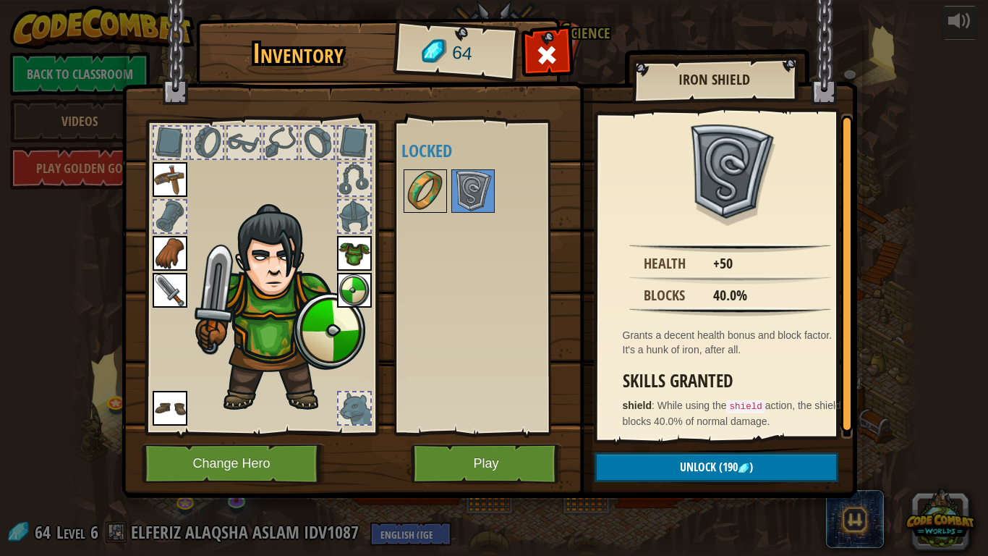
click at [415, 185] on img at bounding box center [425, 191] width 41 height 41
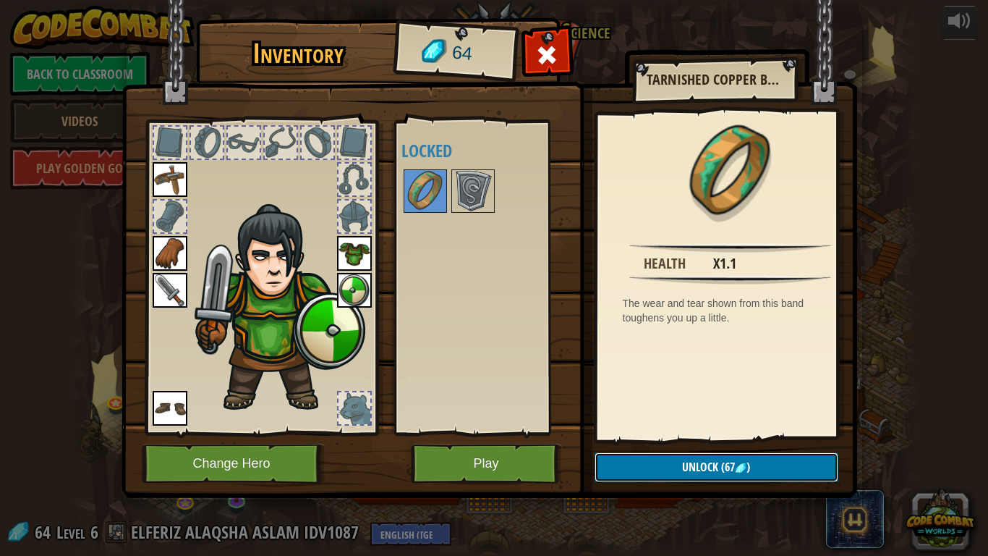
click at [689, 457] on span "Unlock" at bounding box center [700, 467] width 36 height 16
click at [707, 457] on span "Unlock" at bounding box center [700, 467] width 36 height 16
click at [705, 456] on button "Unlock (67 )" at bounding box center [717, 467] width 244 height 30
click at [702, 457] on span "Unlock" at bounding box center [700, 467] width 36 height 16
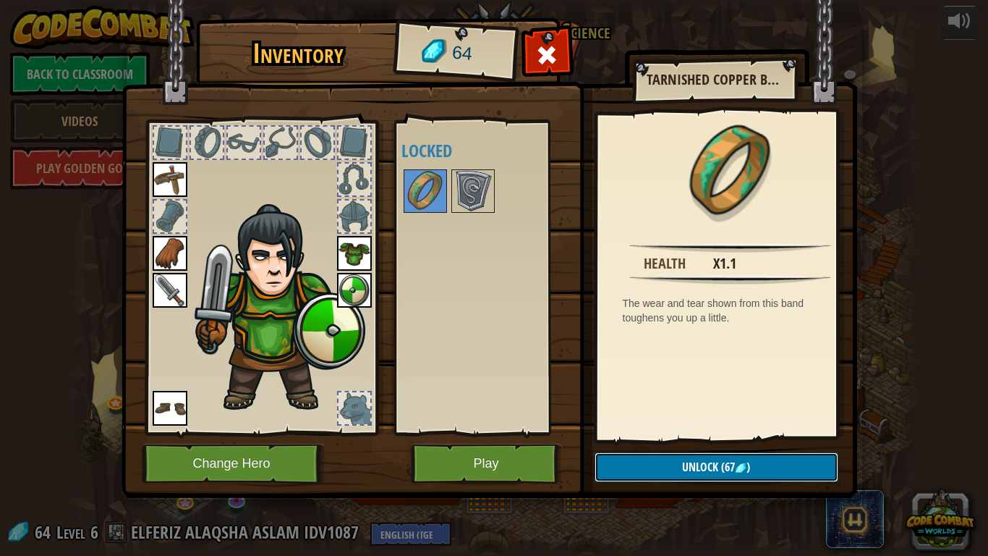
click at [702, 457] on span "Unlock" at bounding box center [700, 467] width 36 height 16
click at [197, 144] on div at bounding box center [207, 143] width 32 height 32
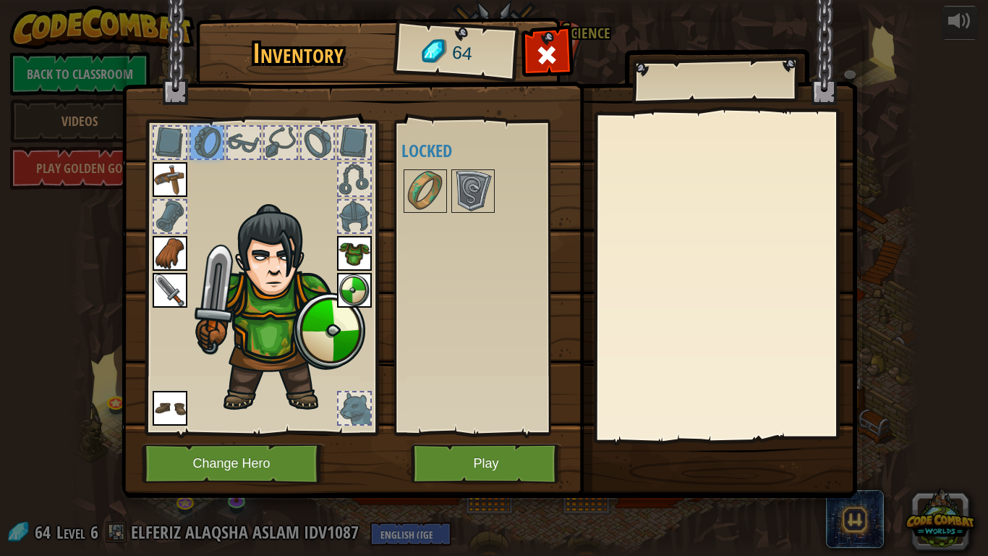
click at [255, 145] on div at bounding box center [244, 143] width 32 height 32
click at [287, 134] on div at bounding box center [281, 143] width 32 height 32
click at [318, 141] on div at bounding box center [318, 143] width 32 height 32
click at [467, 457] on button "Play" at bounding box center [486, 463] width 151 height 40
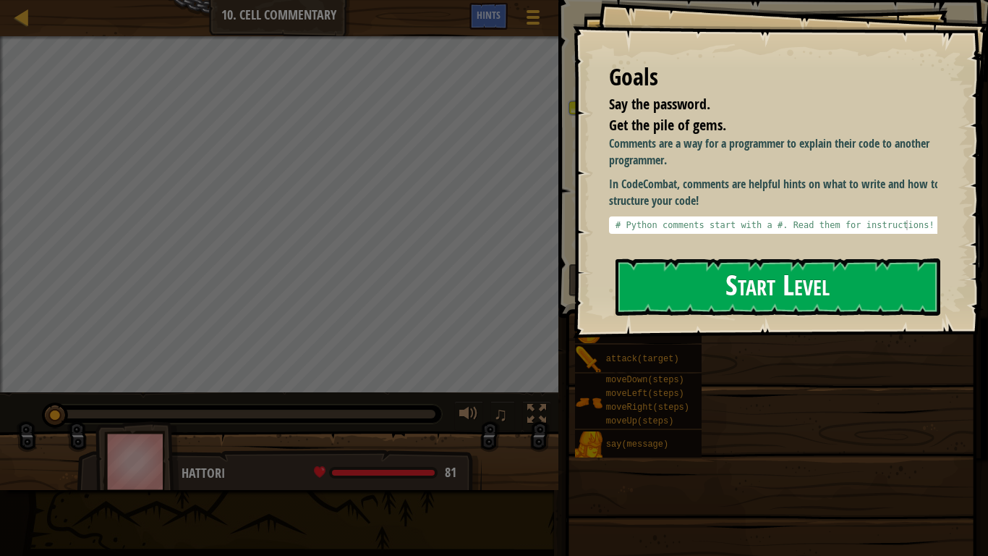
click at [811, 289] on button "Start Level" at bounding box center [778, 286] width 325 height 57
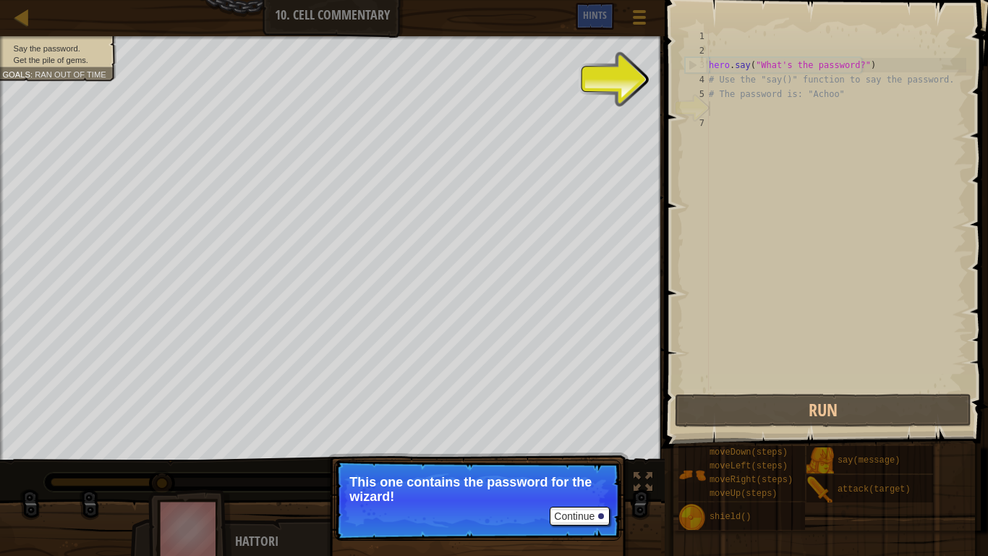
click at [582, 457] on p "This one contains the password for the wizard!" at bounding box center [477, 489] width 257 height 29
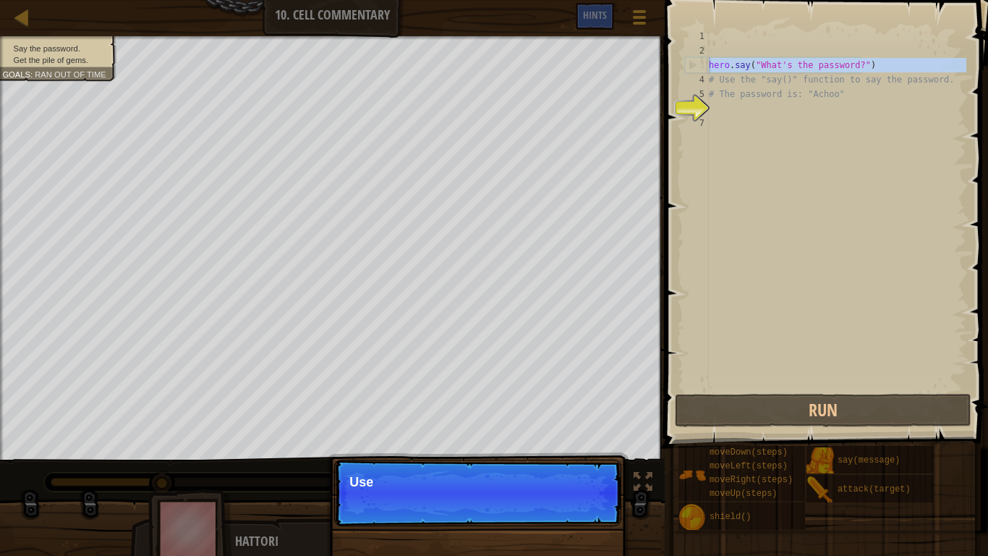
click at [697, 66] on div "3" at bounding box center [697, 65] width 23 height 14
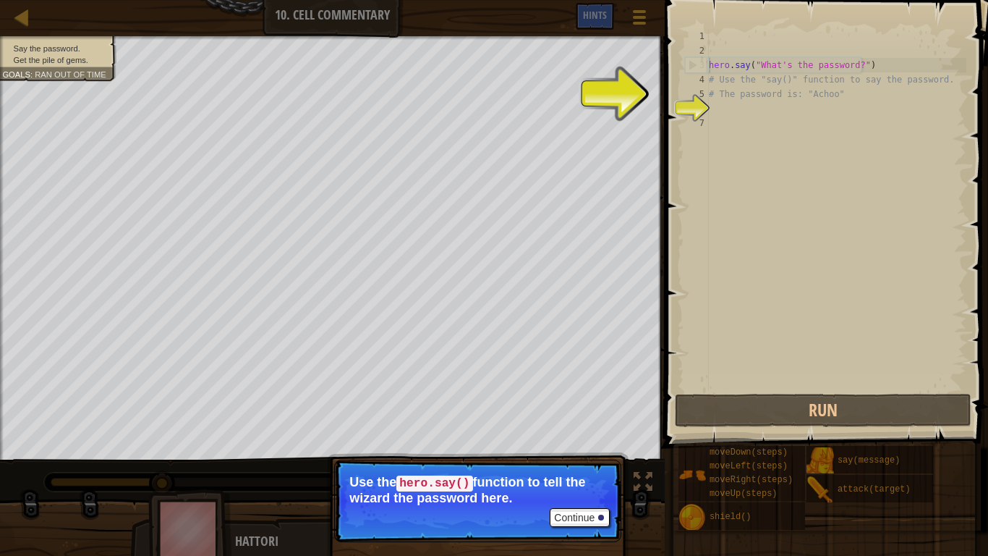
click at [695, 79] on div "4" at bounding box center [697, 79] width 24 height 14
type textarea "# Use the "say()" function to say the password."
click at [697, 112] on div "6" at bounding box center [697, 108] width 24 height 14
click at [588, 457] on button "Continue" at bounding box center [580, 517] width 60 height 19
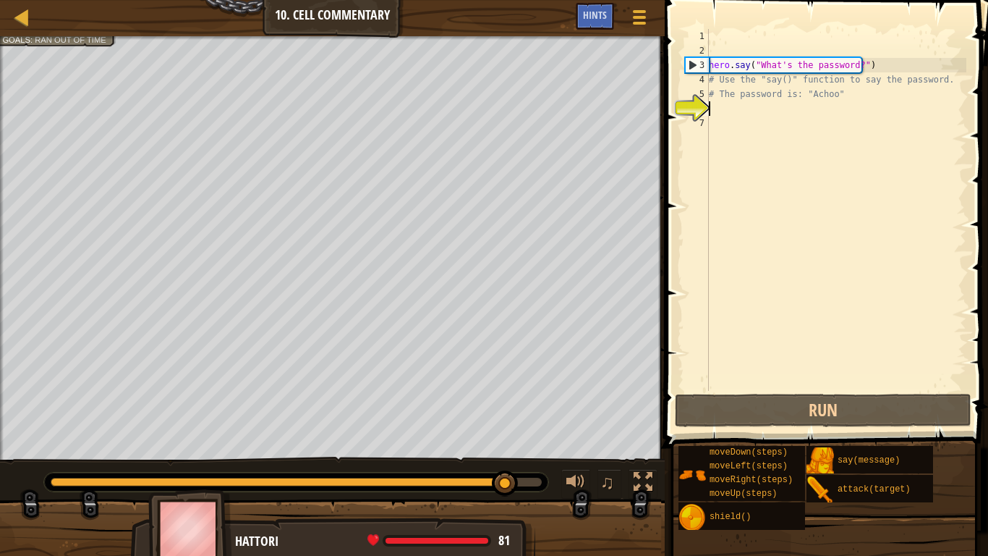
click at [736, 111] on div "hero . say ( "What's the password?" ) # Use the "say()" function to say the pas…" at bounding box center [836, 224] width 260 height 391
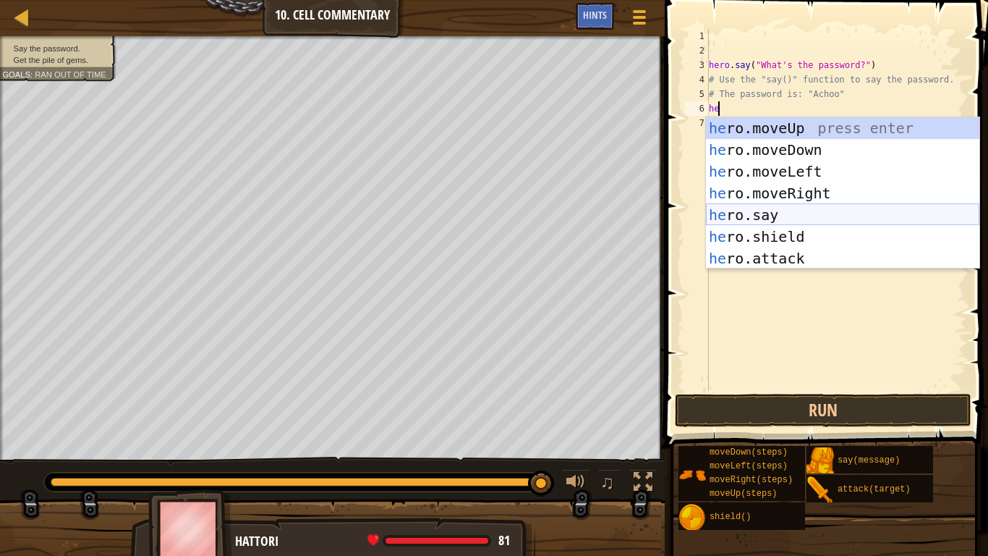
click at [780, 224] on div "he ro.moveUp press enter he ro.moveDown press enter he ro.moveLeft press enter …" at bounding box center [842, 214] width 273 height 195
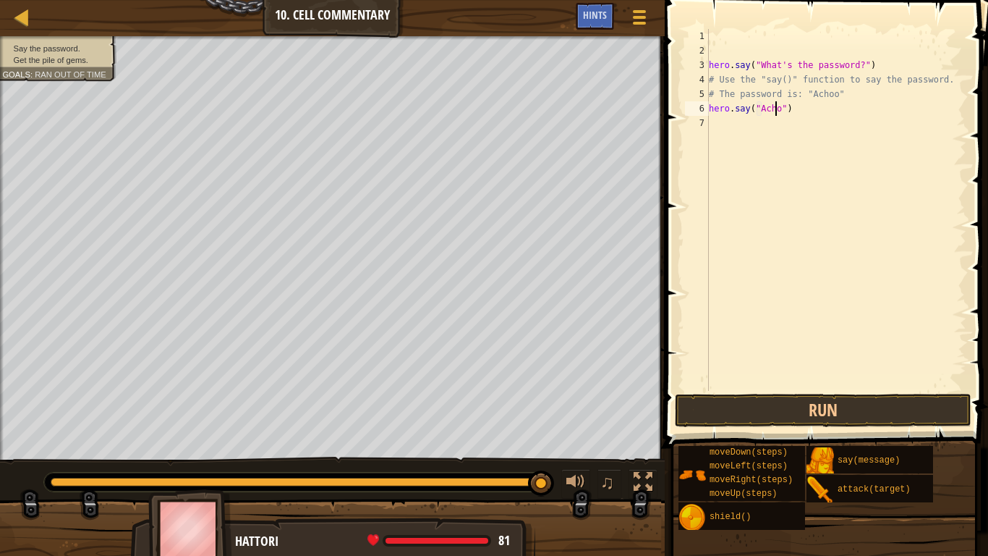
scroll to position [7, 6]
type textarea "hero.say("Achoo")"
click at [742, 415] on button "Run" at bounding box center [823, 409] width 297 height 33
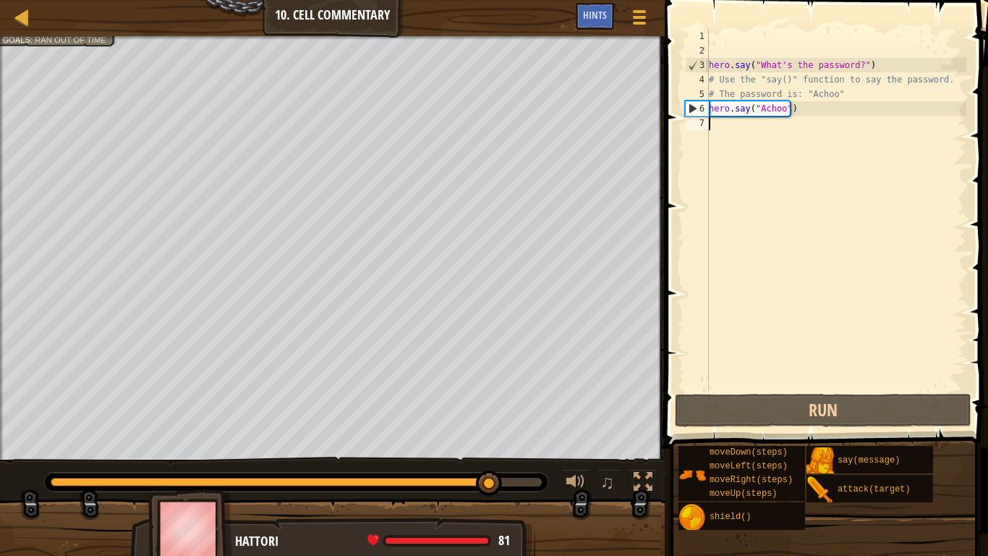
click at [722, 140] on div "hero . say ( "What's the password?" ) # Use the "say()" function to say the pas…" at bounding box center [836, 224] width 260 height 391
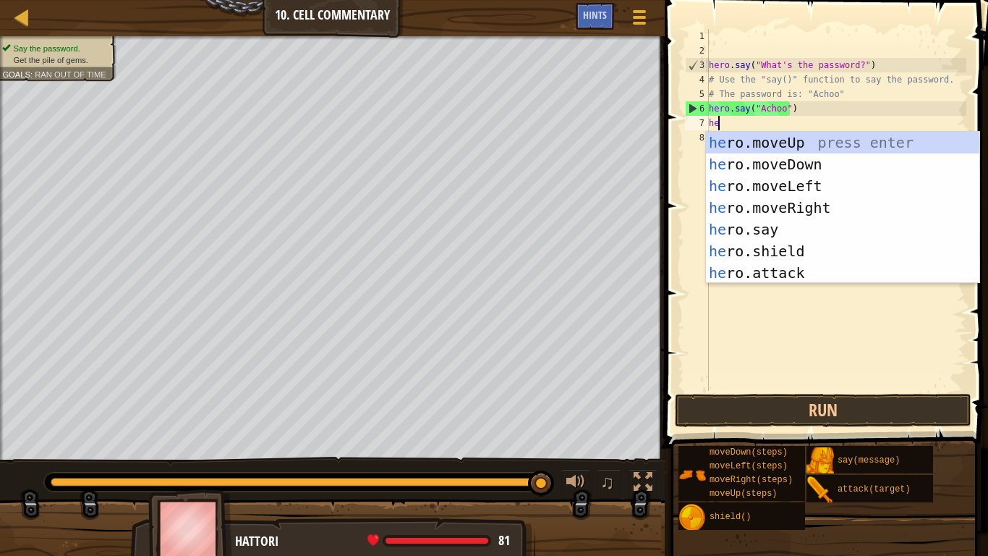
type textarea "her"
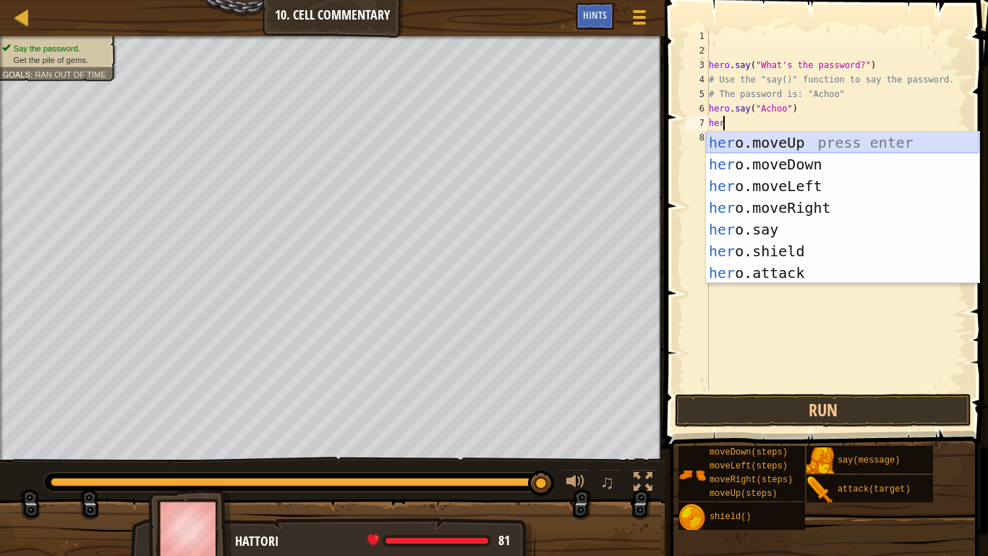
click at [782, 146] on div "her o.moveUp press enter her o.moveDown press enter her o.moveLeft press enter …" at bounding box center [842, 229] width 273 height 195
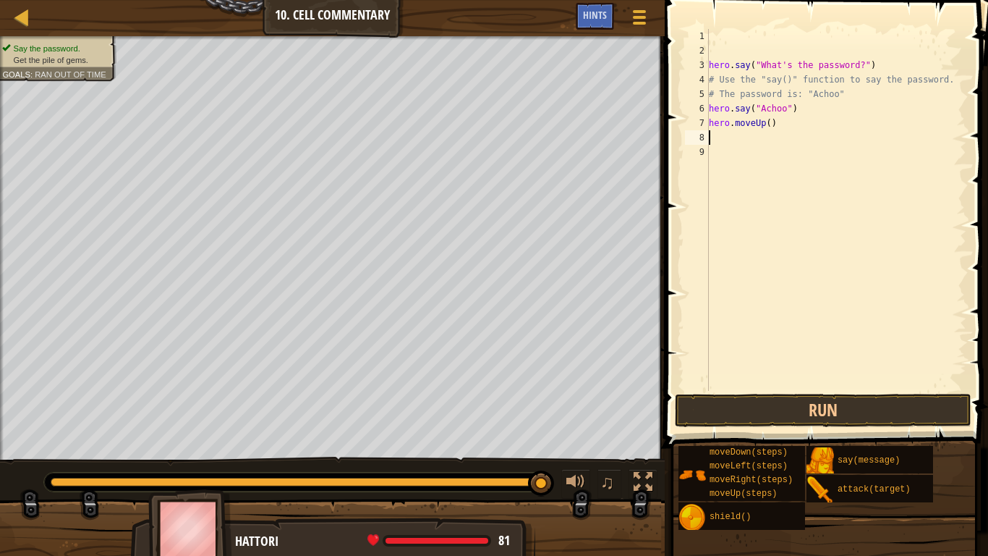
scroll to position [7, 0]
click at [765, 123] on div "hero . say ( "What's the password?" ) # Use the "say()" function to say the pas…" at bounding box center [836, 224] width 260 height 391
type textarea "hero.moveUp(2)"
click at [812, 412] on button "Run" at bounding box center [823, 409] width 297 height 33
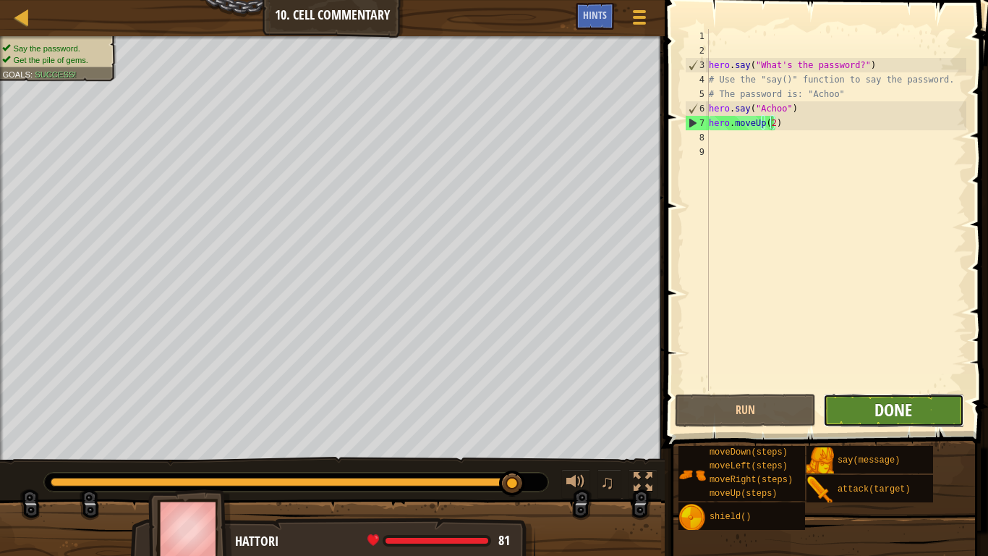
click at [897, 404] on span "Done" at bounding box center [894, 409] width 38 height 23
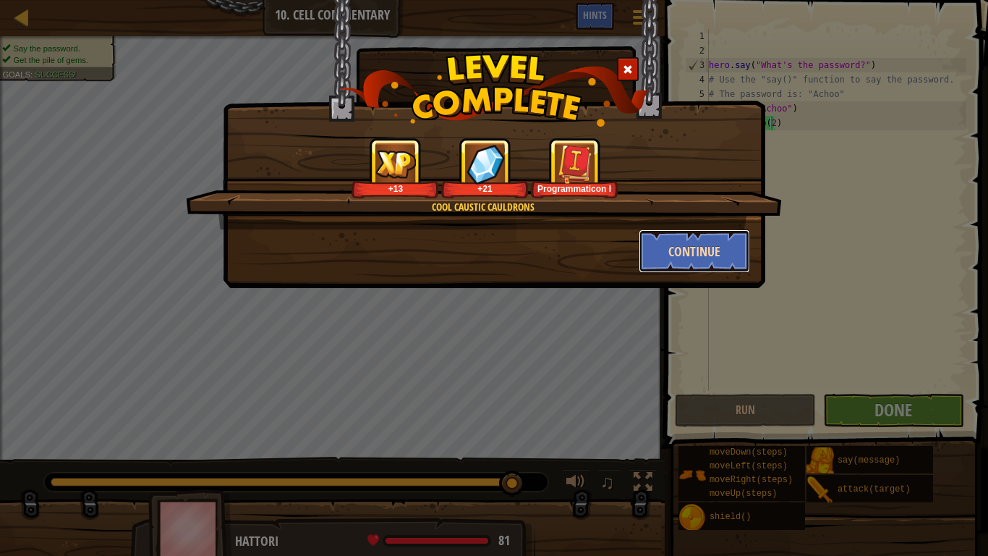
click at [680, 258] on button "Continue" at bounding box center [695, 250] width 112 height 43
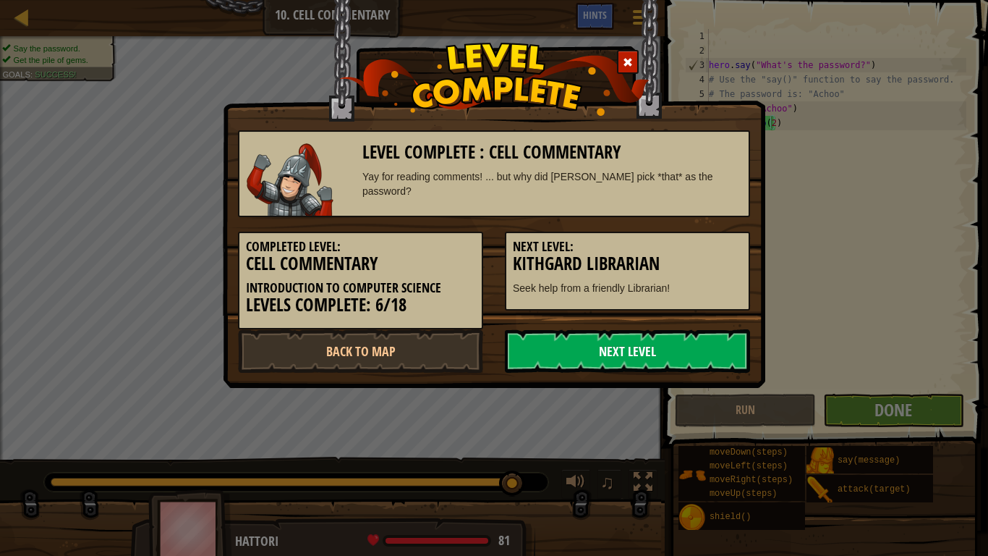
click at [647, 342] on link "Next Level" at bounding box center [627, 350] width 245 height 43
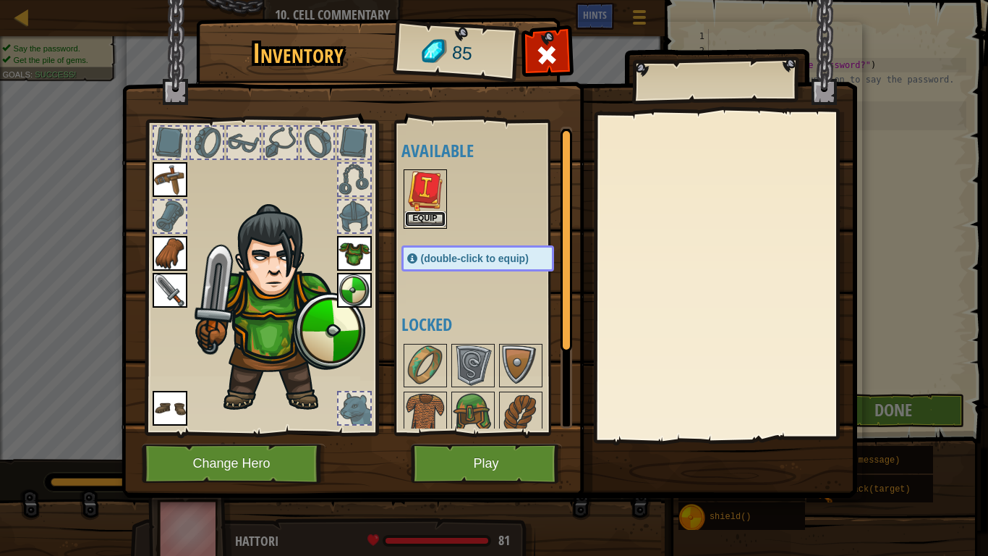
click at [435, 213] on button "Equip" at bounding box center [425, 218] width 41 height 15
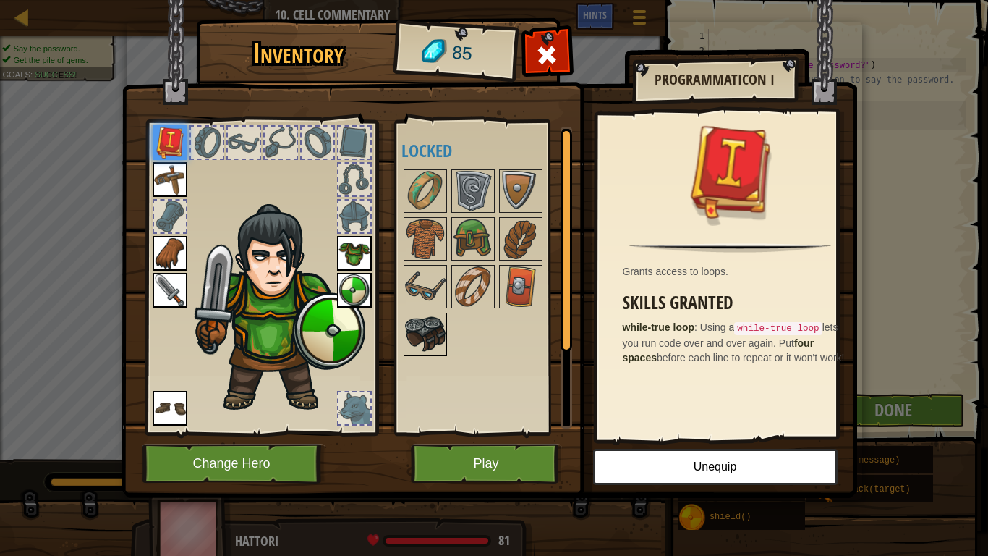
click at [440, 343] on img at bounding box center [425, 334] width 41 height 41
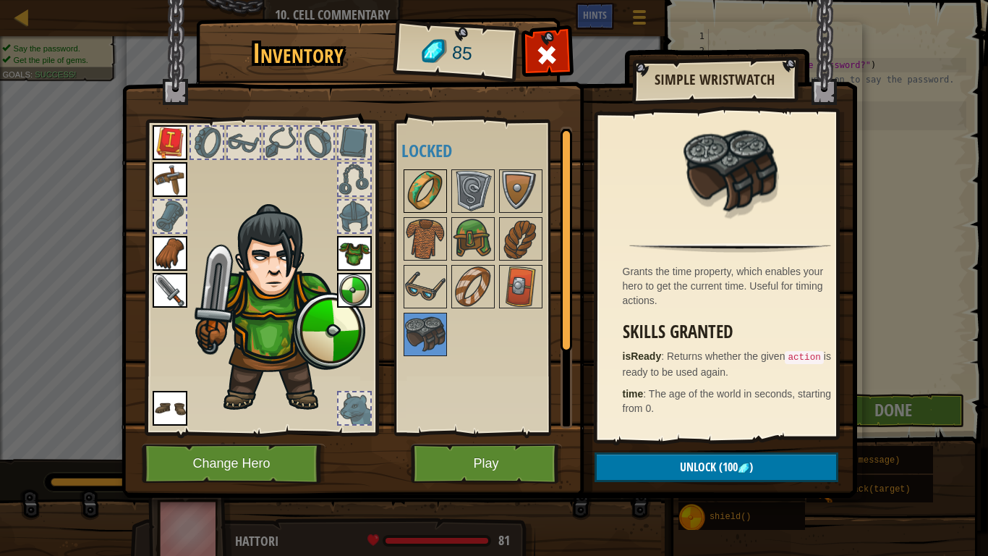
click at [441, 172] on img at bounding box center [425, 191] width 41 height 41
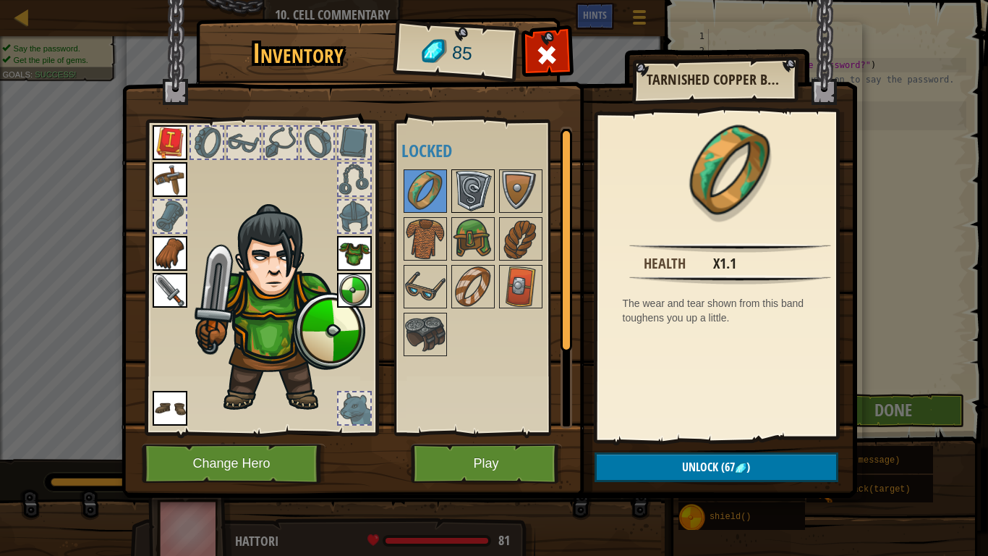
click at [479, 207] on img at bounding box center [473, 191] width 41 height 41
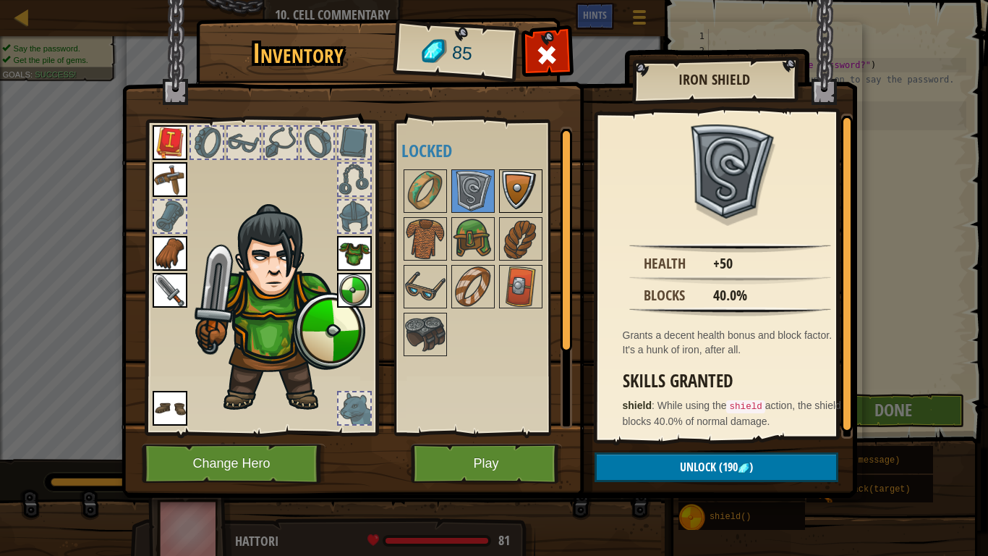
click at [506, 197] on img at bounding box center [521, 191] width 41 height 41
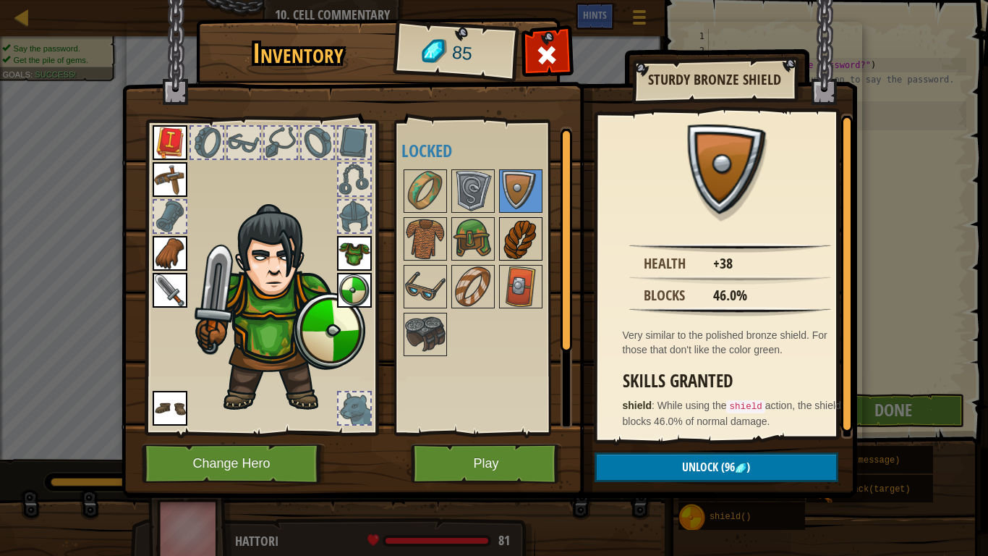
click at [522, 239] on img at bounding box center [521, 238] width 41 height 41
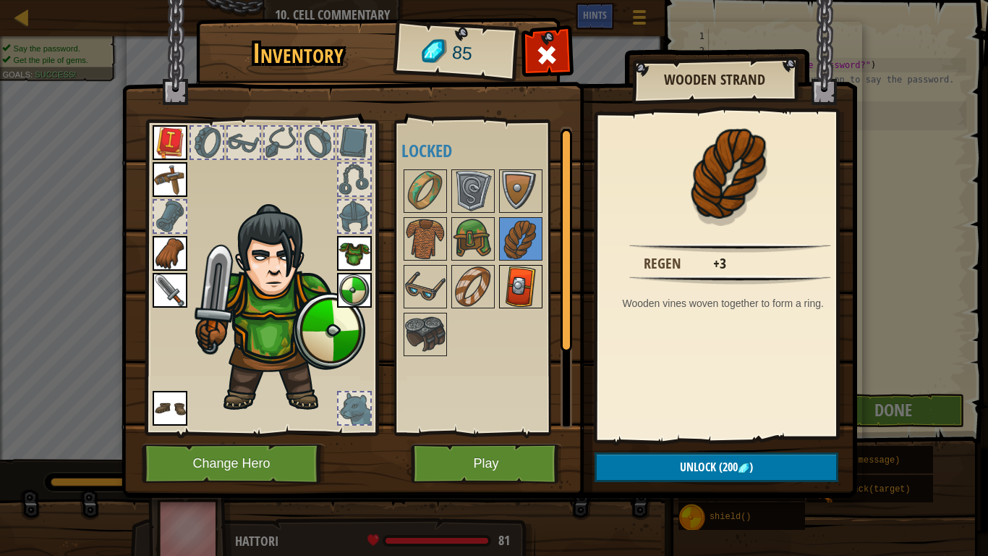
click at [522, 285] on img at bounding box center [521, 286] width 41 height 41
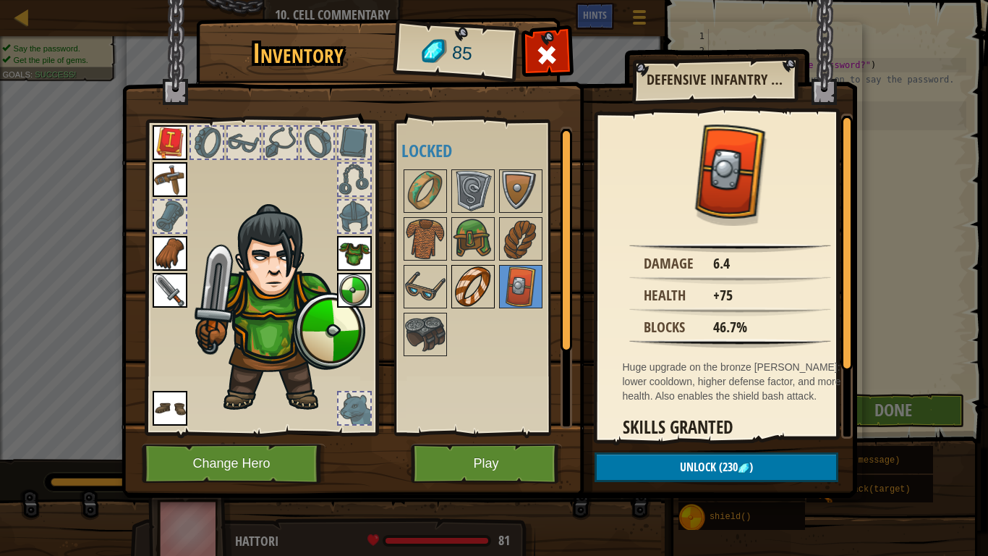
click at [456, 285] on img at bounding box center [473, 286] width 41 height 41
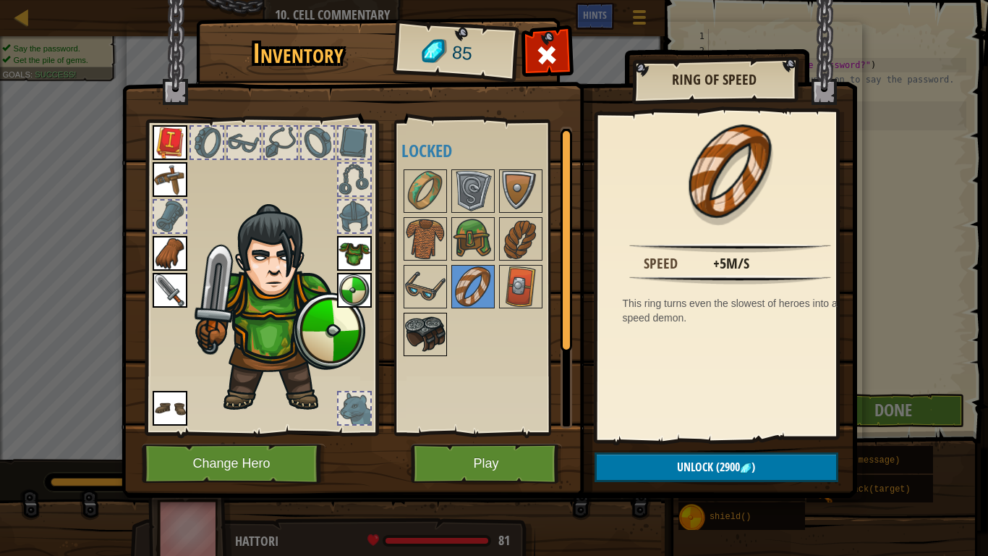
click at [432, 327] on img at bounding box center [425, 334] width 41 height 41
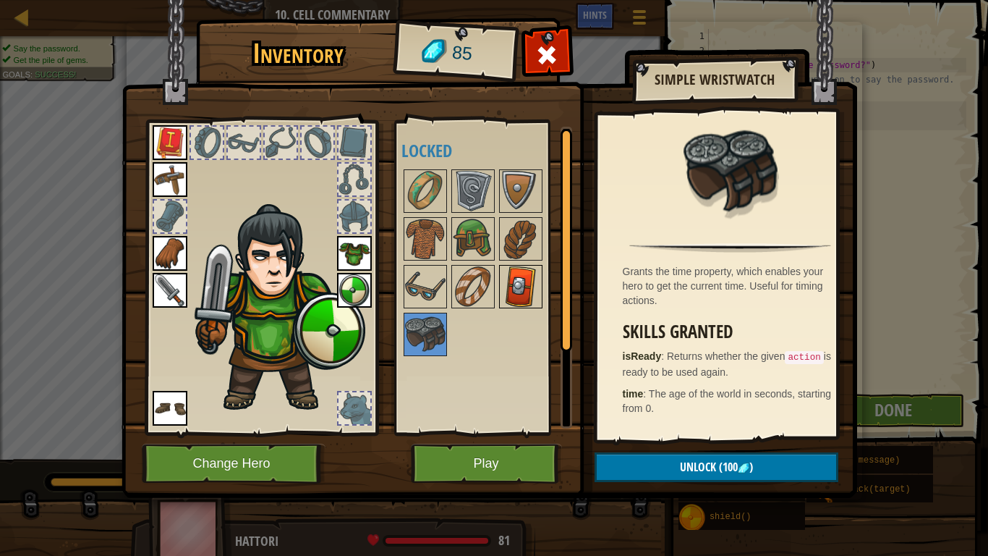
click at [514, 276] on img at bounding box center [521, 286] width 41 height 41
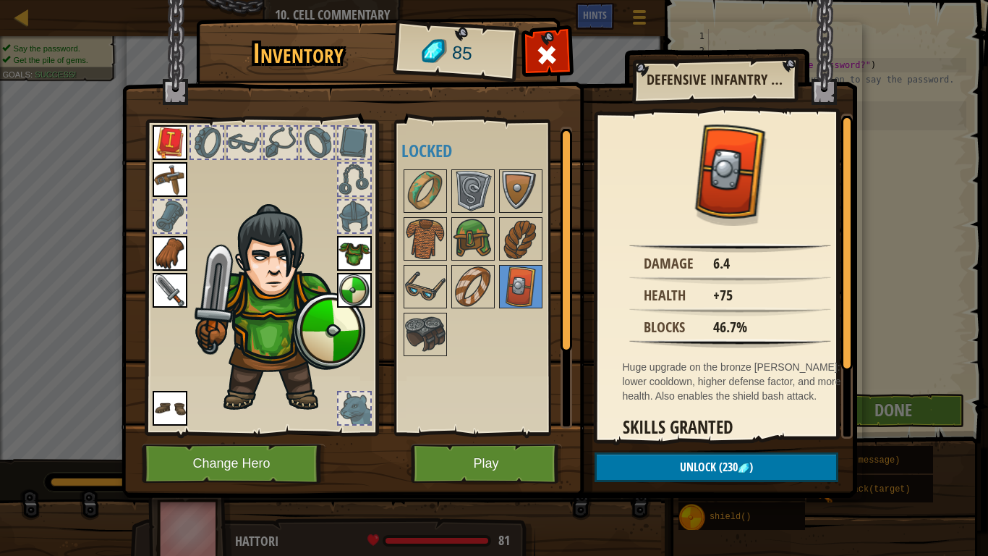
click at [545, 18] on img at bounding box center [490, 235] width 736 height 525
drag, startPoint x: 544, startPoint y: 35, endPoint x: 542, endPoint y: 43, distance: 8.2
click at [542, 43] on div "Inventory 85 Available Equip Equip Equip Equip Equip Equip Equip (double-click …" at bounding box center [495, 260] width 736 height 477
click at [547, 48] on span at bounding box center [546, 54] width 23 height 23
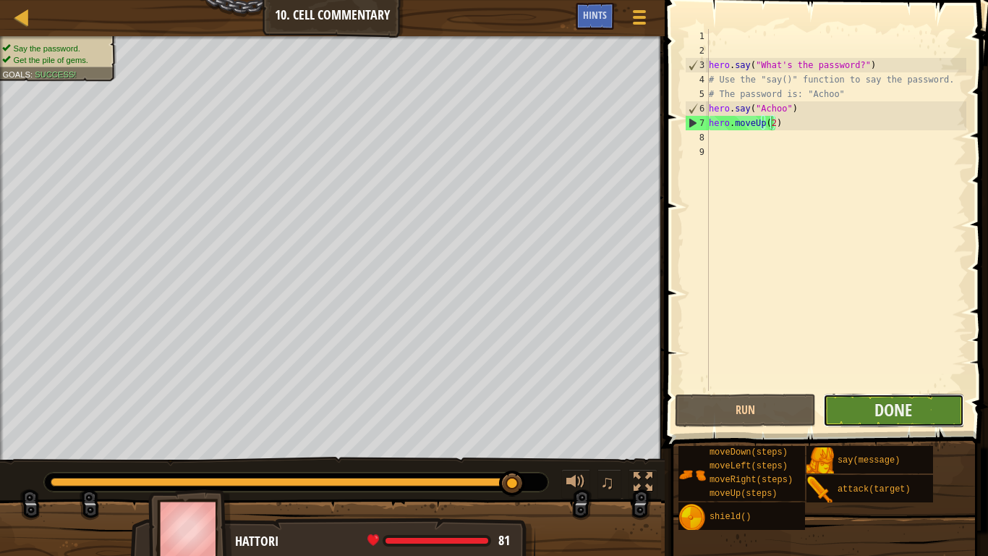
click at [921, 414] on button "Done" at bounding box center [893, 409] width 141 height 33
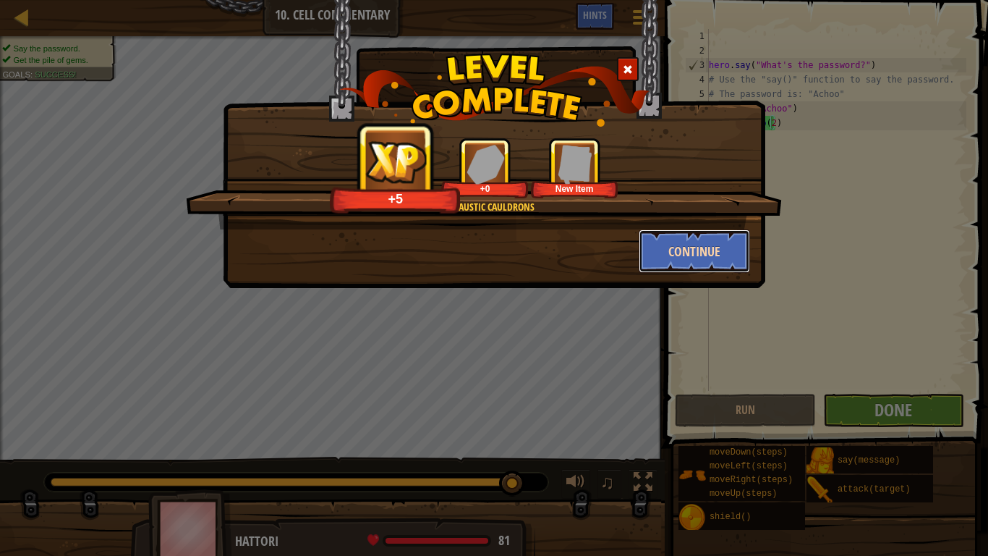
click at [655, 255] on button "Continue" at bounding box center [695, 250] width 112 height 43
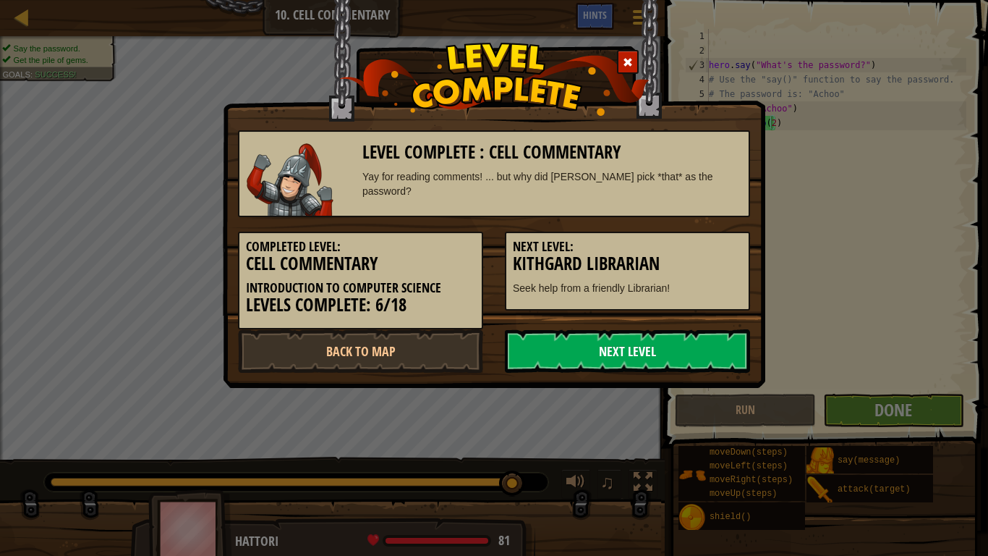
click at [638, 333] on link "Next Level" at bounding box center [627, 350] width 245 height 43
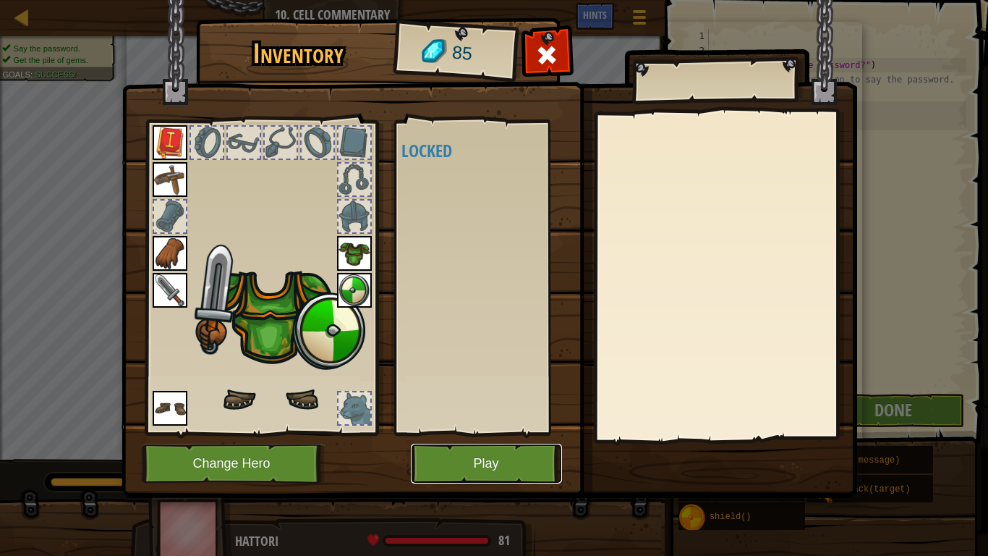
click at [550, 457] on button "Play" at bounding box center [486, 463] width 151 height 40
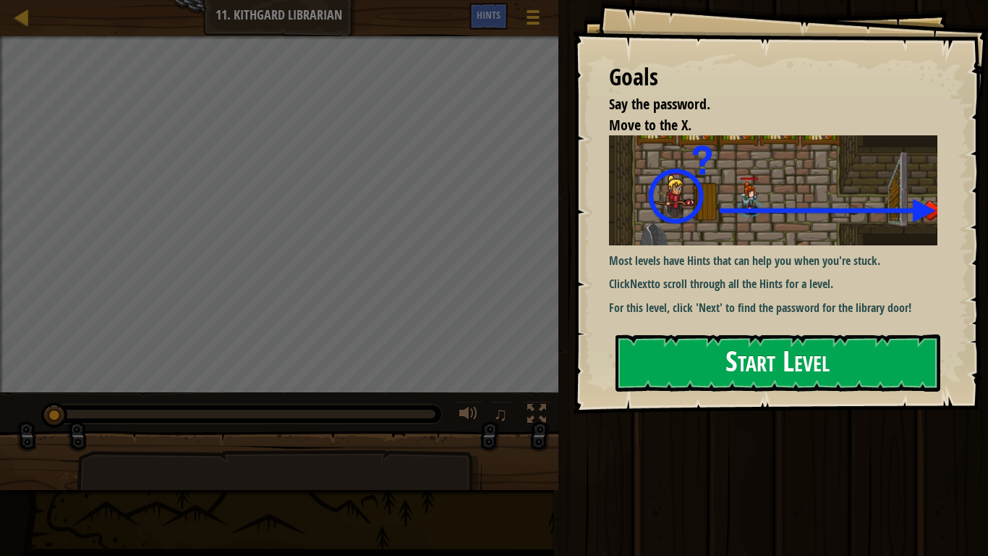
click at [692, 376] on button "Start Level" at bounding box center [778, 362] width 325 height 57
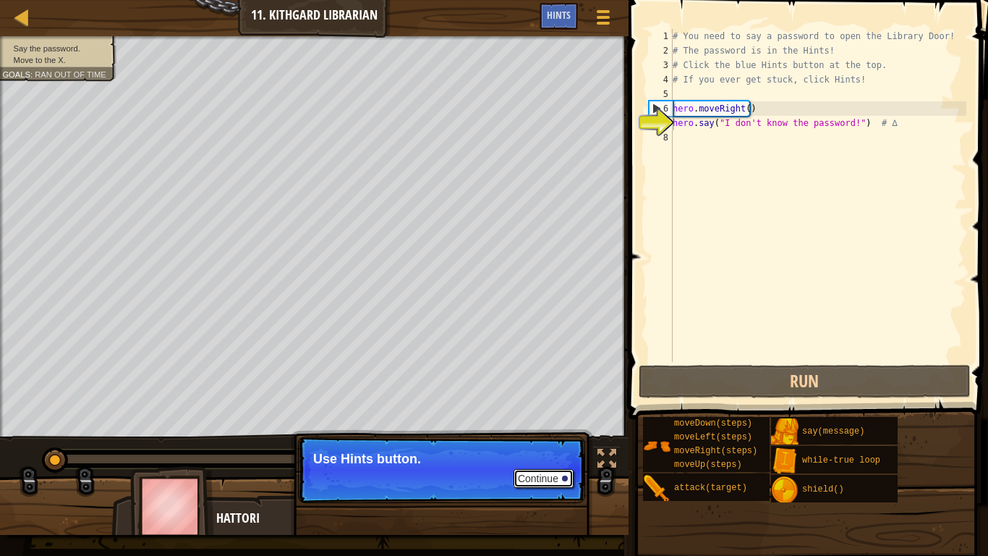
click at [561, 457] on button "Continue" at bounding box center [544, 478] width 60 height 19
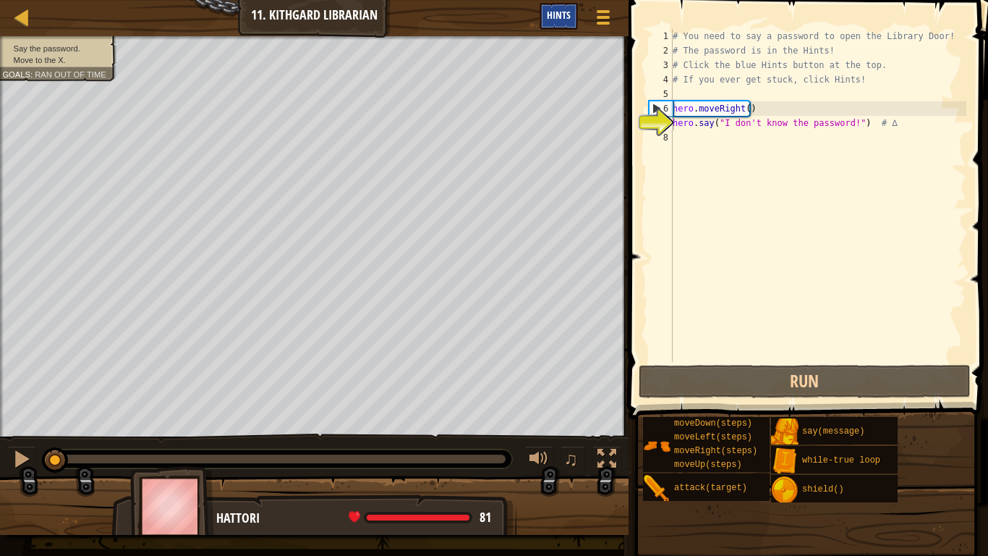
click at [553, 17] on span "Hints" at bounding box center [559, 15] width 24 height 14
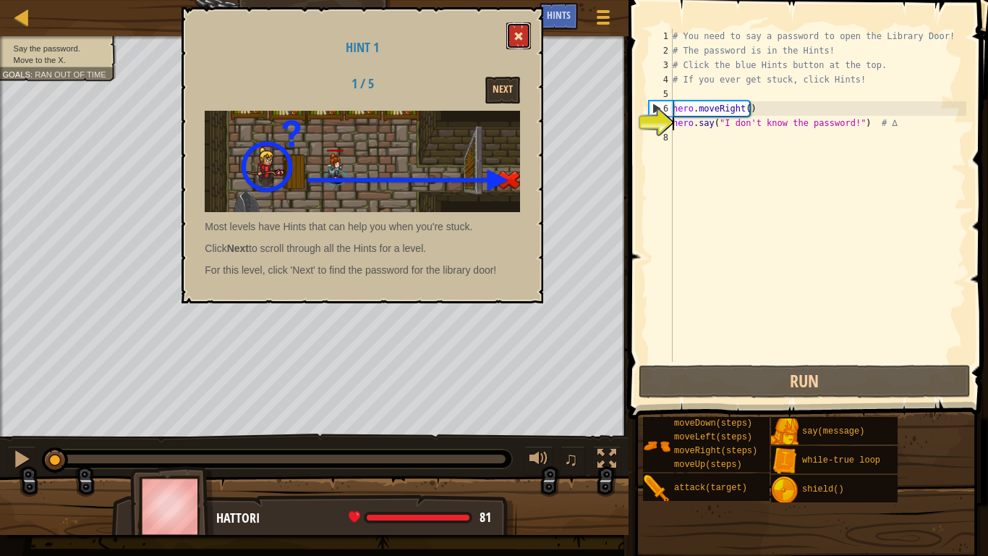
click at [522, 27] on button at bounding box center [518, 35] width 25 height 27
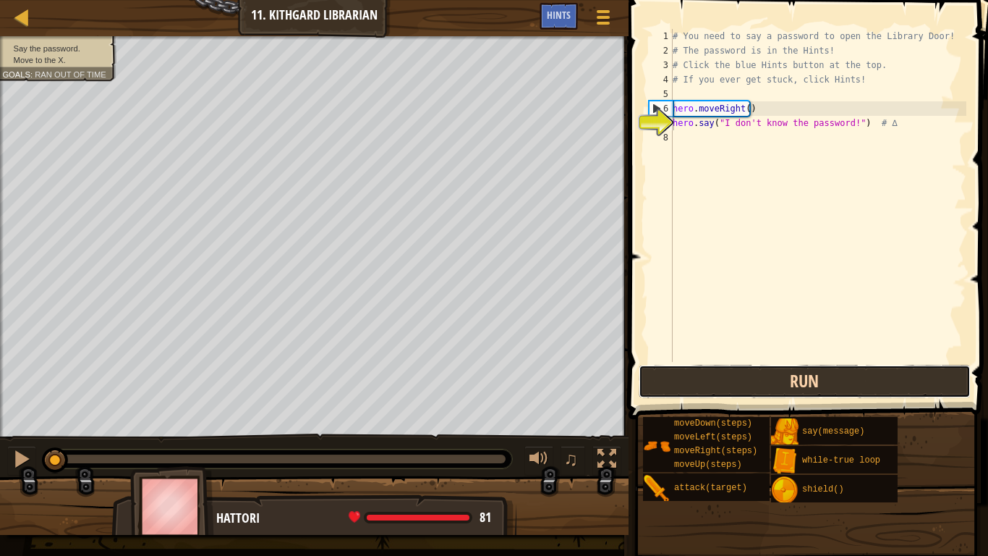
click at [803, 376] on button "Run" at bounding box center [805, 381] width 332 height 33
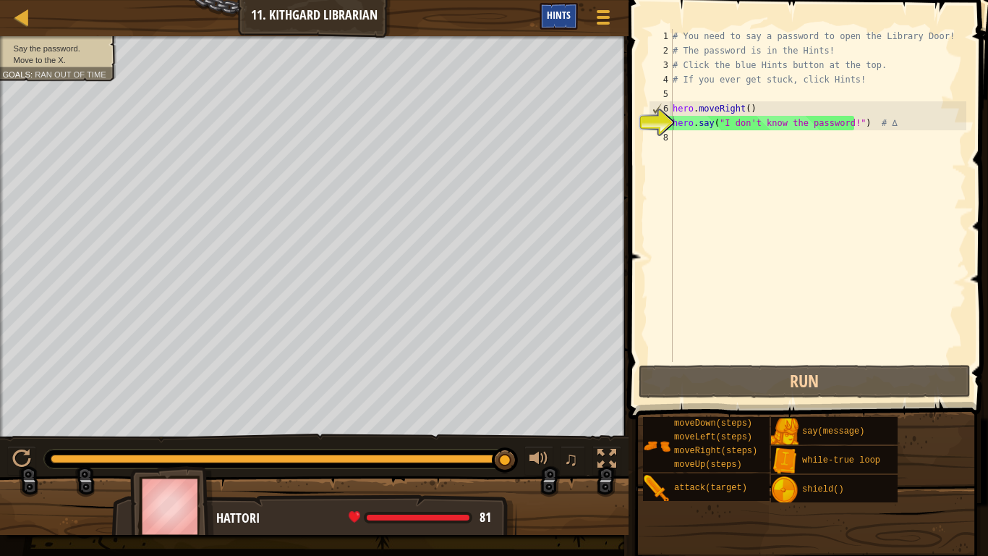
click at [563, 12] on span "Hints" at bounding box center [559, 15] width 24 height 14
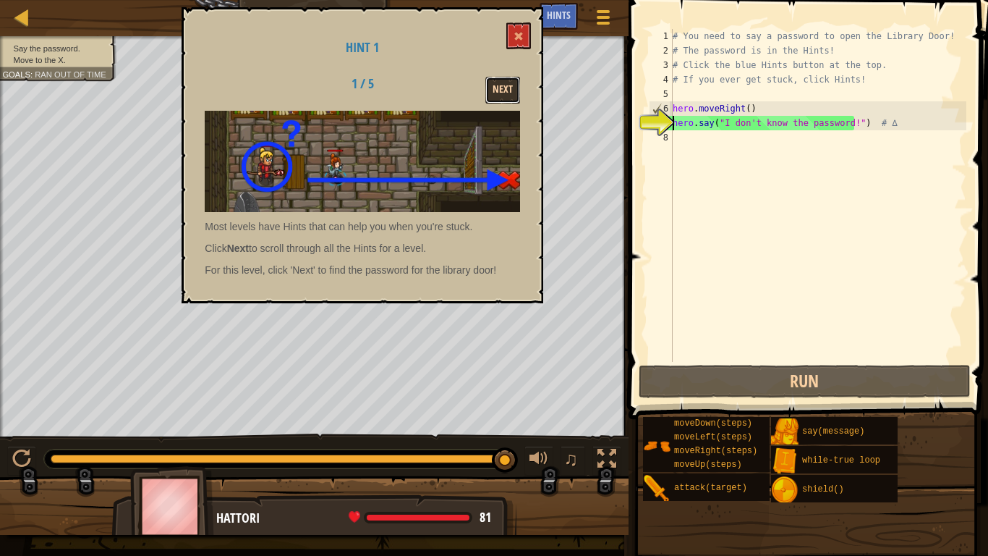
click at [502, 82] on button "Next" at bounding box center [502, 90] width 35 height 27
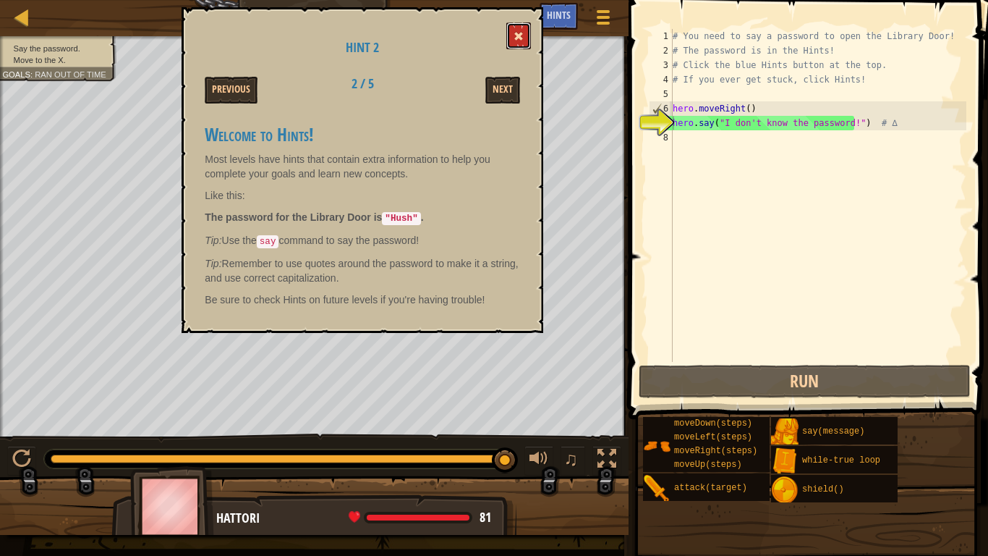
click at [520, 27] on button at bounding box center [518, 35] width 25 height 27
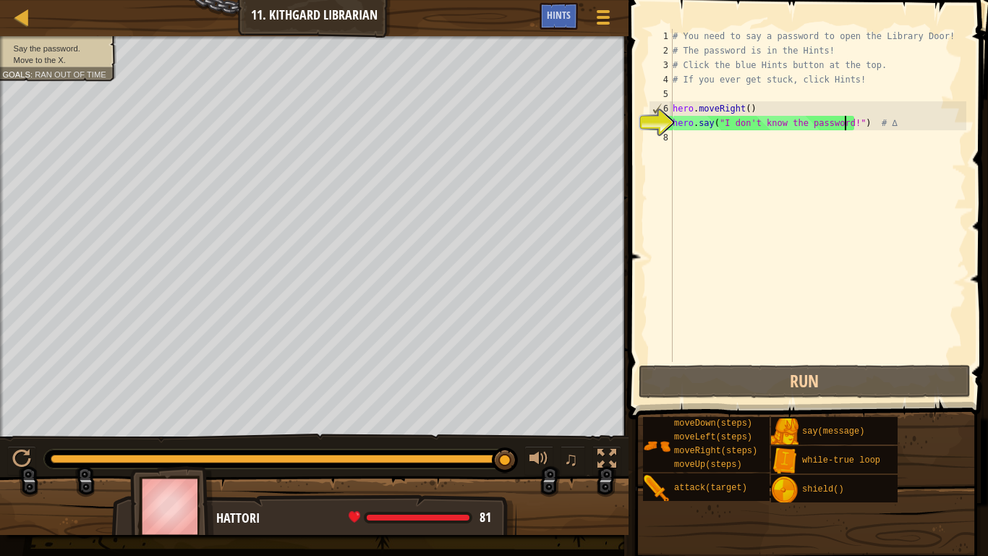
click at [844, 124] on div "# You need to say a password to open the Library Door! # The password is in the…" at bounding box center [818, 210] width 297 height 362
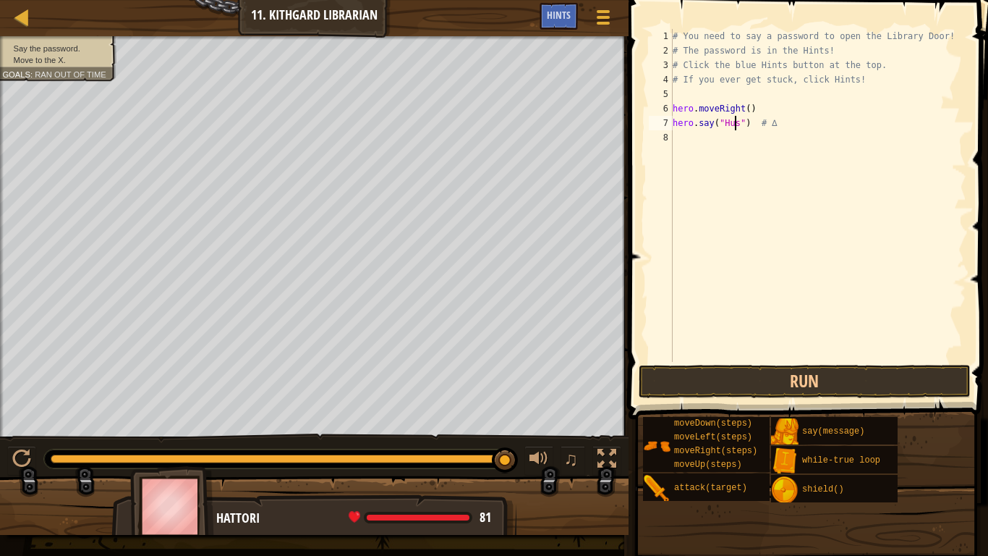
scroll to position [7, 5]
type textarea "hero.say("Hush") # ∆"
click at [856, 364] on span at bounding box center [809, 188] width 371 height 461
click at [851, 370] on button "Run" at bounding box center [805, 381] width 332 height 33
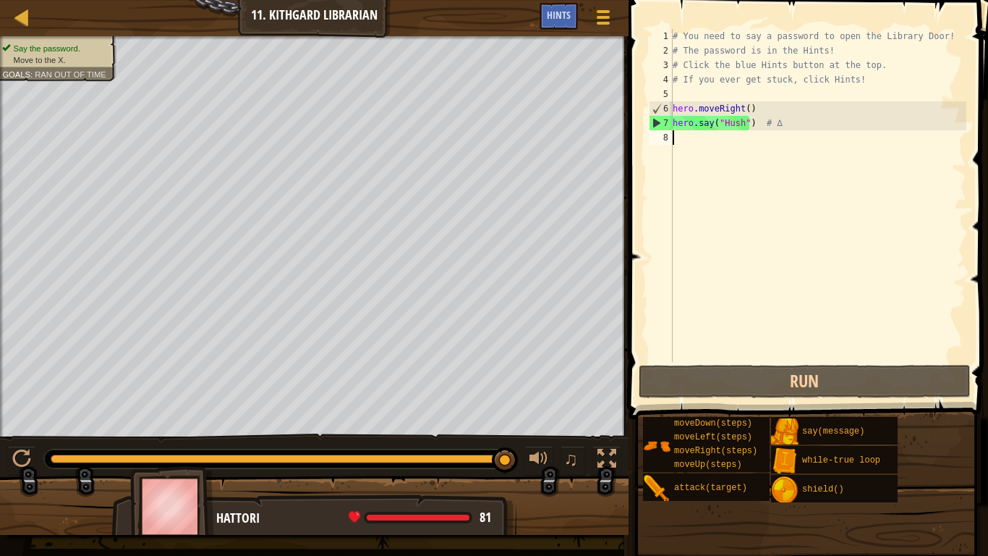
click at [686, 138] on div "# You need to say a password to open the Library Door! # The password is in the…" at bounding box center [818, 210] width 297 height 362
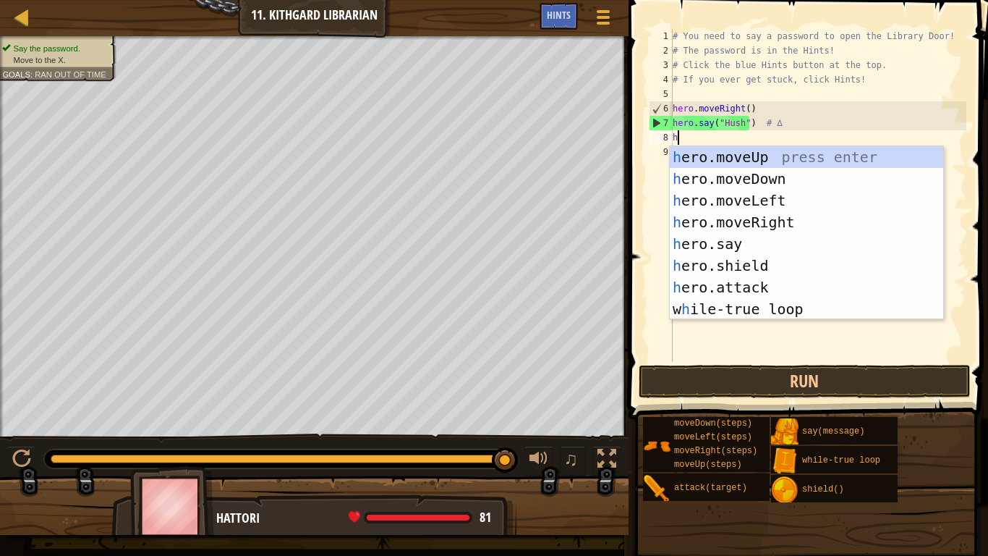
type textarea "he"
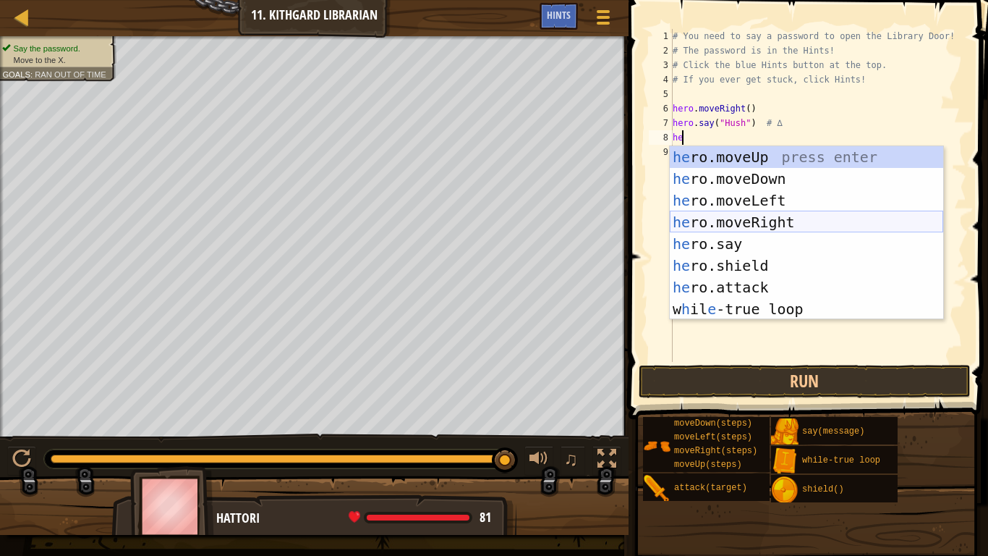
click at [809, 217] on div "he ro.moveUp press enter he ro.moveDown press enter he ro.moveLeft press enter …" at bounding box center [806, 254] width 273 height 217
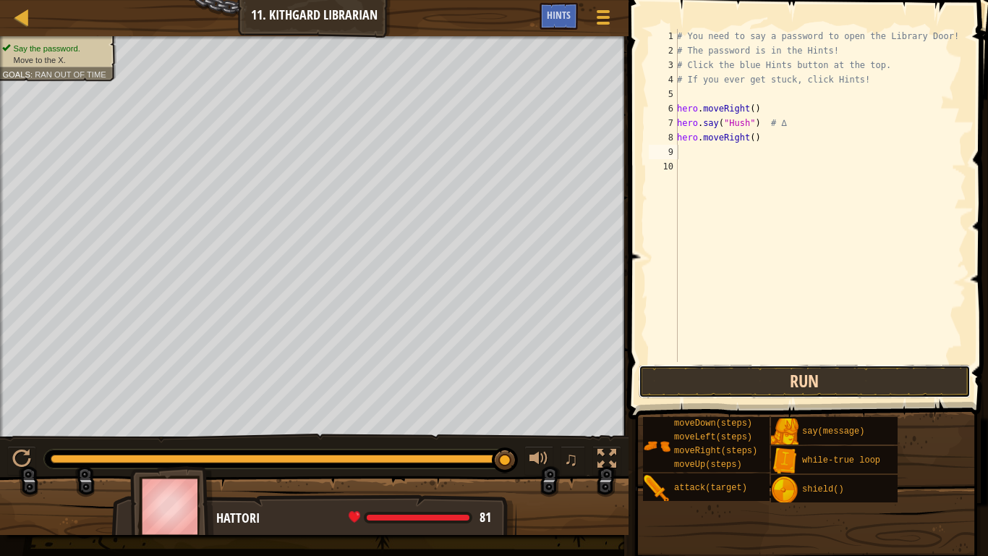
click at [773, 370] on button "Run" at bounding box center [805, 381] width 332 height 33
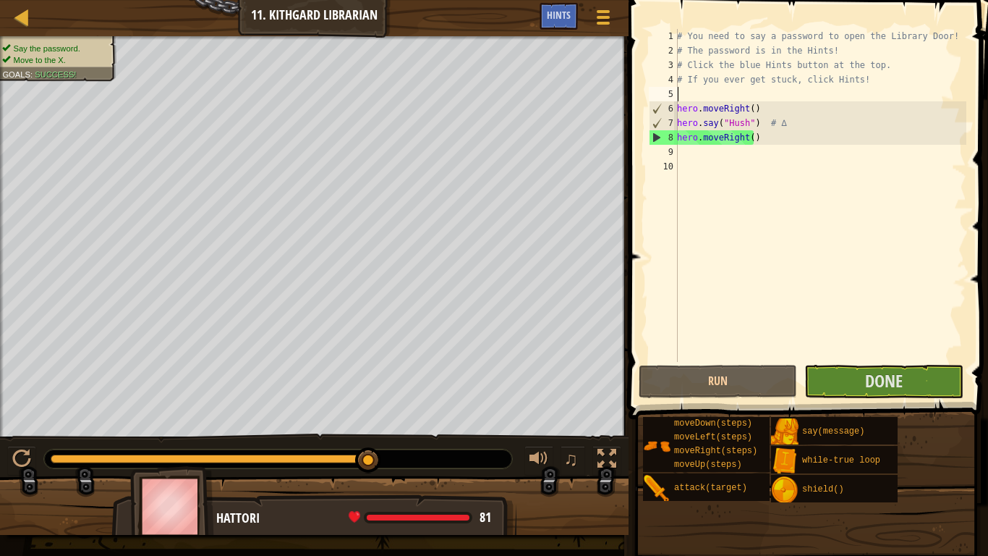
click at [685, 90] on div "# You need to say a password to open the Library Door! # The password is in the…" at bounding box center [820, 210] width 292 height 362
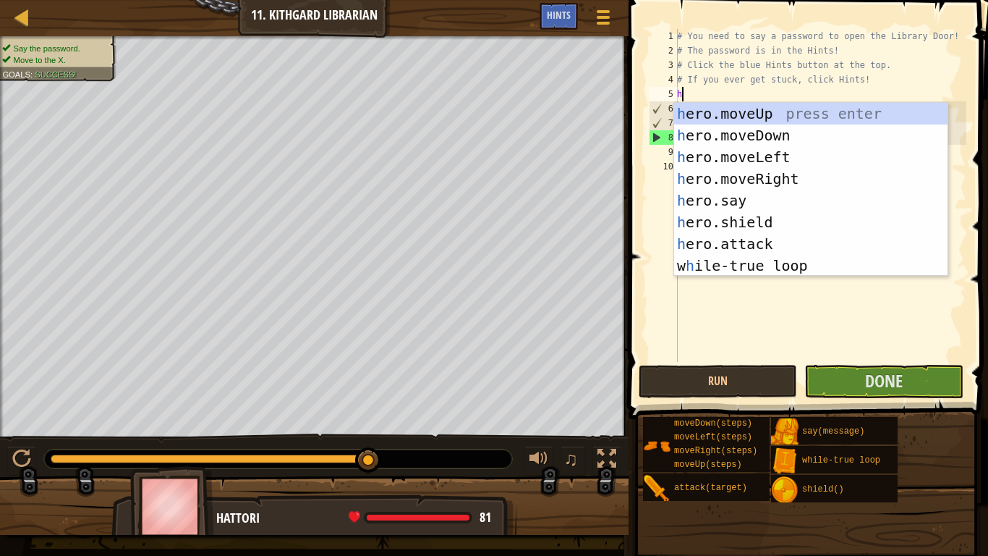
type textarea "he"
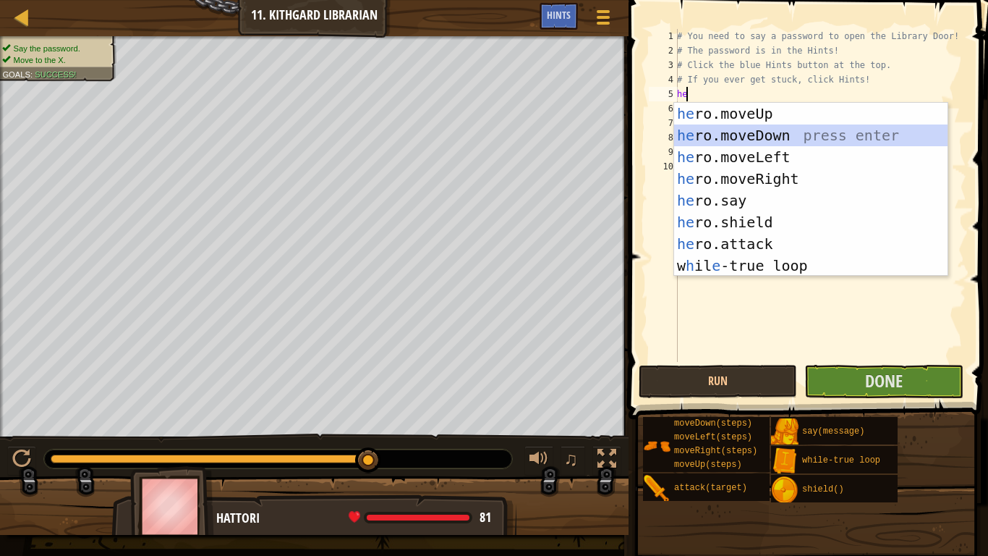
click at [750, 142] on div "he ro.moveUp press enter he ro.moveDown press enter he ro.moveLeft press enter …" at bounding box center [810, 211] width 273 height 217
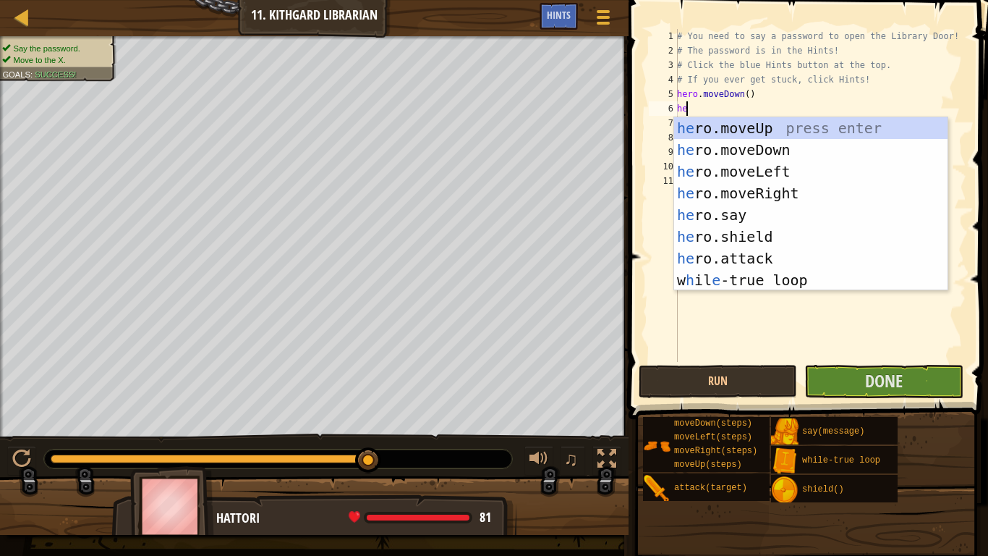
type textarea "her"
click at [750, 179] on div "her o.moveUp press enter her o.moveDown press enter her o.moveLeft press enter …" at bounding box center [810, 225] width 273 height 217
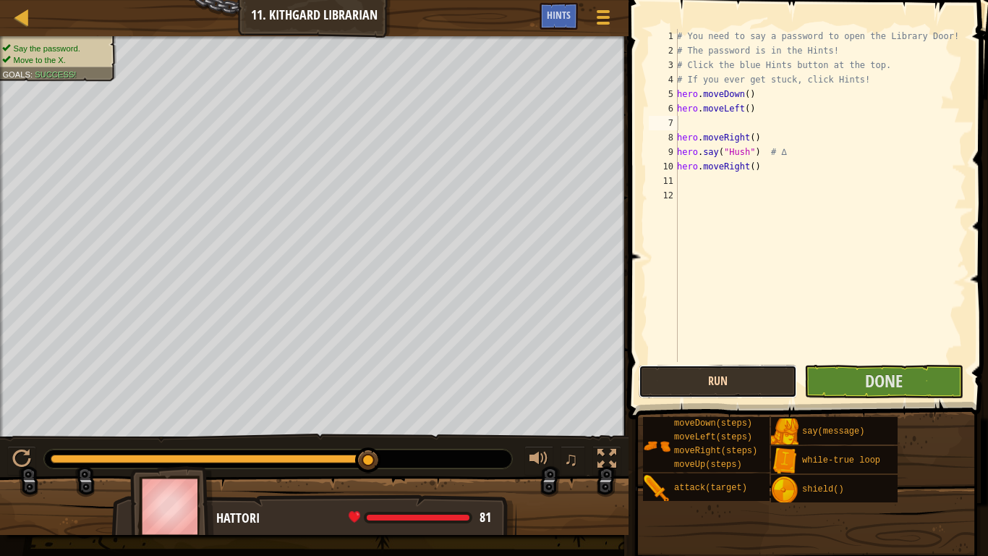
click at [775, 385] on button "Run" at bounding box center [718, 381] width 158 height 33
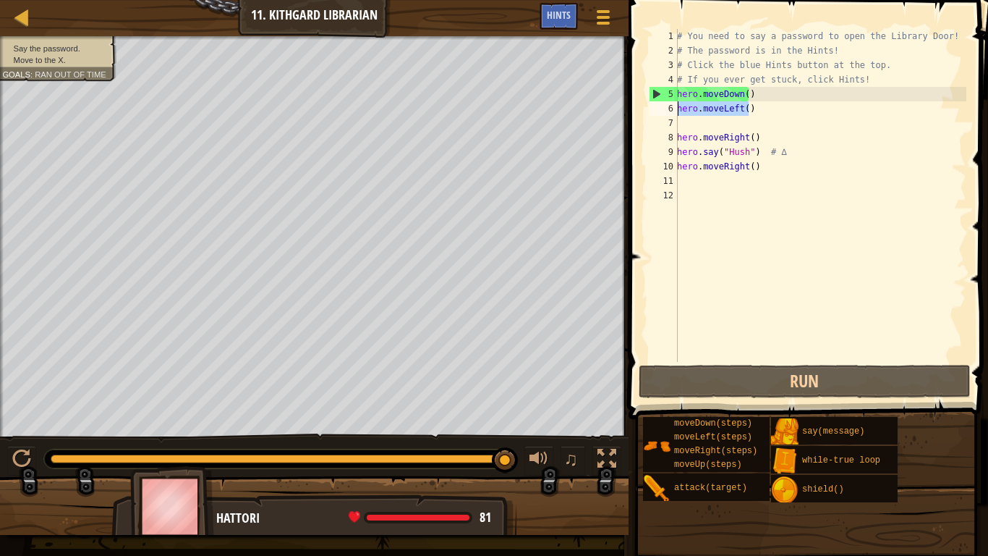
drag, startPoint x: 770, startPoint y: 112, endPoint x: 676, endPoint y: 114, distance: 93.3
click at [676, 114] on div "1 2 3 4 5 6 7 8 9 10 11 12 # You need to say a password to open the Library Doo…" at bounding box center [806, 195] width 320 height 333
type textarea "hero.moveLeft()"
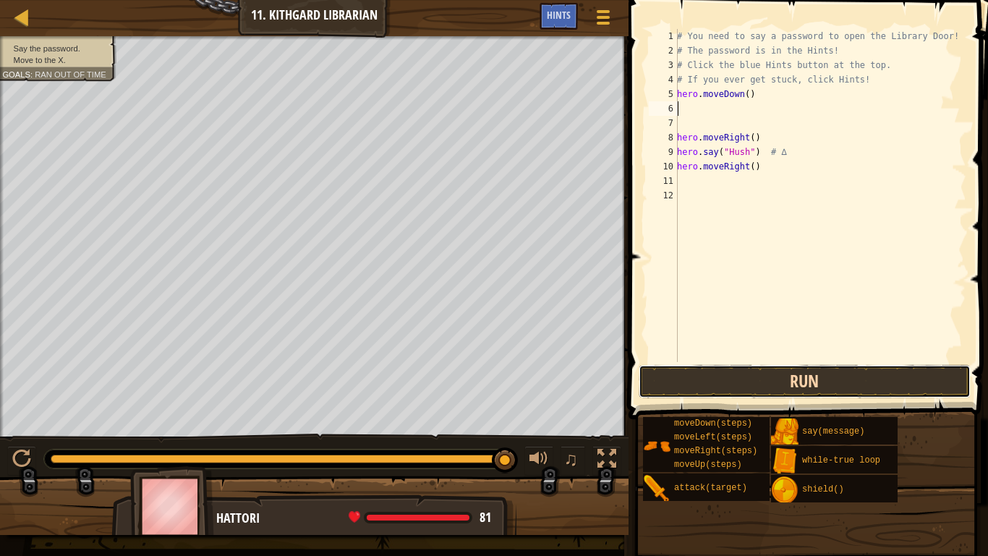
click at [767, 380] on button "Run" at bounding box center [805, 381] width 332 height 33
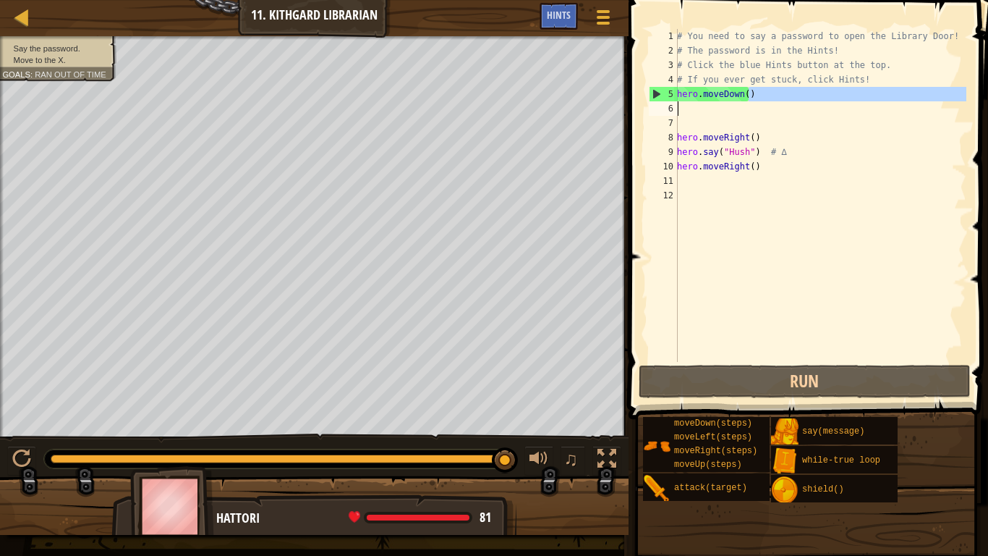
drag, startPoint x: 773, startPoint y: 92, endPoint x: 694, endPoint y: 106, distance: 80.0
click at [694, 106] on div "# You need to say a password to open the Library Door! # The password is in the…" at bounding box center [820, 210] width 292 height 362
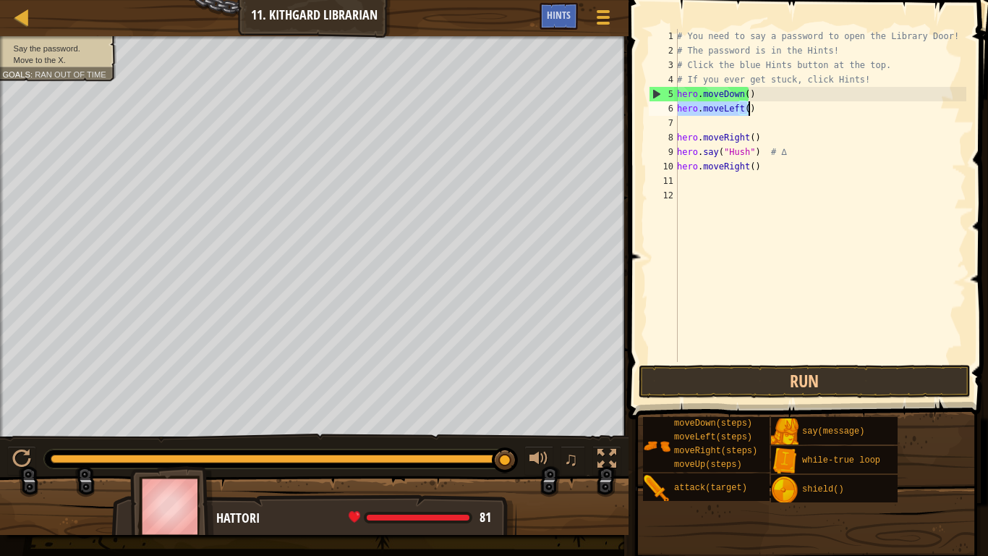
type textarea "her"
type textarea "he"
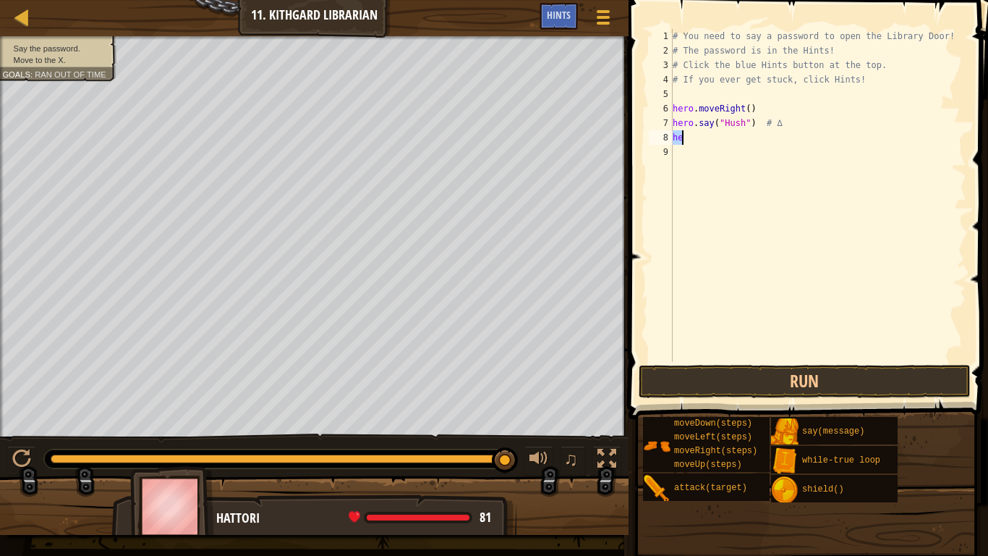
type textarea "h"
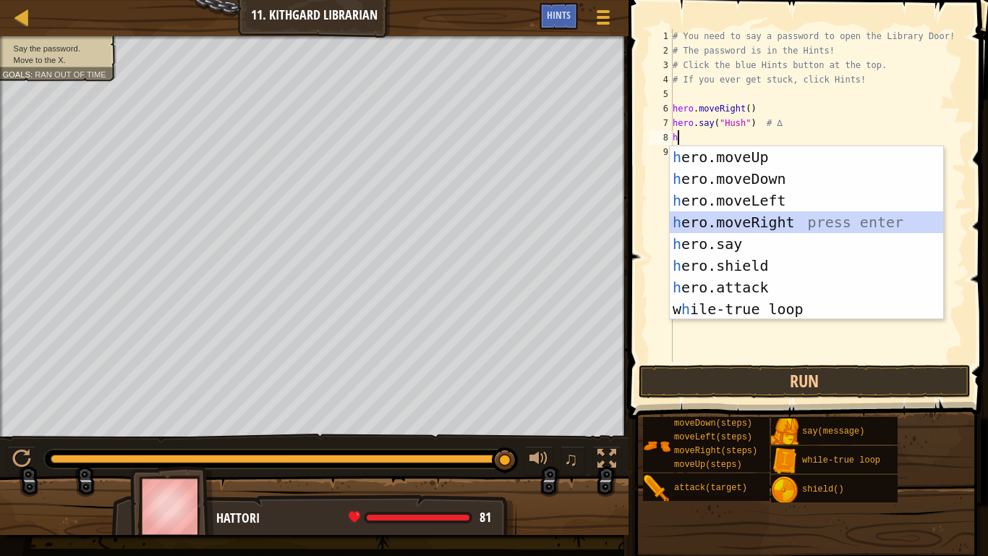
click at [753, 226] on div "h ero.moveUp press enter h ero.moveDown press enter h ero.moveLeft press enter …" at bounding box center [806, 254] width 273 height 217
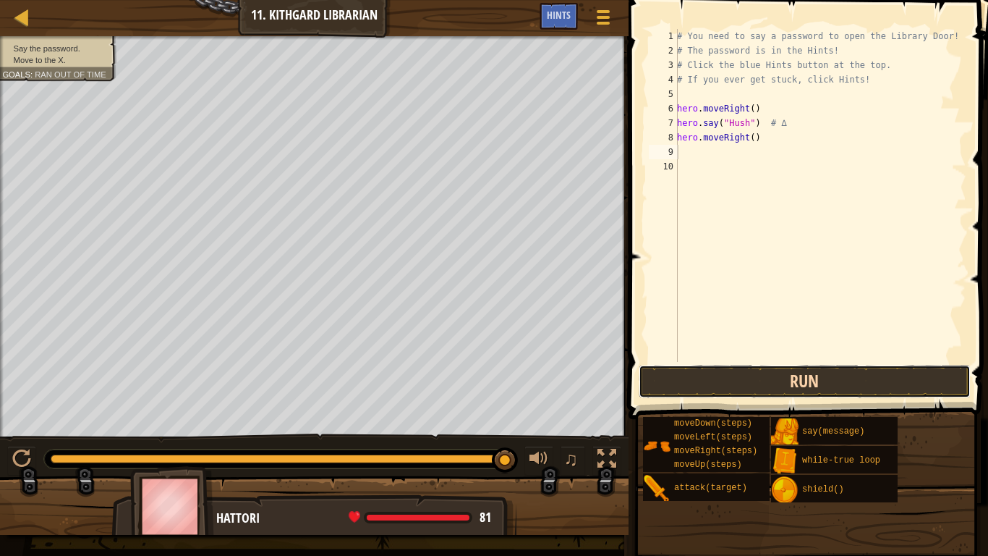
click at [785, 375] on button "Run" at bounding box center [805, 381] width 332 height 33
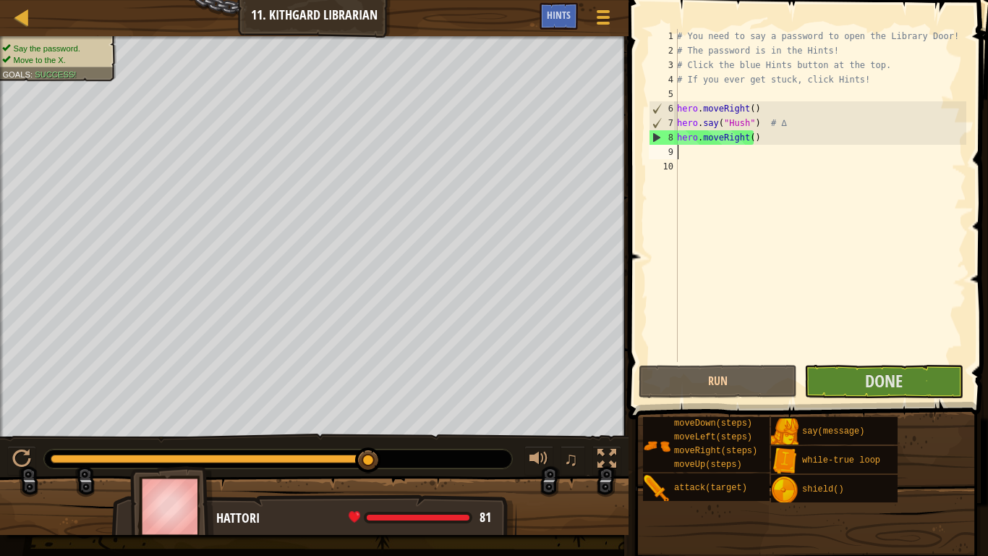
click at [623, 255] on div at bounding box center [623, 278] width 2 height 556
click at [812, 364] on span at bounding box center [809, 188] width 371 height 461
click at [822, 383] on button "Done" at bounding box center [883, 381] width 158 height 33
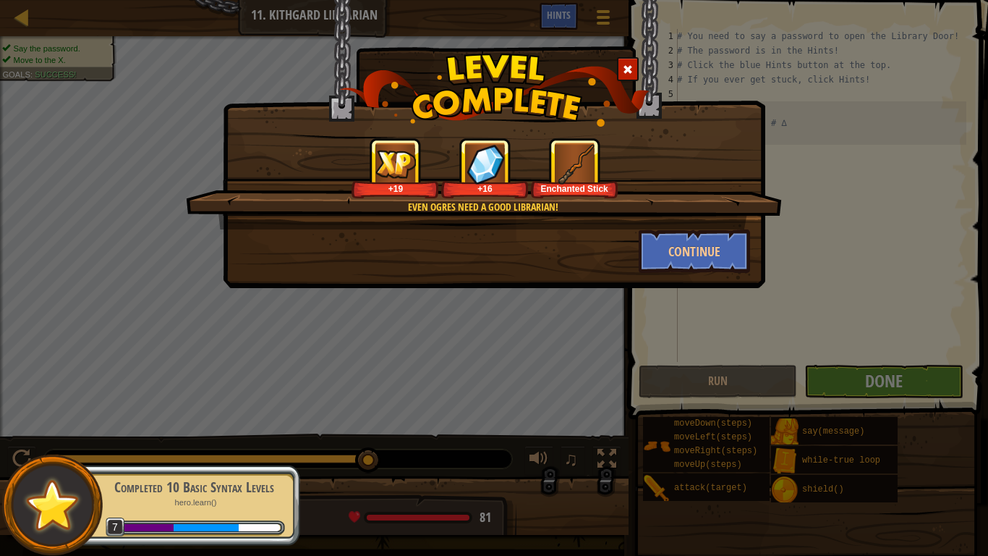
click at [628, 69] on span at bounding box center [628, 69] width 10 height 10
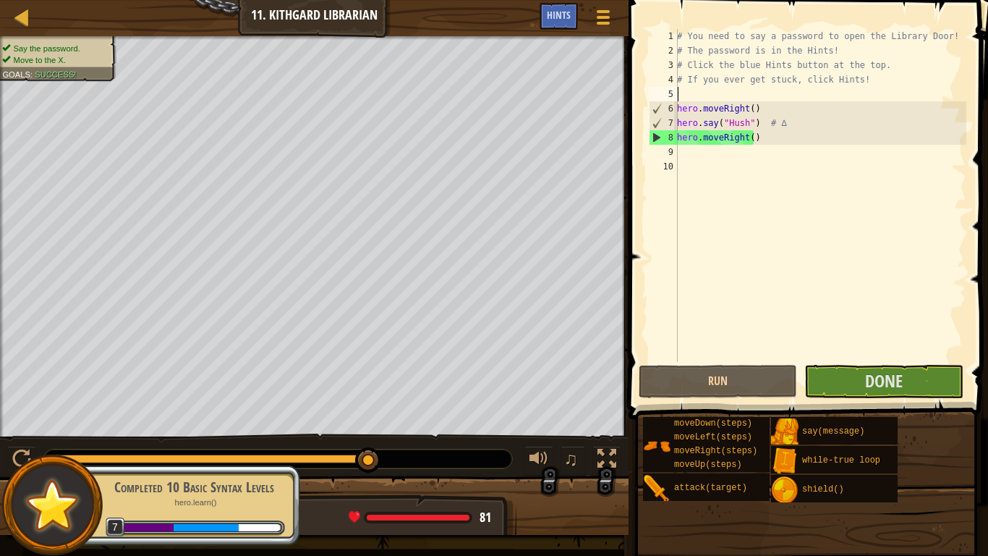
click at [721, 100] on div "# You need to say a password to open the Library Door! # The password is in the…" at bounding box center [820, 210] width 292 height 362
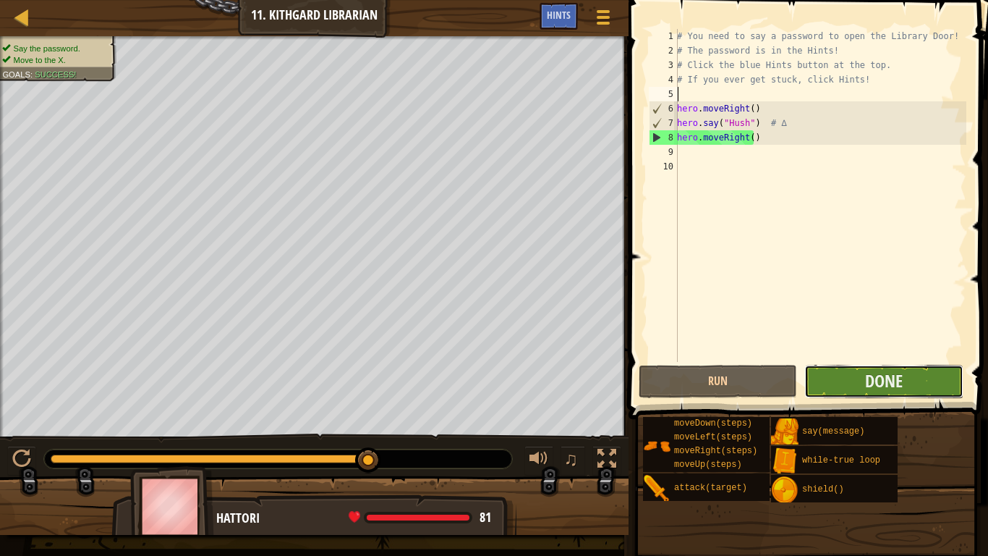
click at [830, 369] on button "Done" at bounding box center [883, 381] width 158 height 33
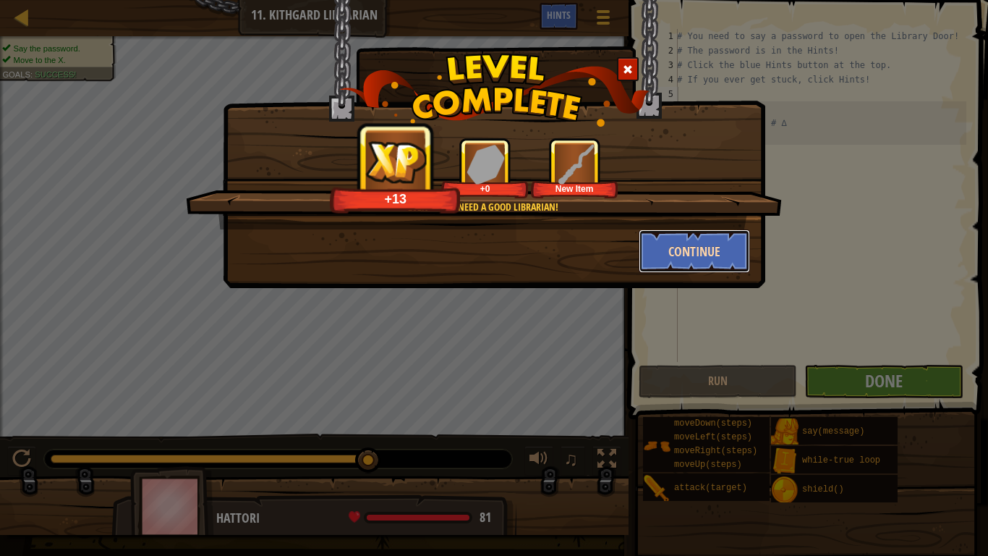
click at [655, 229] on button "Continue" at bounding box center [695, 250] width 112 height 43
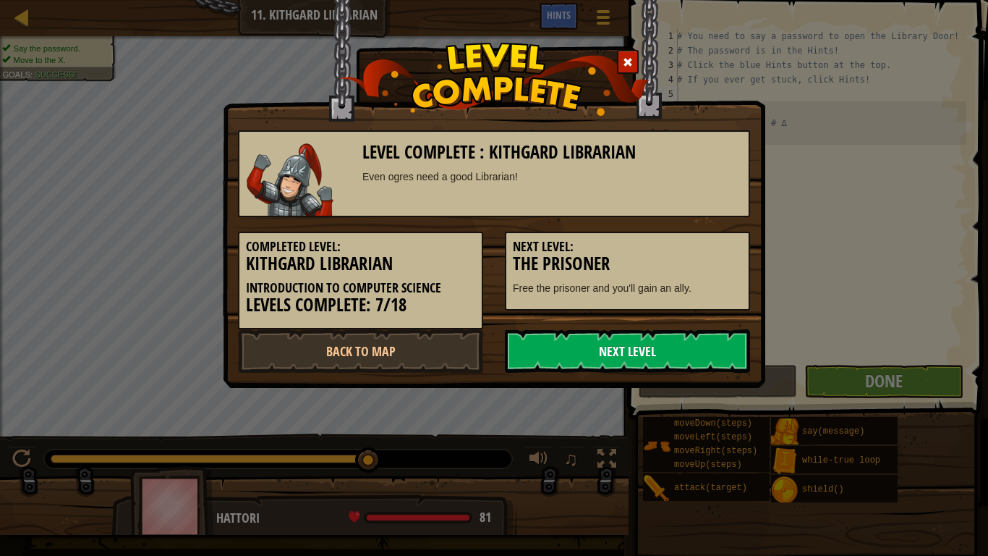
click at [562, 337] on link "Next Level" at bounding box center [627, 350] width 245 height 43
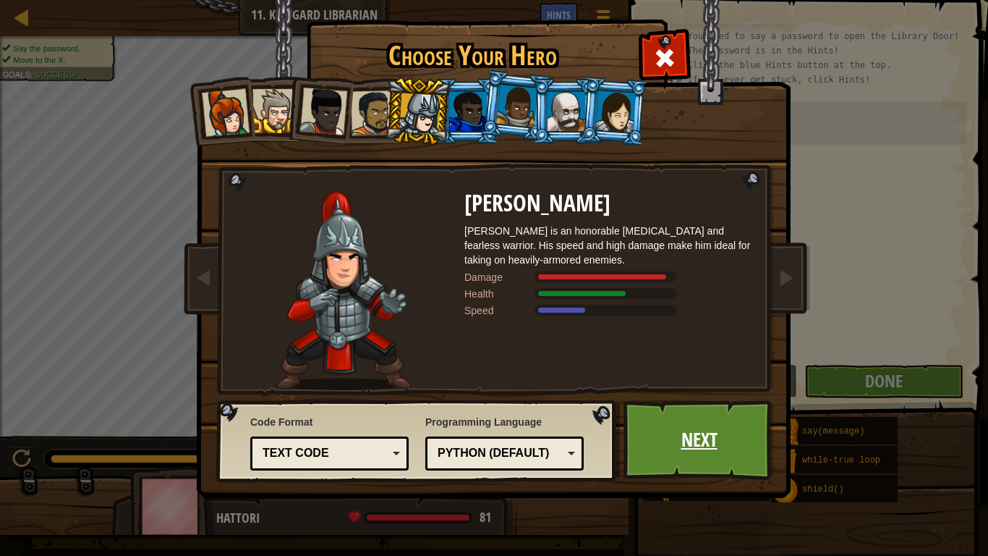
click at [678, 420] on link "Next" at bounding box center [699, 440] width 151 height 80
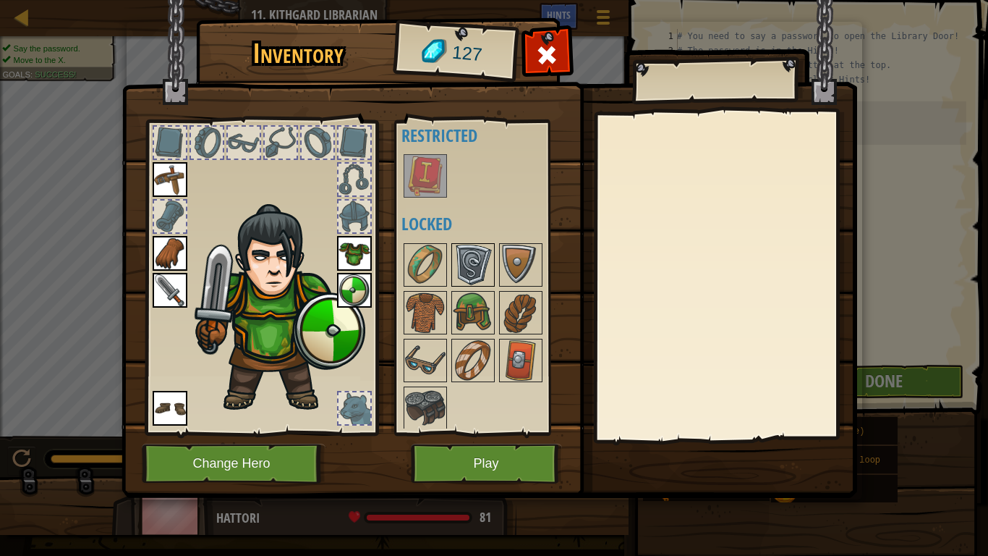
scroll to position [19, 0]
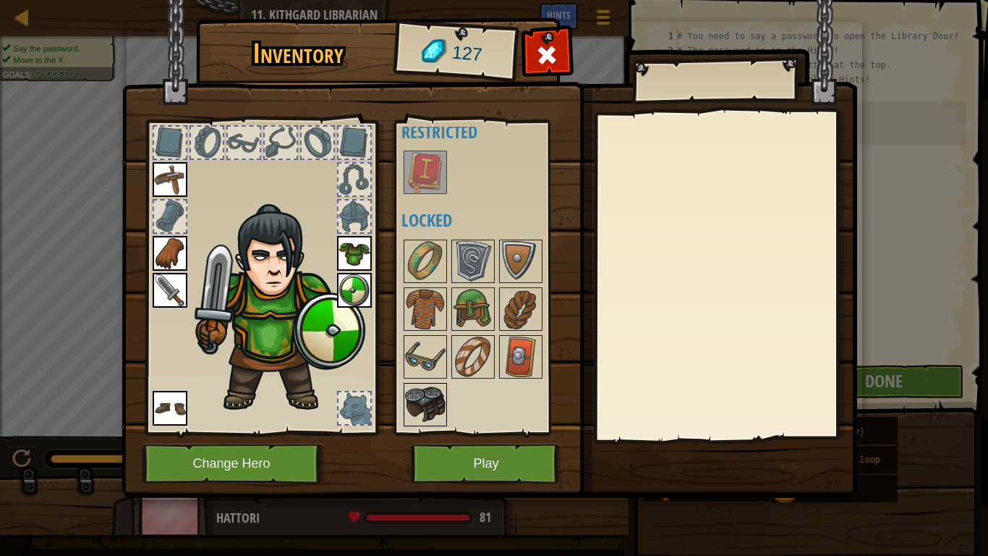
click at [426, 407] on img at bounding box center [425, 404] width 41 height 41
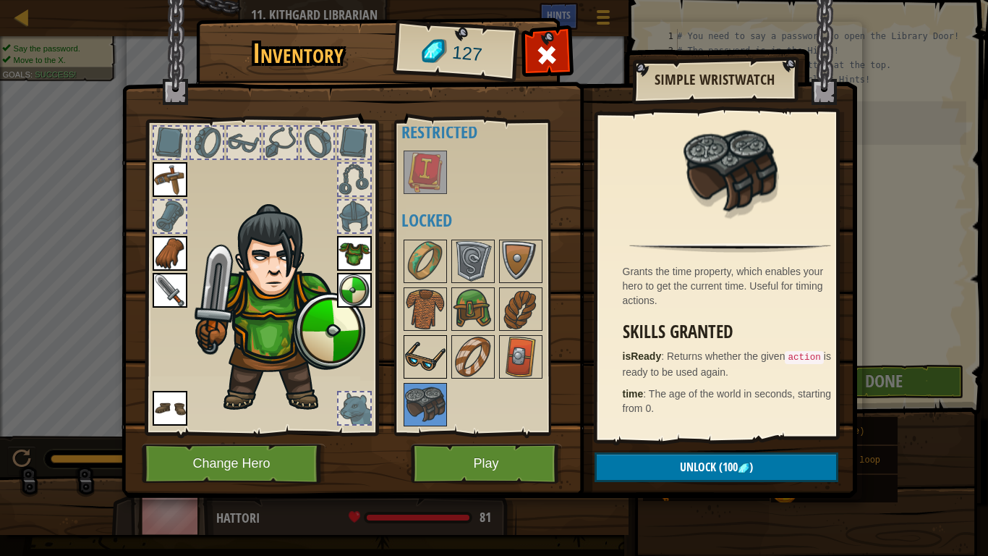
click at [443, 362] on img at bounding box center [425, 356] width 41 height 41
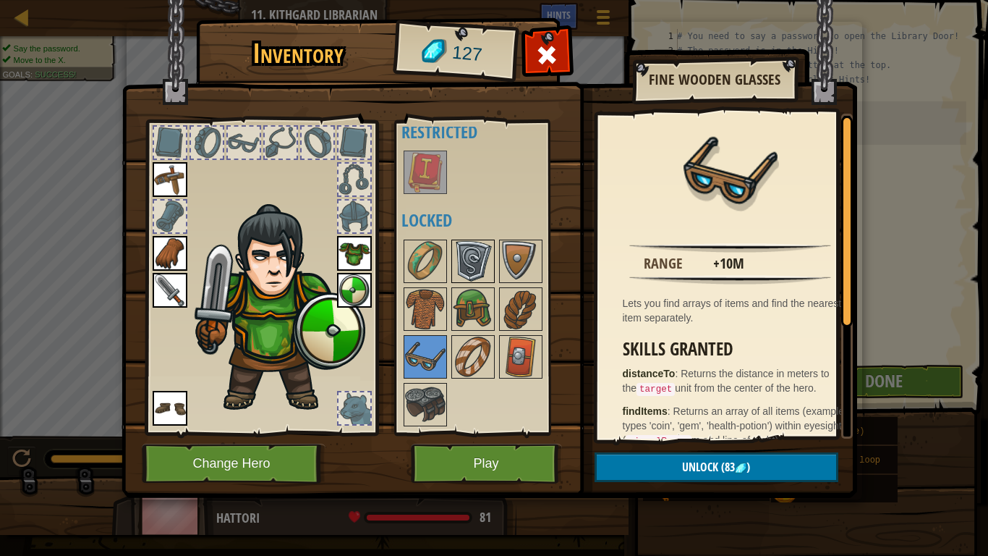
click at [479, 250] on img at bounding box center [473, 261] width 41 height 41
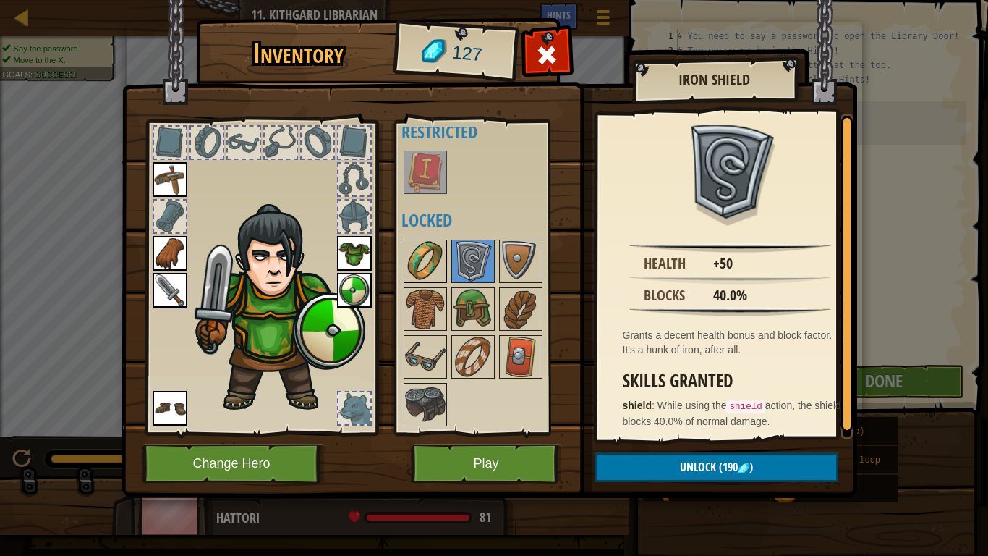
click at [426, 252] on img at bounding box center [425, 261] width 41 height 41
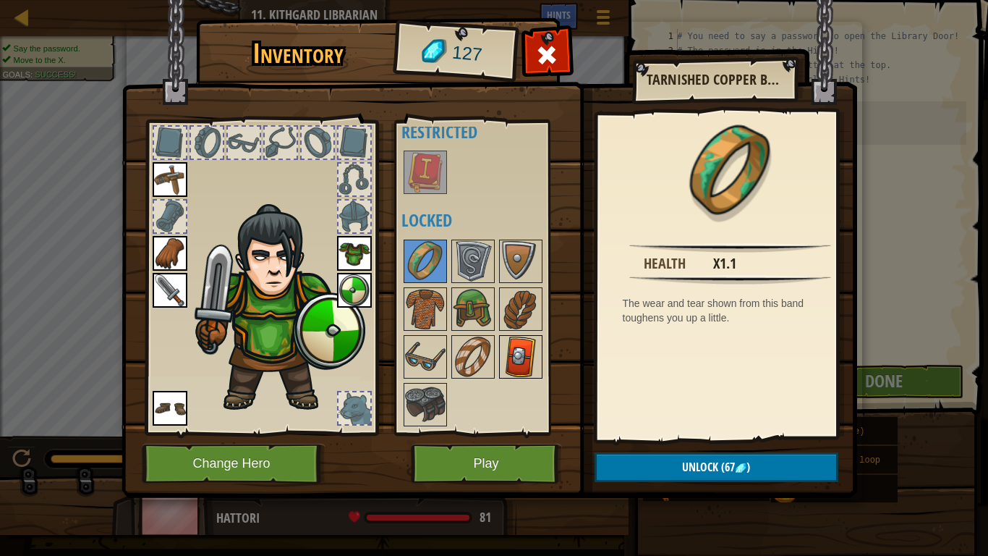
click at [520, 354] on img at bounding box center [521, 356] width 41 height 41
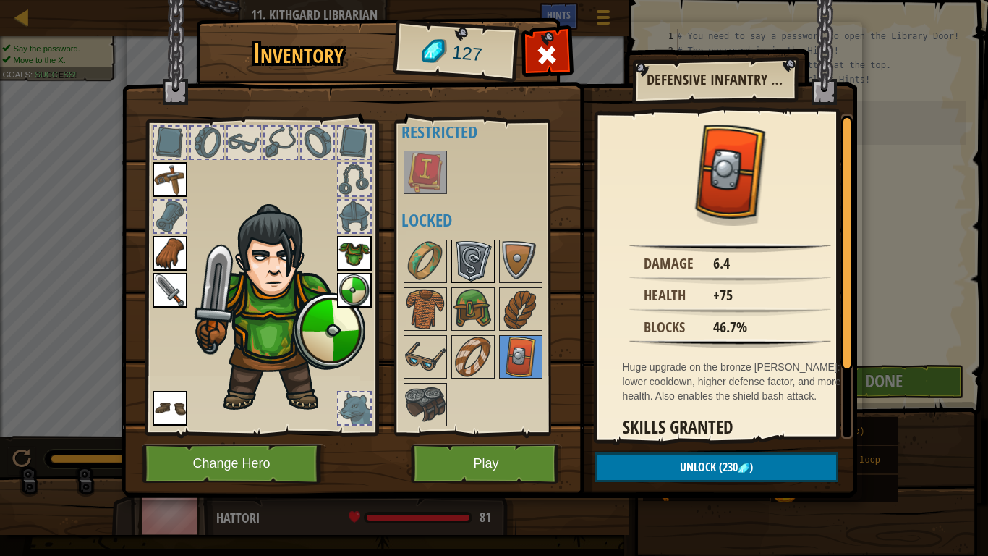
click at [487, 273] on img at bounding box center [473, 261] width 41 height 41
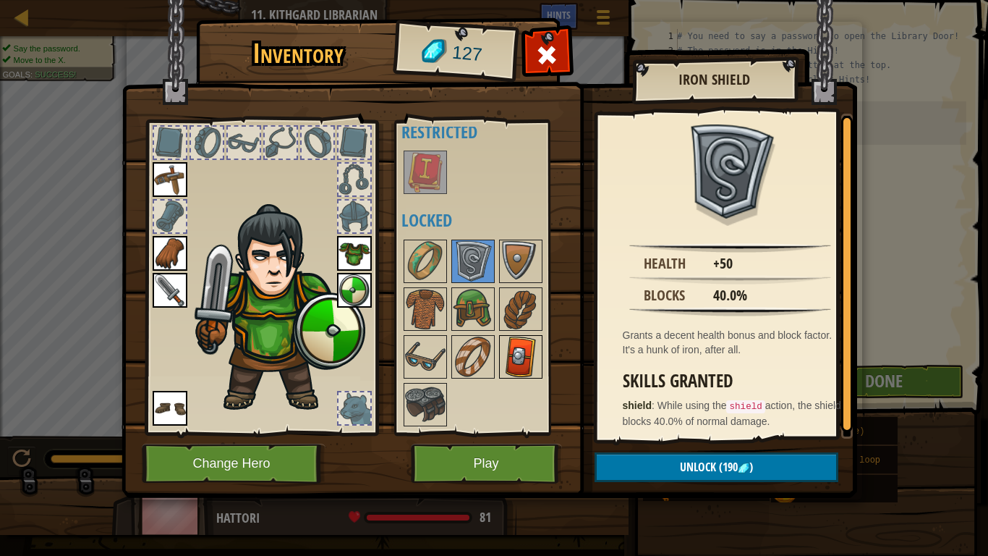
click at [537, 357] on img at bounding box center [521, 356] width 41 height 41
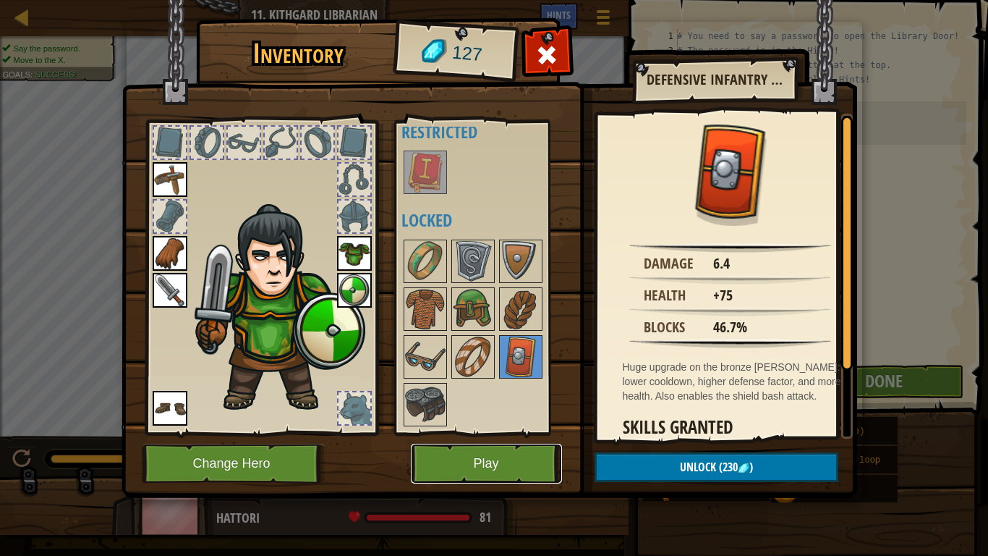
click at [494, 457] on button "Play" at bounding box center [486, 463] width 151 height 40
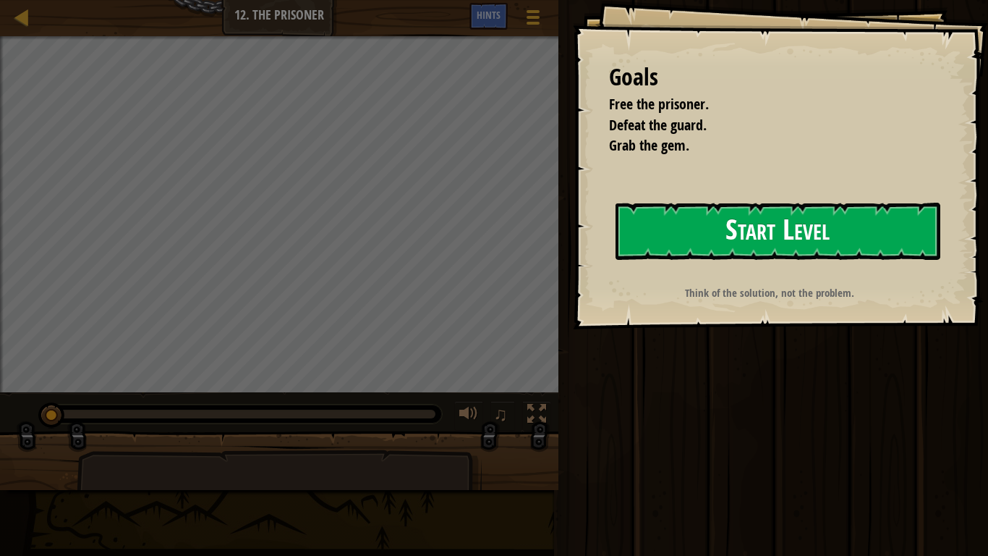
click at [847, 227] on button "Start Level" at bounding box center [778, 231] width 325 height 57
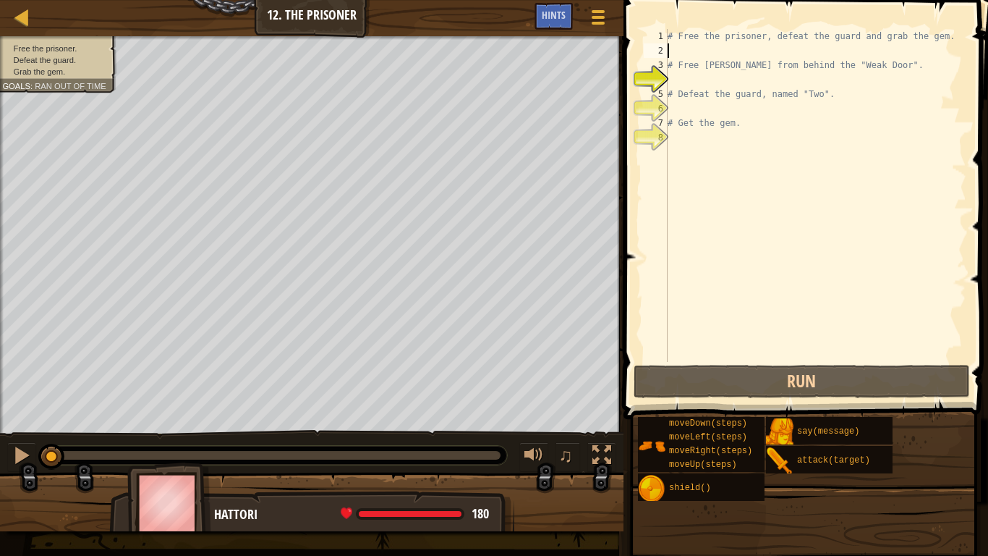
click at [693, 55] on div "# Free the prisoner, defeat the guard and grab the gem. # Free [PERSON_NAME] fr…" at bounding box center [816, 210] width 302 height 362
click at [676, 87] on div "# Free the prisoner, defeat the guard and grab the gem. # Free [PERSON_NAME] fr…" at bounding box center [816, 210] width 302 height 362
type textarea "# Defeat the guard, named "Two"."
click at [677, 75] on div "# Free the prisoner, defeat the guard and grab the gem. # Free [PERSON_NAME] fr…" at bounding box center [816, 210] width 302 height 362
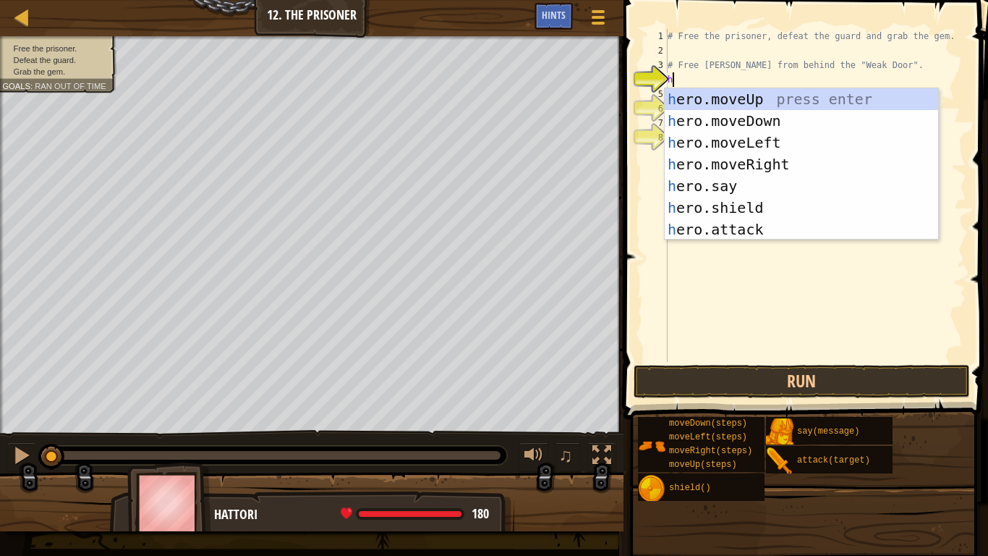
type textarea "he"
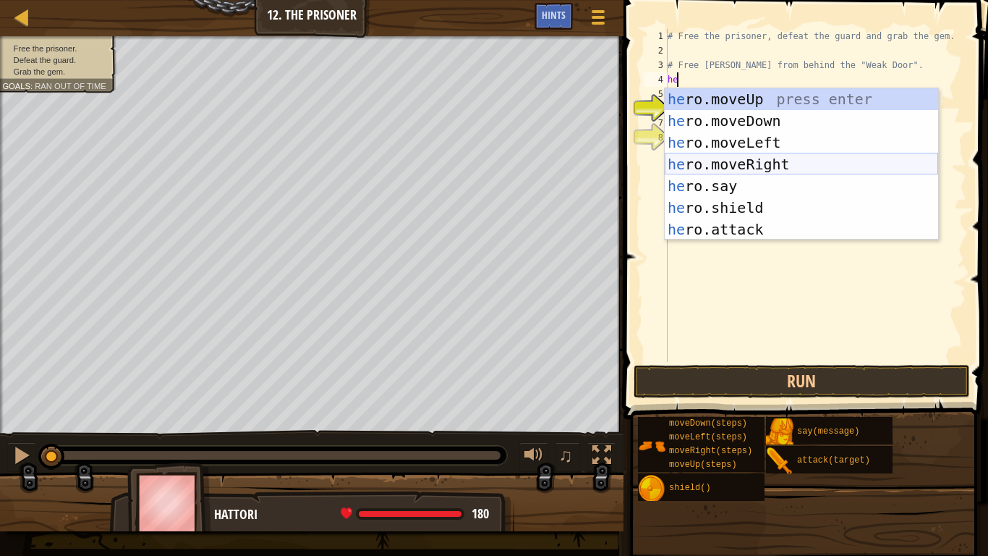
click at [737, 161] on div "he ro.moveUp press enter he ro.moveDown press enter he ro.moveLeft press enter …" at bounding box center [801, 185] width 273 height 195
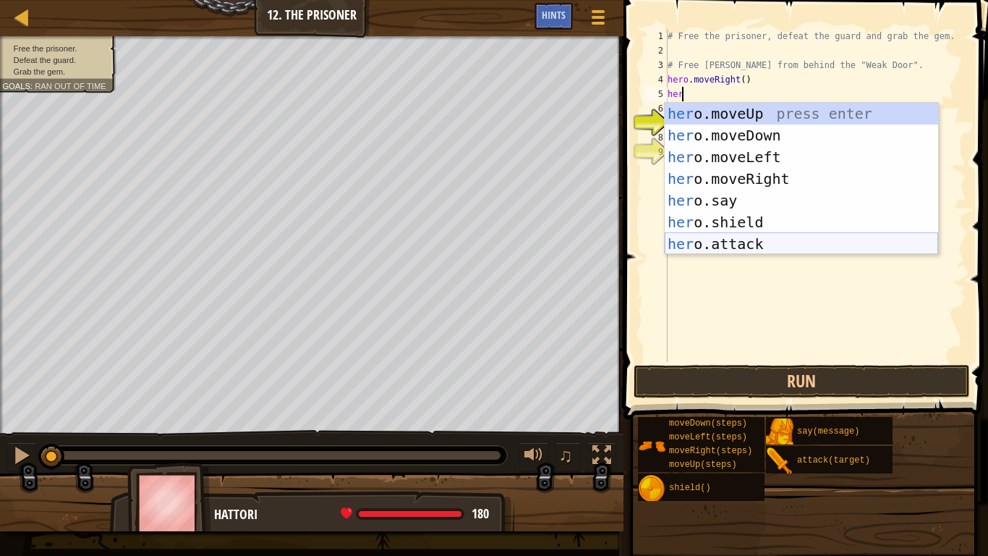
click at [719, 244] on div "her o.moveUp press enter her o.moveDown press enter her o.moveLeft press enter …" at bounding box center [801, 200] width 273 height 195
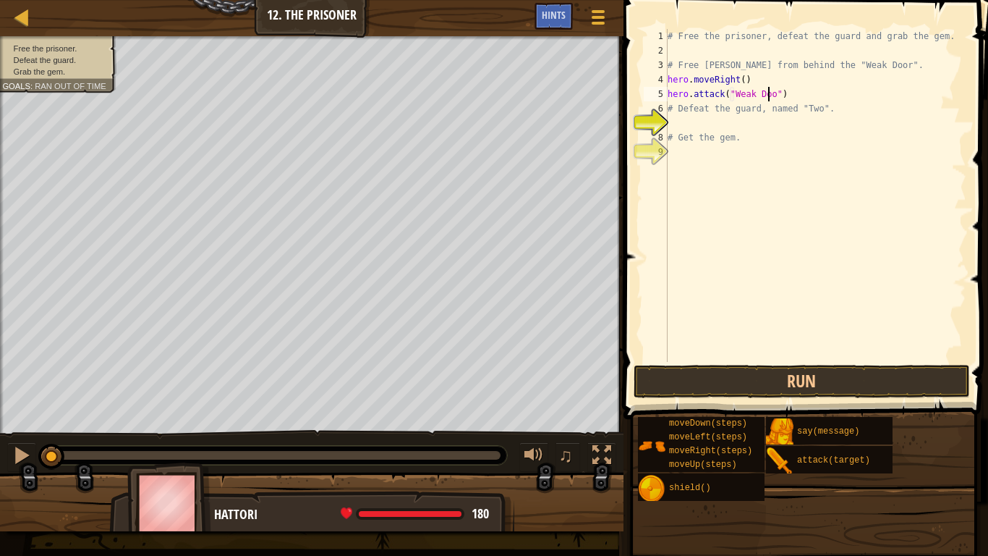
scroll to position [7, 9]
click at [804, 102] on div "# Free the prisoner, defeat the guard and grab the gem. # Free [PERSON_NAME] fr…" at bounding box center [816, 210] width 302 height 362
click at [791, 93] on div "# Free the prisoner, defeat the guard and grab the gem. # Free [PERSON_NAME] fr…" at bounding box center [816, 210] width 302 height 362
type textarea "hero.attack("Weak Door")"
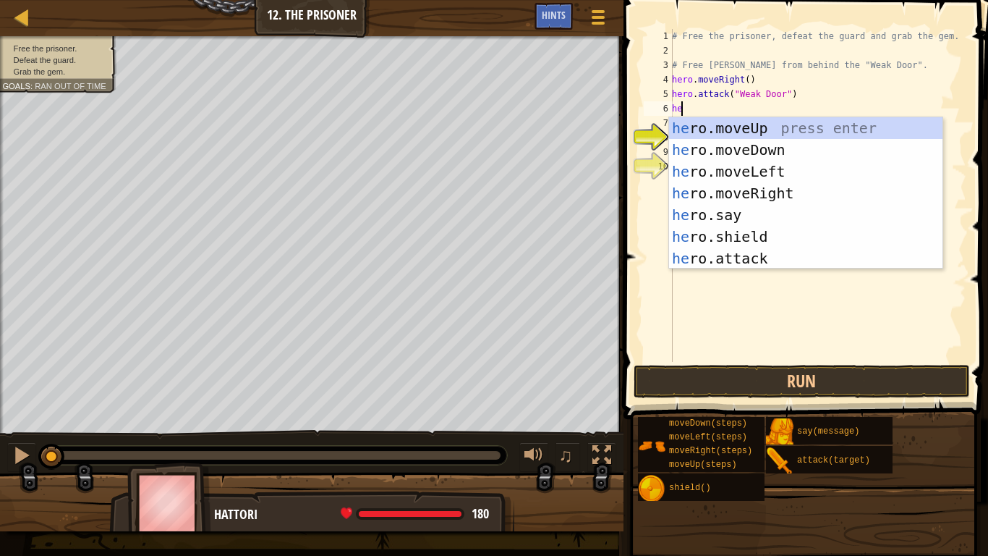
type textarea "her"
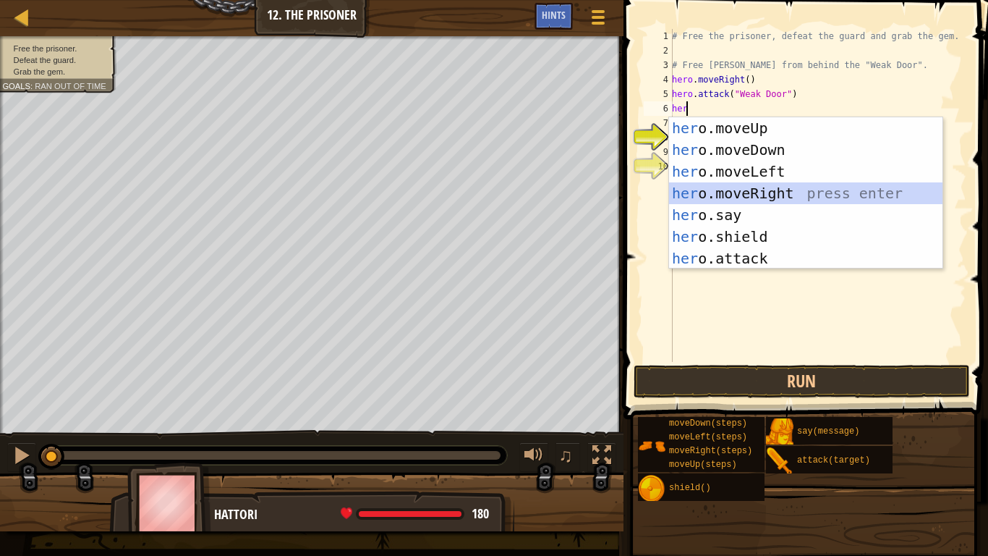
click at [794, 195] on div "her o.moveUp press enter her o.moveDown press enter her o.moveLeft press enter …" at bounding box center [805, 214] width 273 height 195
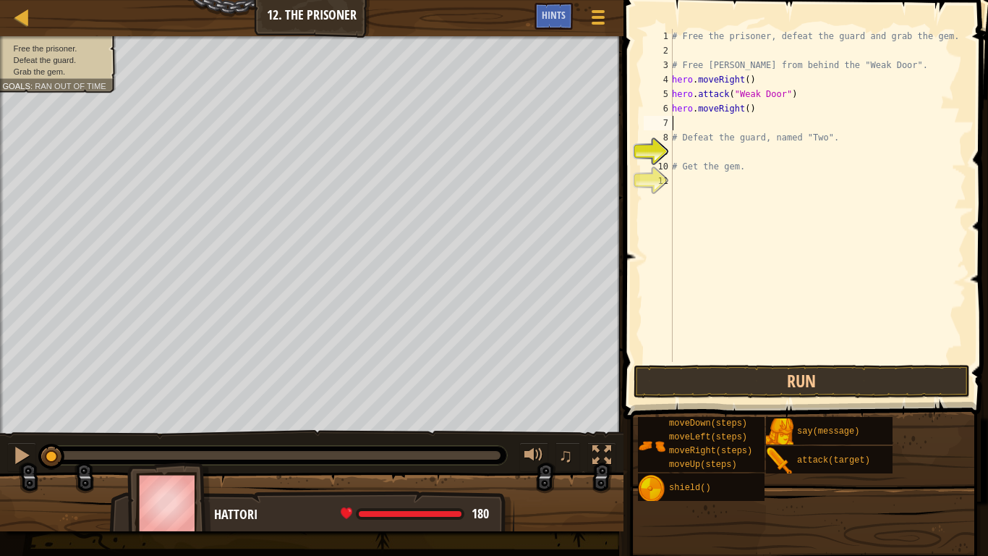
click at [741, 106] on div "# Free the prisoner, defeat the guard and grab the gem. # Free [PERSON_NAME] fr…" at bounding box center [817, 210] width 297 height 362
type textarea "hero.moveRight(2)"
click at [830, 373] on button "Run" at bounding box center [802, 381] width 337 height 33
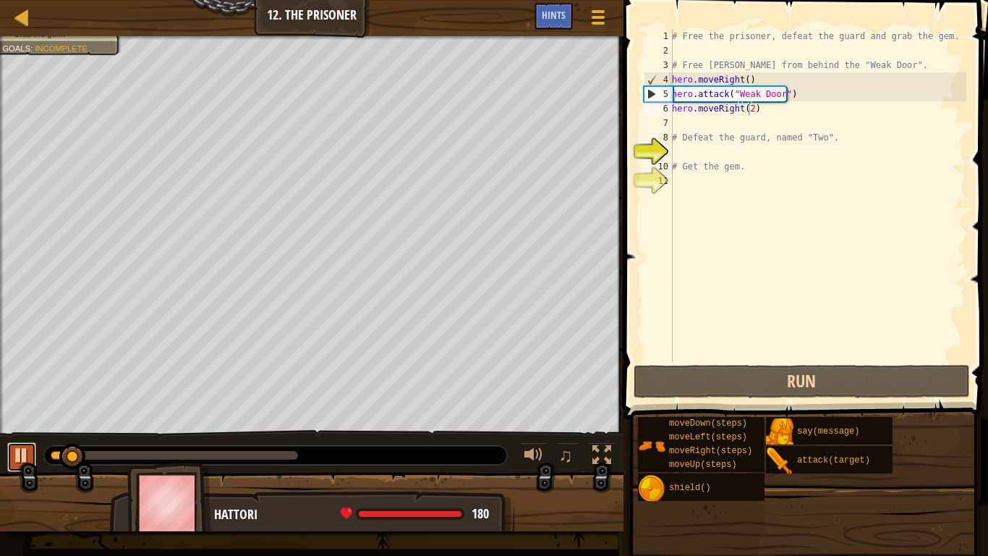
click at [28, 446] on div at bounding box center [21, 455] width 19 height 19
click at [716, 117] on div "# Free the prisoner, defeat the guard and grab the gem. # Free [PERSON_NAME] fr…" at bounding box center [817, 210] width 297 height 362
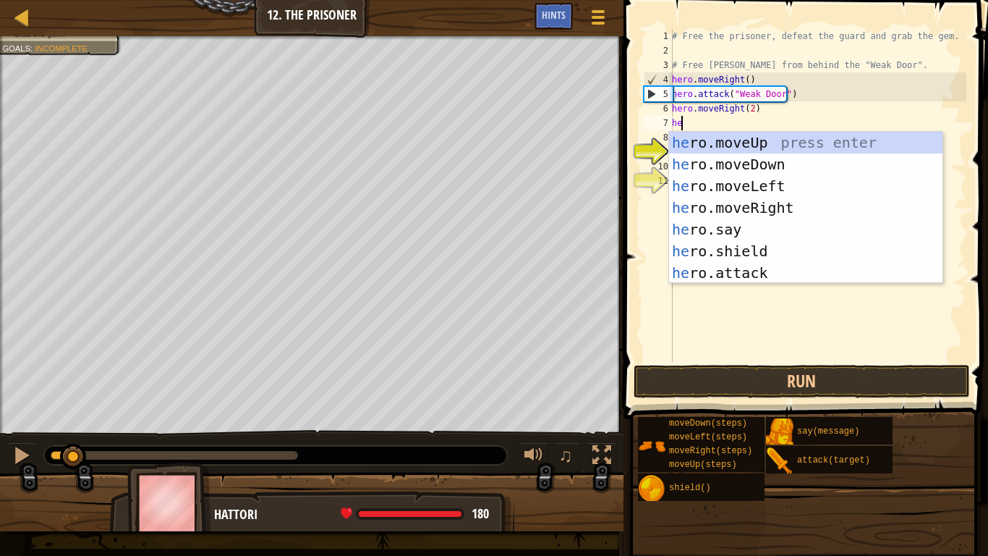
type textarea "her"
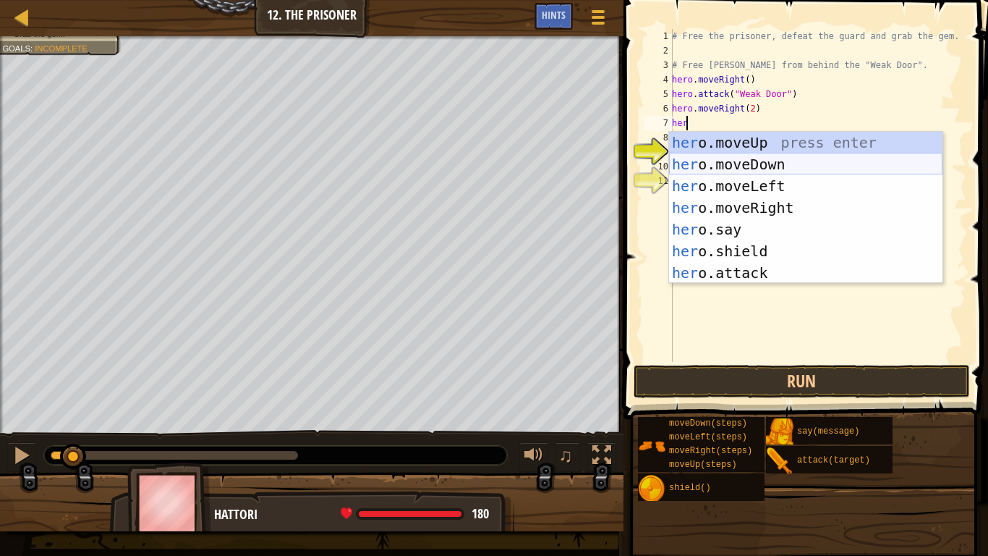
click at [740, 156] on div "her o.moveUp press enter her o.moveDown press enter her o.moveLeft press enter …" at bounding box center [805, 229] width 273 height 195
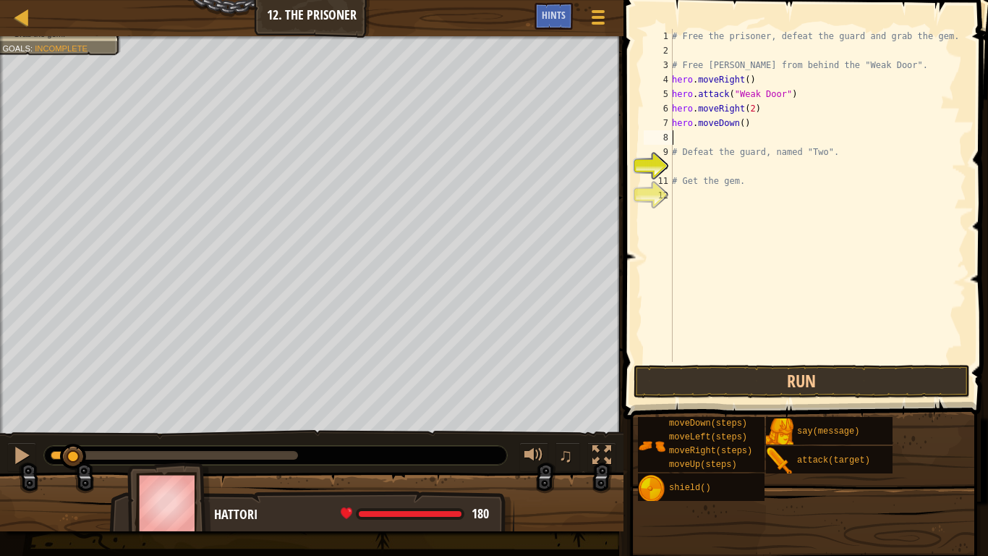
click at [738, 122] on div "# Free the prisoner, defeat the guard and grab the gem. # Free [PERSON_NAME] fr…" at bounding box center [817, 210] width 297 height 362
type textarea "hero.moveDown(3)"
click at [681, 132] on div "# Free the prisoner, defeat the guard and grab the gem. # Free [PERSON_NAME] fr…" at bounding box center [817, 210] width 297 height 362
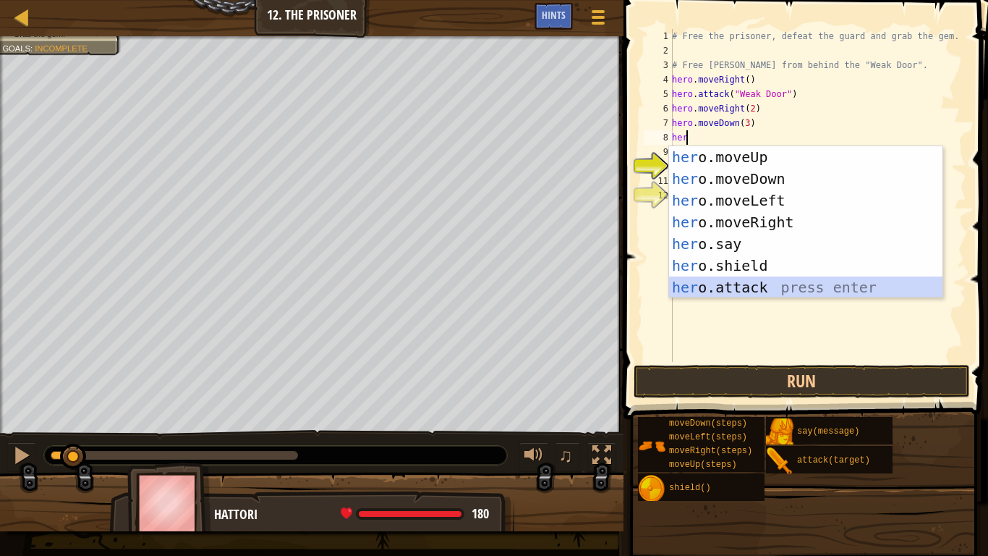
click at [749, 278] on div "her o.moveUp press enter her o.moveDown press enter her o.moveLeft press enter …" at bounding box center [805, 243] width 273 height 195
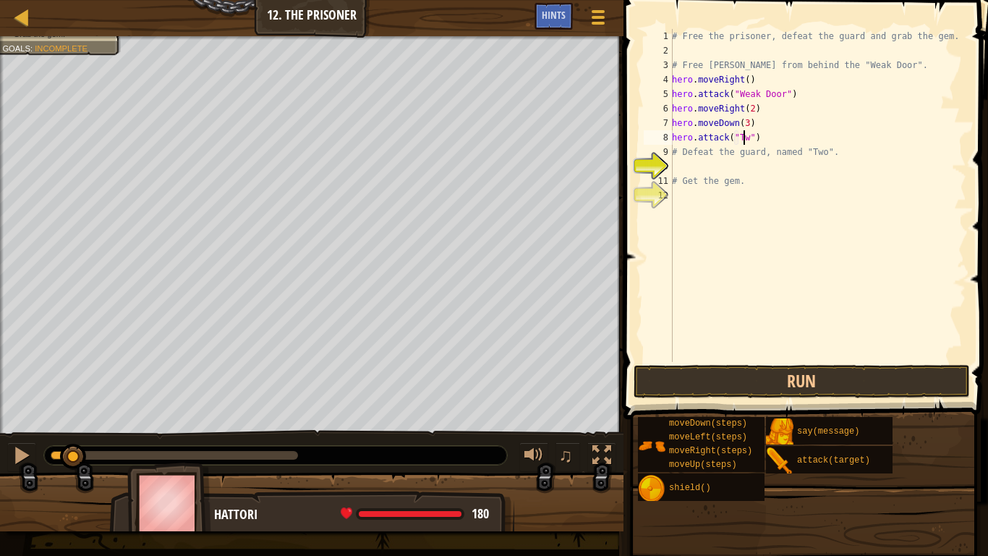
scroll to position [7, 6]
type textarea "hero.attack("Two")"
click at [793, 137] on div "# Free the prisoner, defeat the guard and grab the gem. # Free [PERSON_NAME] fr…" at bounding box center [817, 210] width 297 height 362
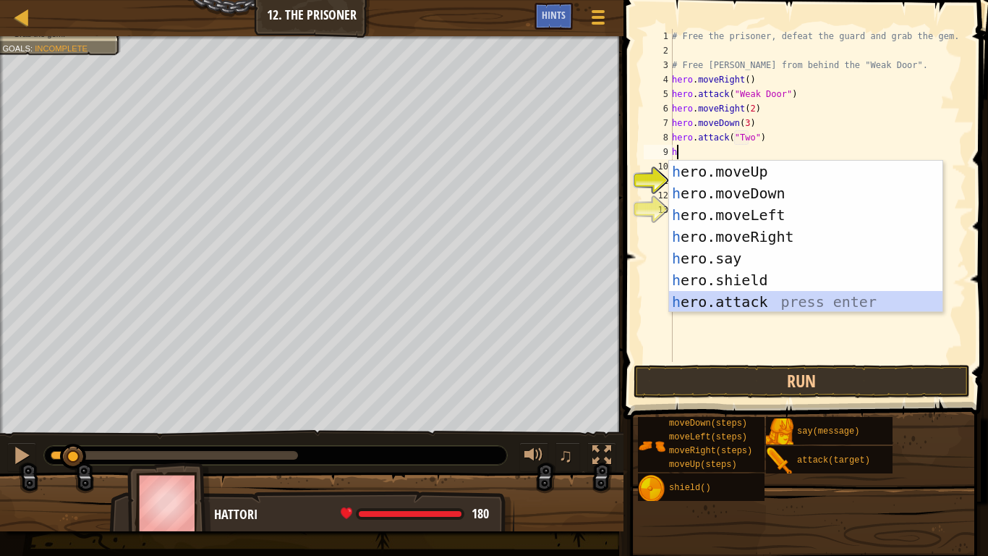
click at [757, 298] on div "h ero.moveUp press enter h ero.moveDown press enter h ero.moveLeft press enter …" at bounding box center [805, 258] width 273 height 195
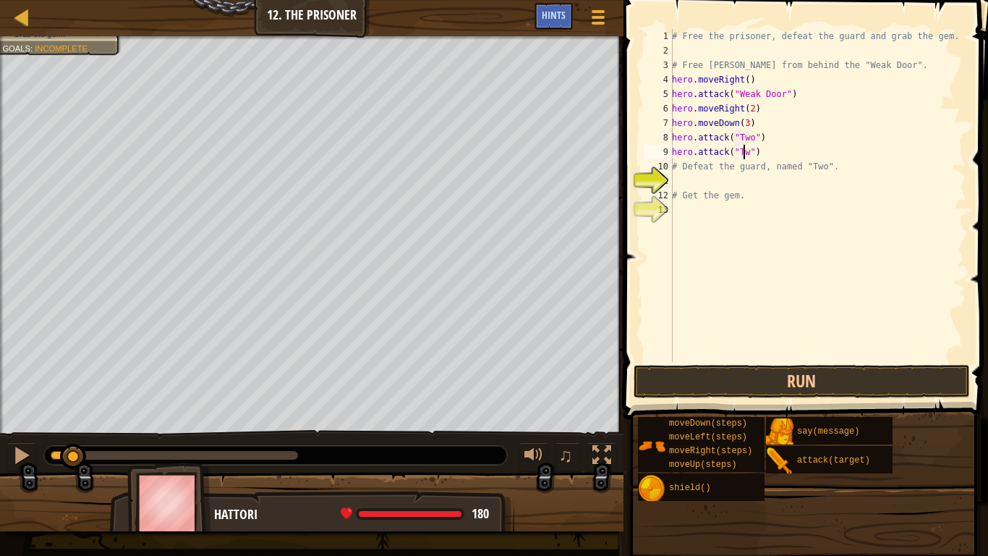
scroll to position [7, 6]
type textarea "hero.attack("Two")"
click at [770, 377] on button "Run" at bounding box center [802, 381] width 337 height 33
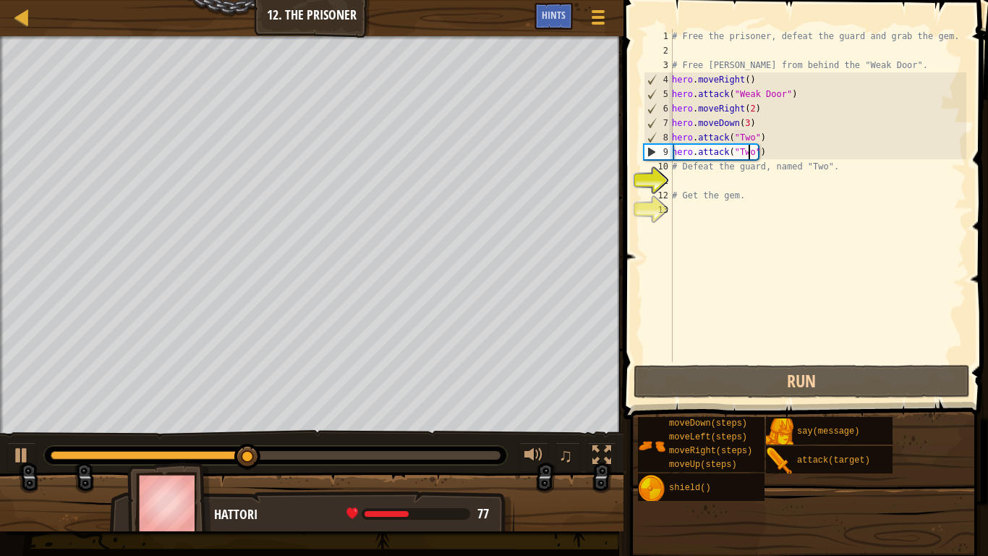
click at [788, 157] on div "# Free the prisoner, defeat the guard and grab the gem. # Free [PERSON_NAME] fr…" at bounding box center [817, 210] width 297 height 362
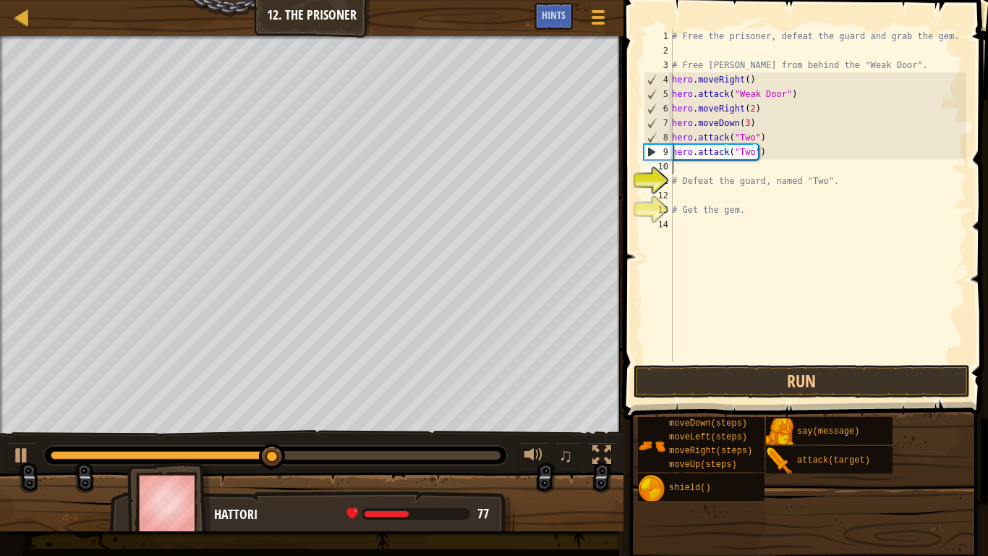
scroll to position [7, 0]
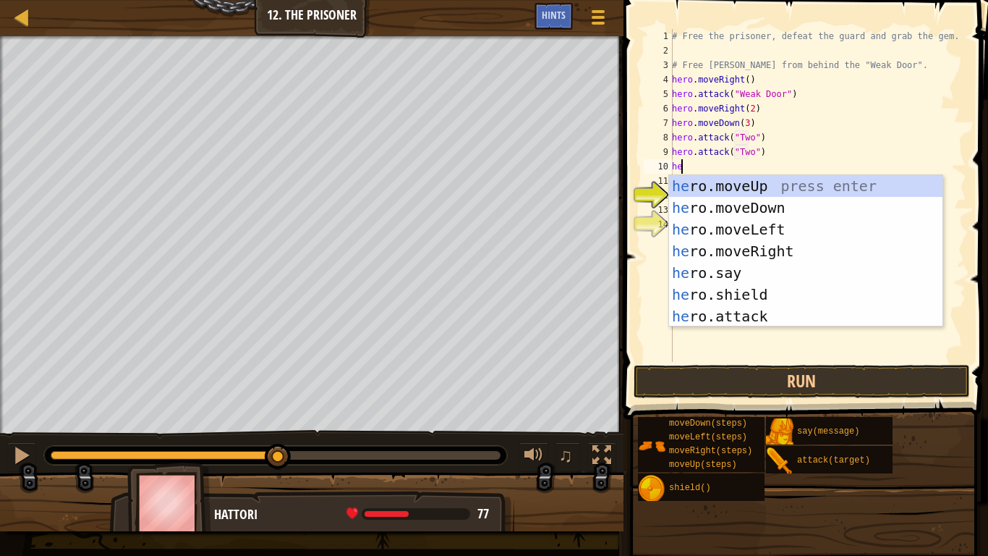
type textarea "her"
click at [786, 257] on div "her o.moveUp press enter her o.moveDown press enter her o.moveLeft press enter …" at bounding box center [805, 272] width 273 height 195
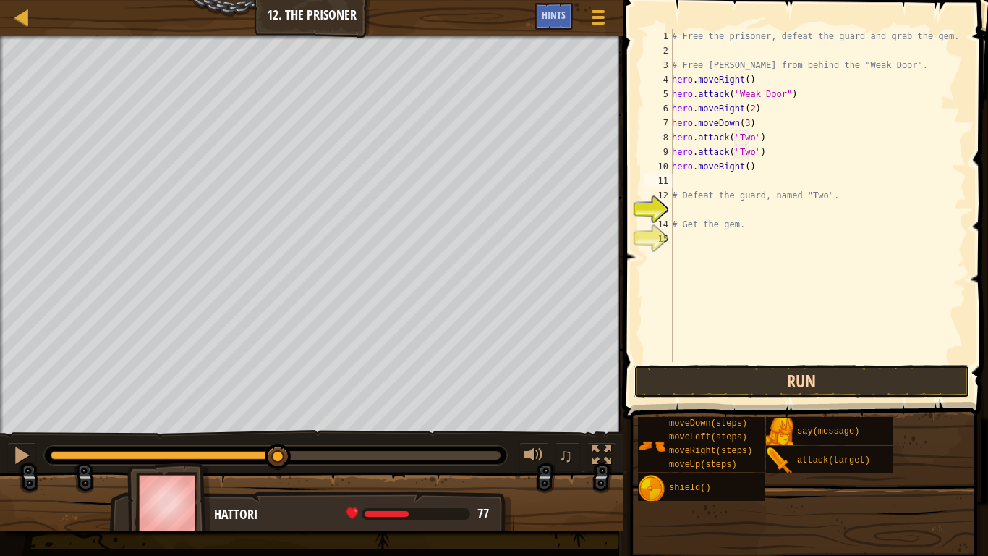
click at [782, 380] on button "Run" at bounding box center [802, 381] width 337 height 33
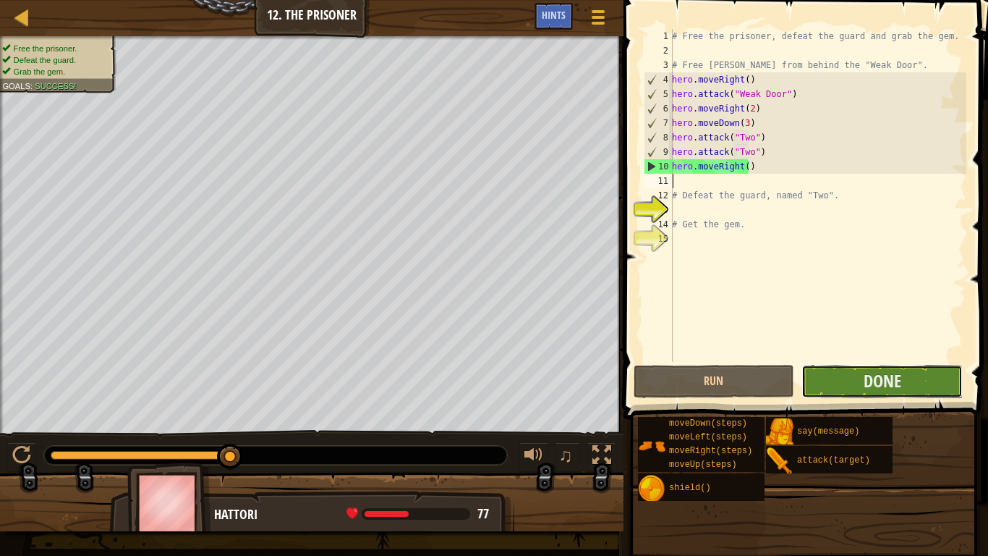
click at [845, 392] on button "Done" at bounding box center [881, 381] width 161 height 33
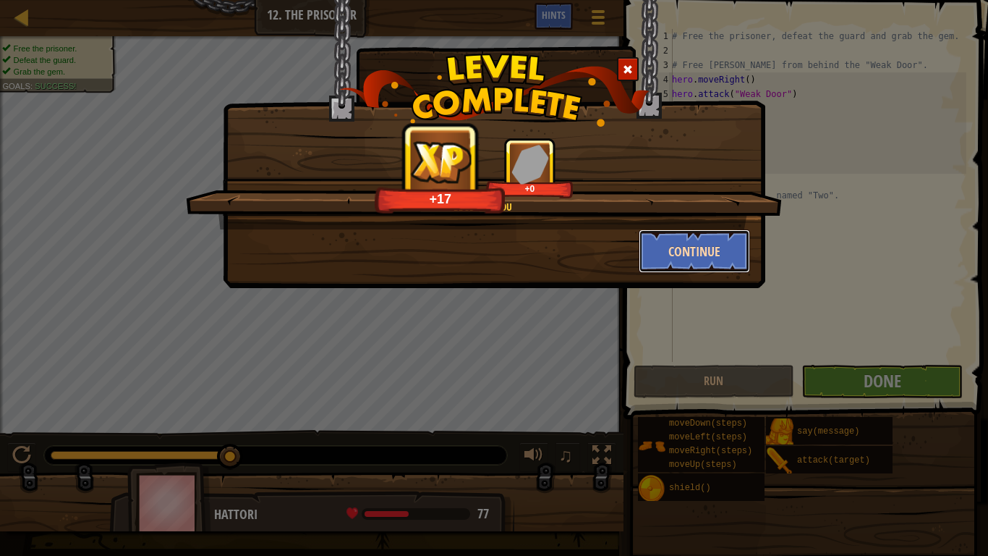
click at [683, 239] on button "Continue" at bounding box center [695, 250] width 112 height 43
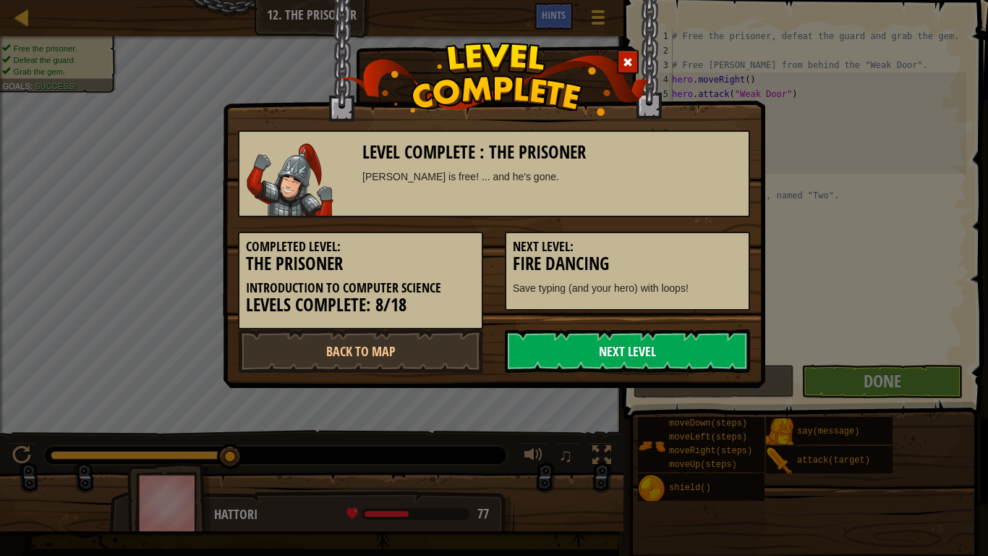
click at [600, 356] on link "Next Level" at bounding box center [627, 350] width 245 height 43
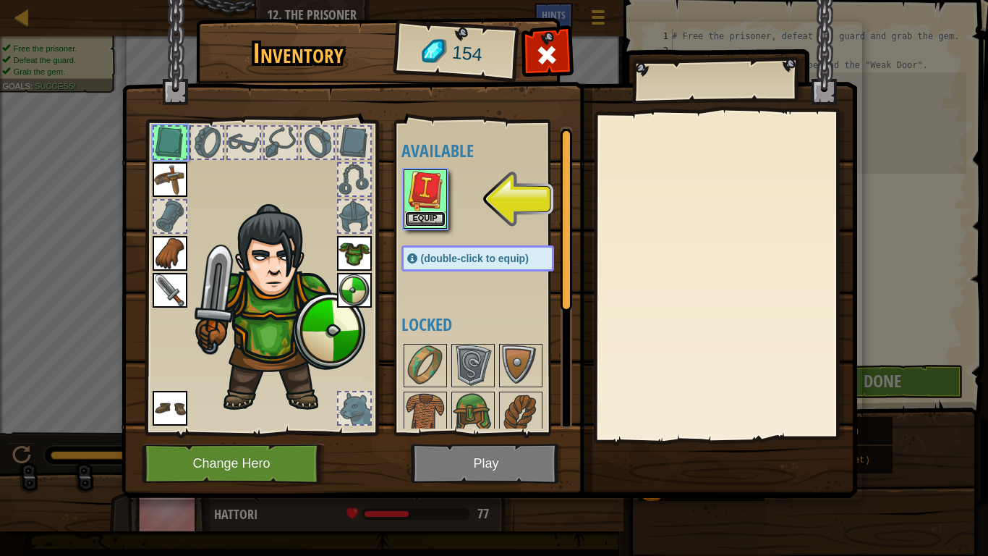
click at [420, 219] on button "Equip" at bounding box center [425, 218] width 41 height 15
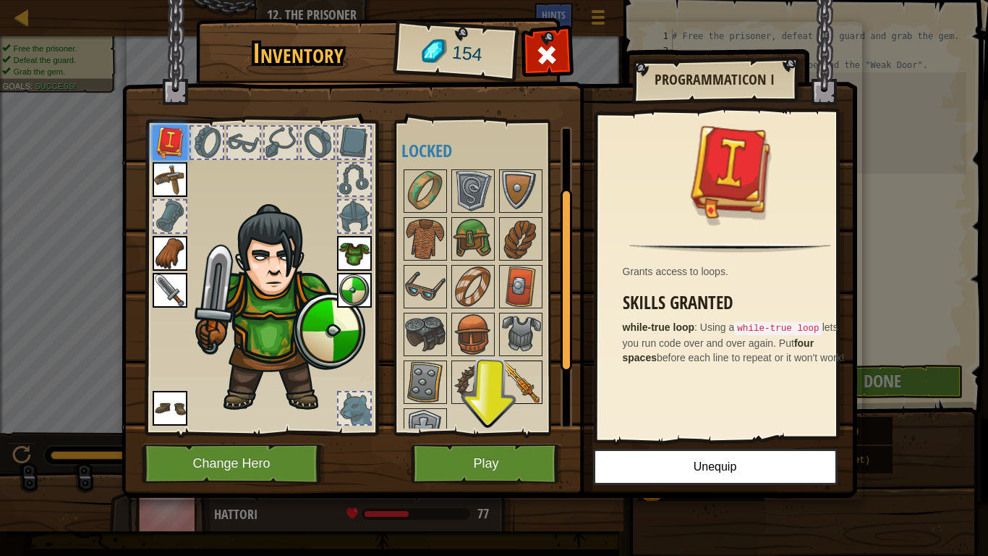
scroll to position [25, 0]
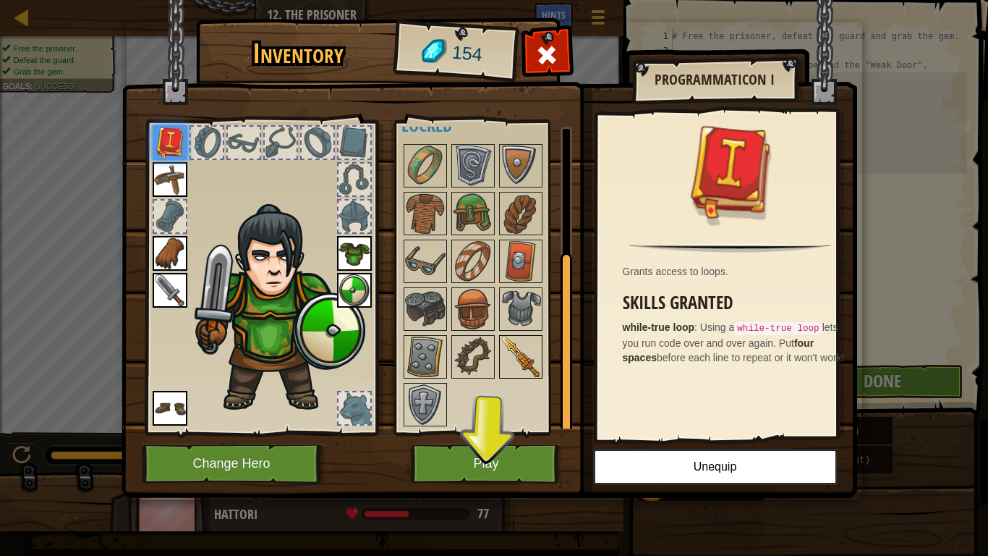
click at [522, 359] on img at bounding box center [521, 356] width 41 height 41
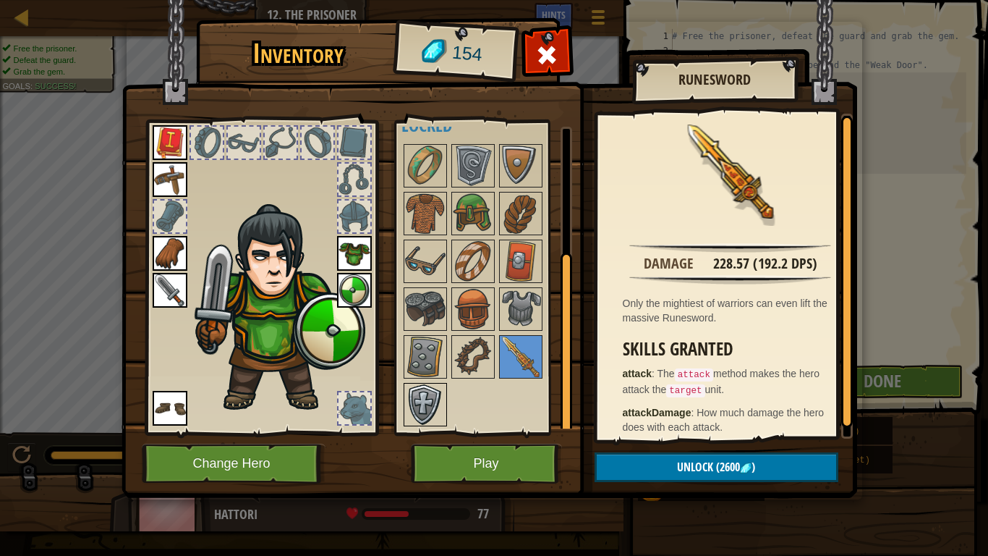
click at [421, 409] on img at bounding box center [425, 404] width 41 height 41
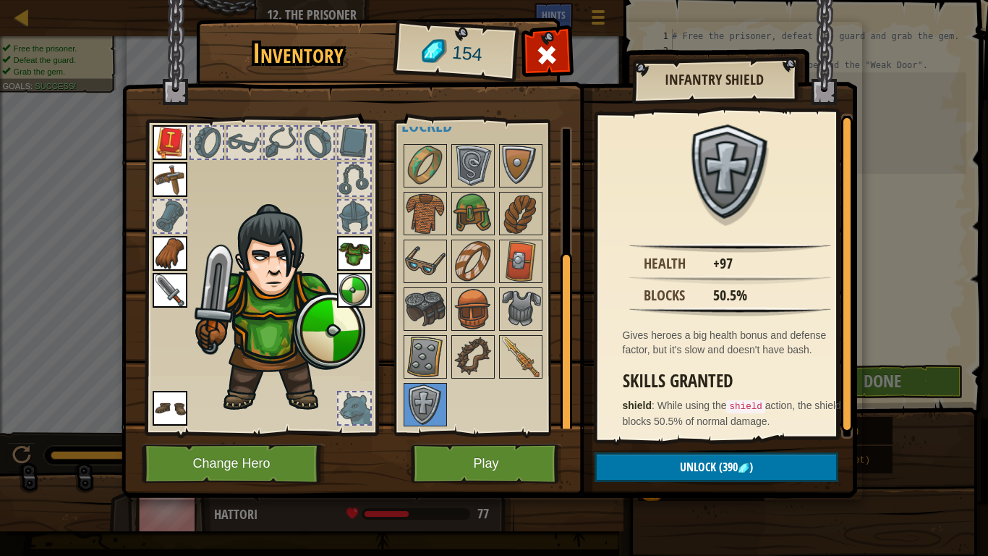
scroll to position [3, 0]
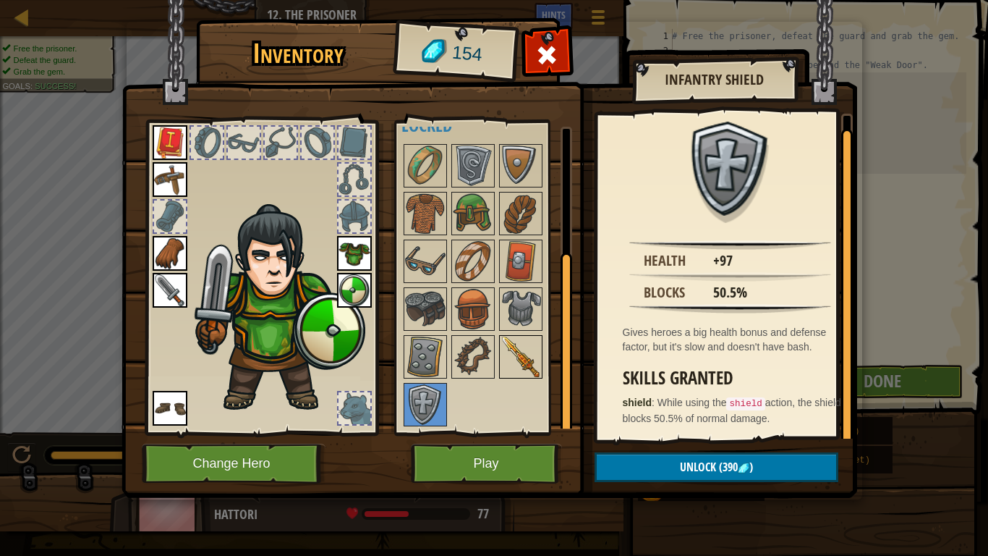
click at [518, 348] on img at bounding box center [521, 356] width 41 height 41
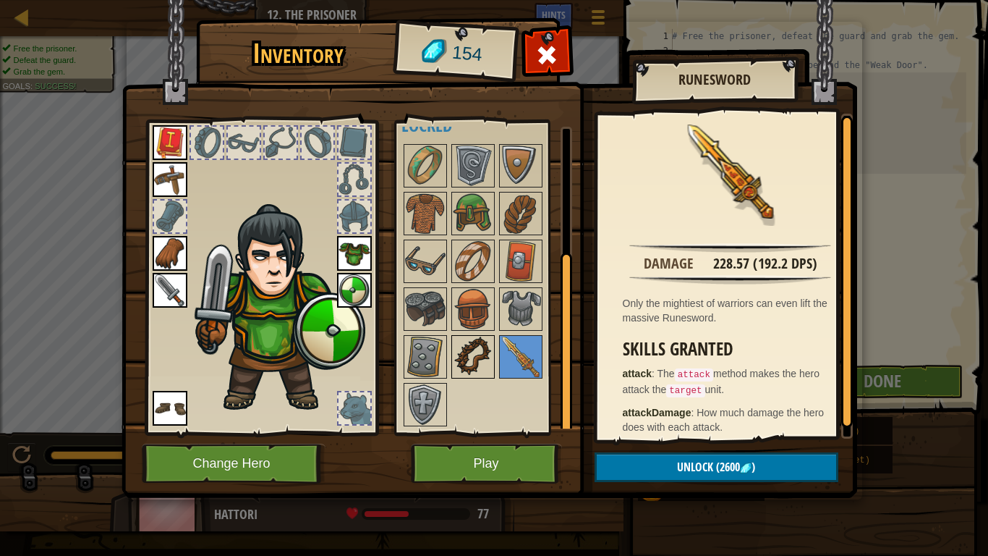
click at [482, 357] on img at bounding box center [473, 356] width 41 height 41
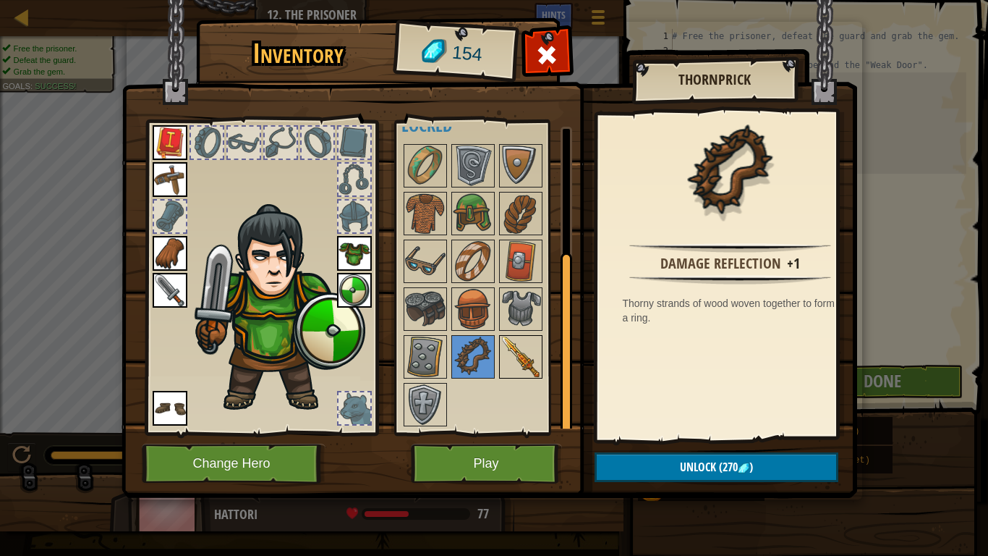
click at [519, 360] on img at bounding box center [521, 356] width 41 height 41
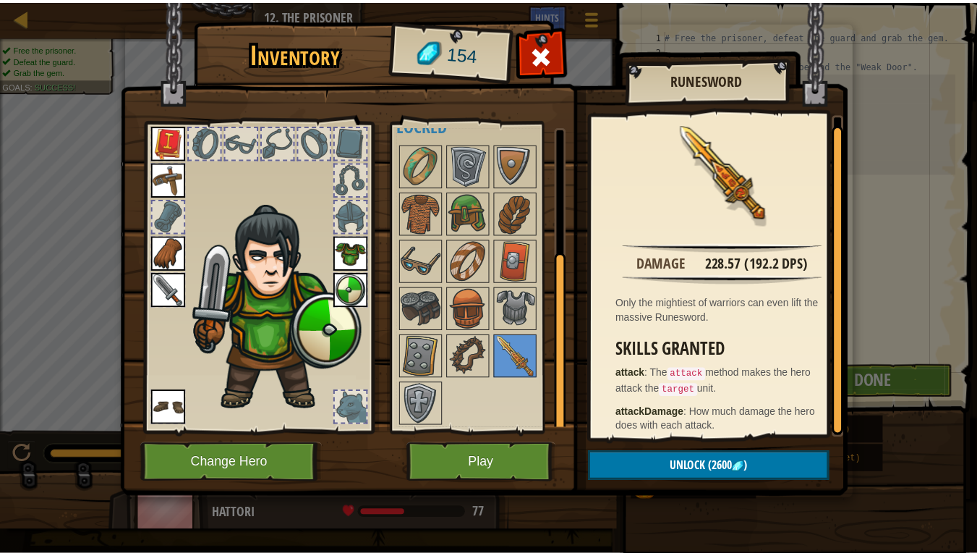
scroll to position [7, 0]
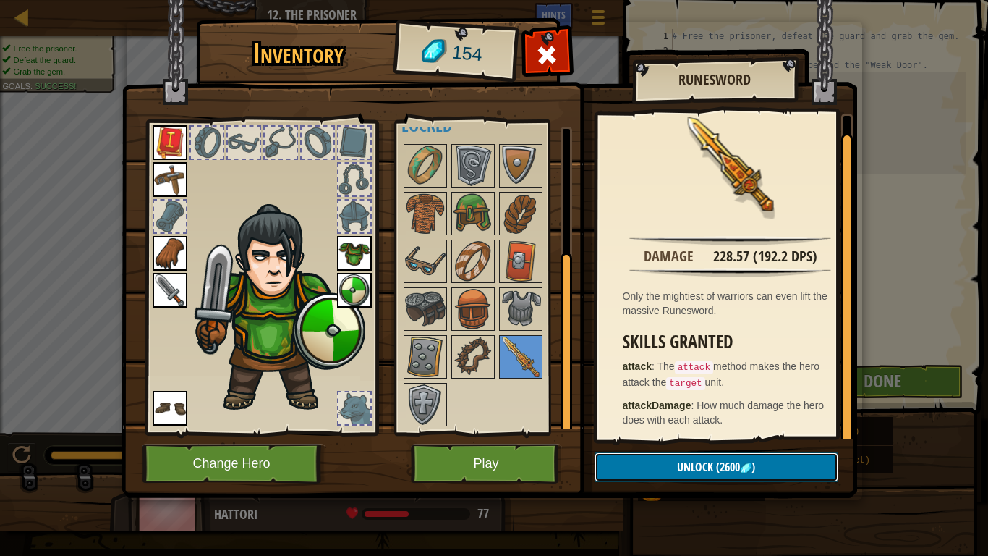
click at [625, 457] on button "Unlock (2600 )" at bounding box center [717, 467] width 244 height 30
click at [463, 455] on button "Play" at bounding box center [486, 463] width 151 height 40
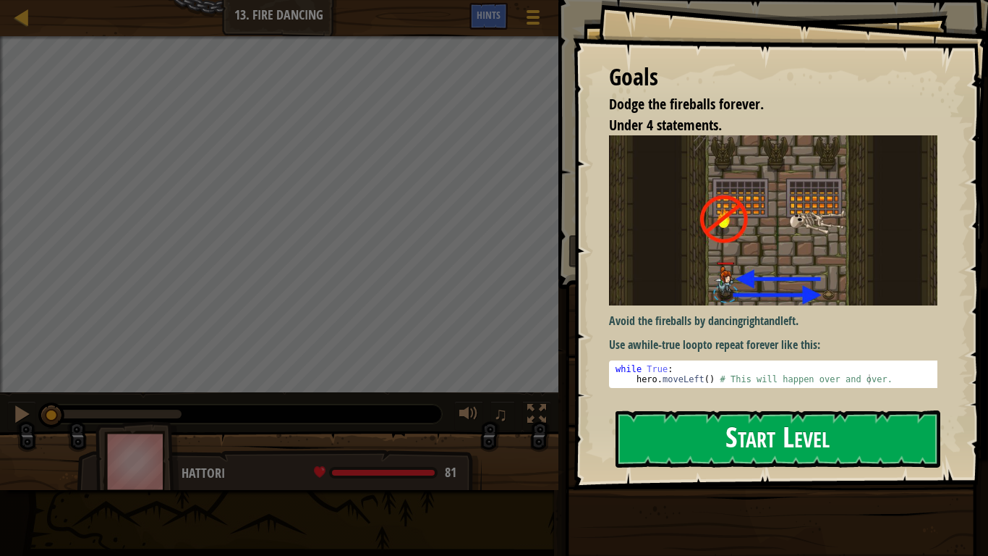
click at [744, 435] on button "Start Level" at bounding box center [778, 438] width 325 height 57
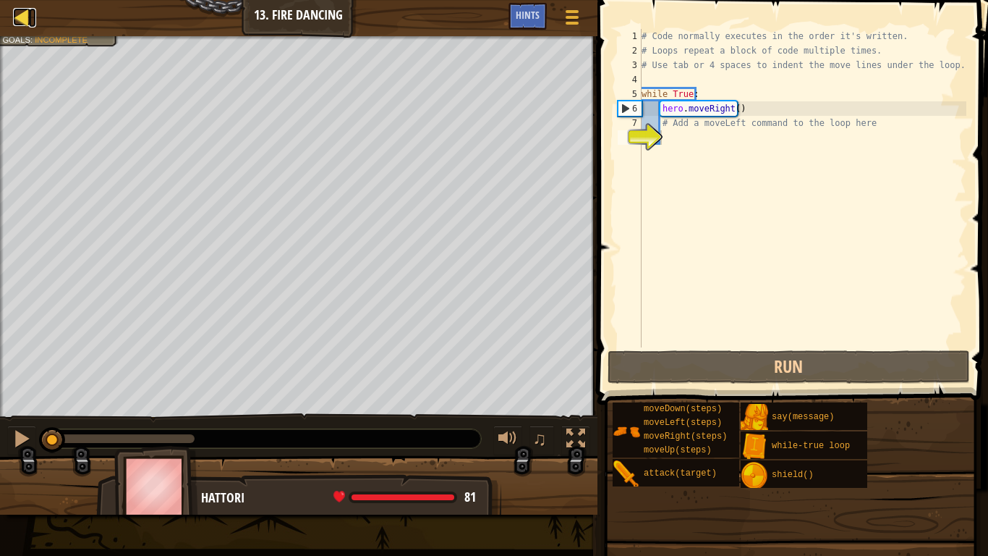
click at [22, 24] on div at bounding box center [22, 17] width 18 height 18
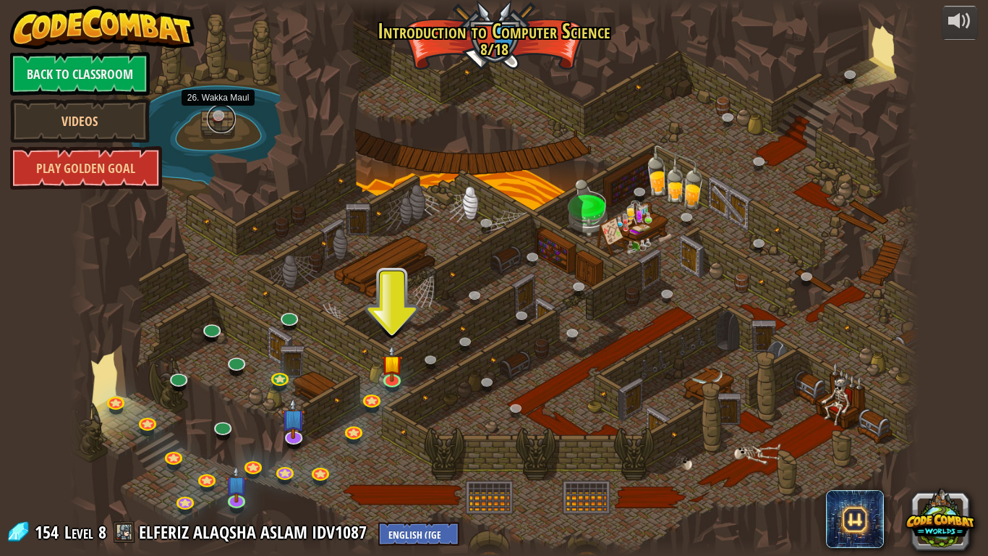
click at [211, 115] on link at bounding box center [221, 118] width 29 height 29
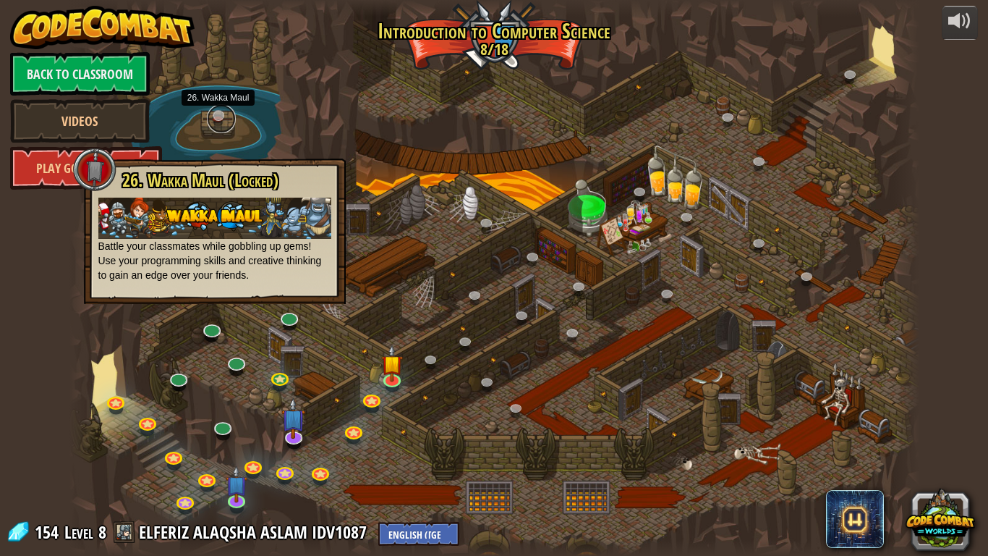
click at [211, 115] on link at bounding box center [221, 118] width 29 height 29
click at [348, 98] on div at bounding box center [494, 278] width 850 height 556
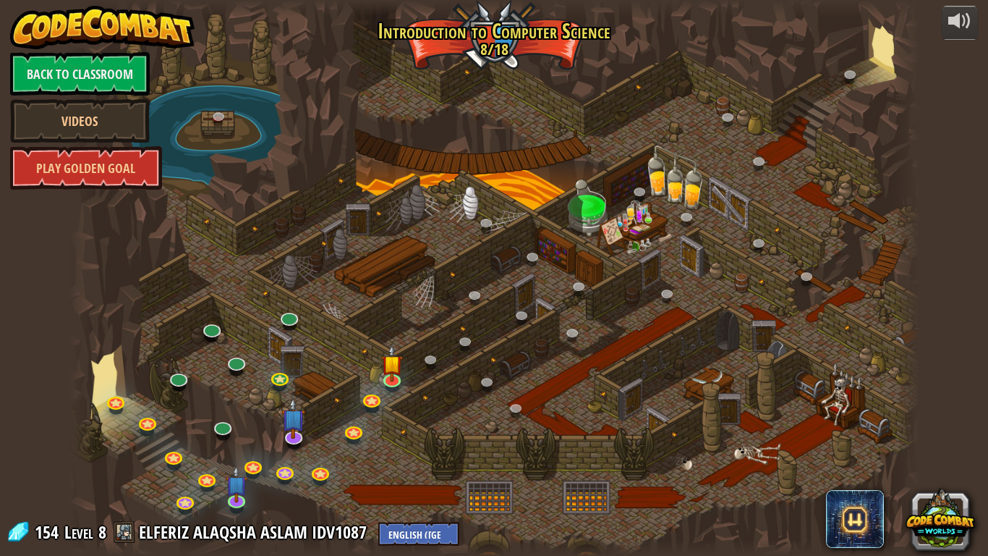
click at [99, 398] on div at bounding box center [494, 278] width 850 height 556
drag, startPoint x: 99, startPoint y: 398, endPoint x: 699, endPoint y: 415, distance: 600.6
click at [699, 415] on div at bounding box center [494, 278] width 850 height 556
click at [108, 62] on link "Back to Classroom" at bounding box center [80, 73] width 140 height 43
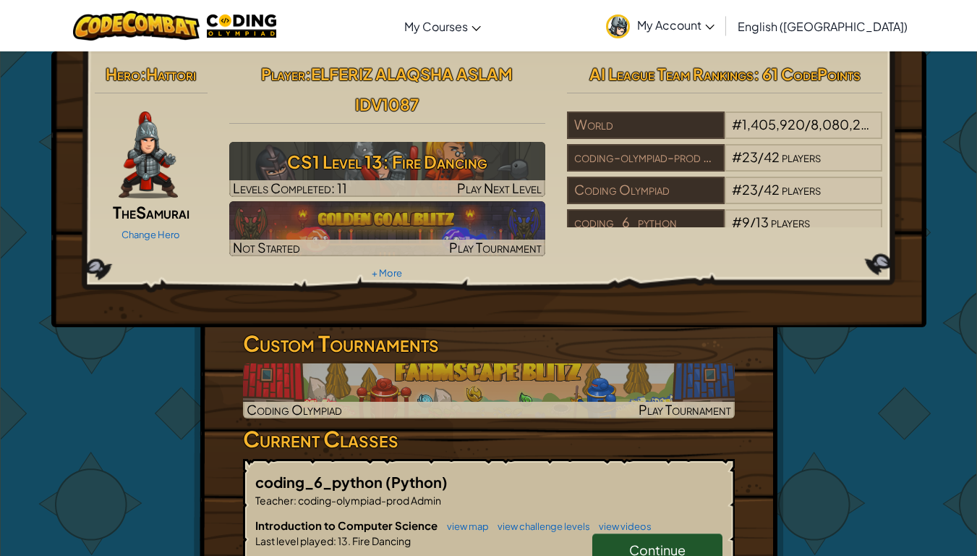
click at [715, 23] on span "My Account" at bounding box center [675, 24] width 77 height 15
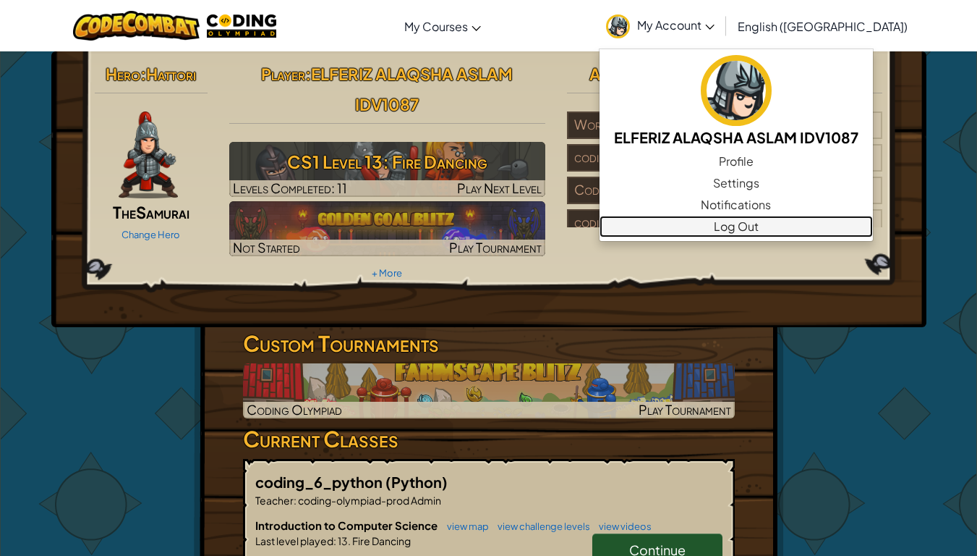
click at [788, 217] on link "Log Out" at bounding box center [736, 227] width 273 height 22
